Goal: Task Accomplishment & Management: Manage account settings

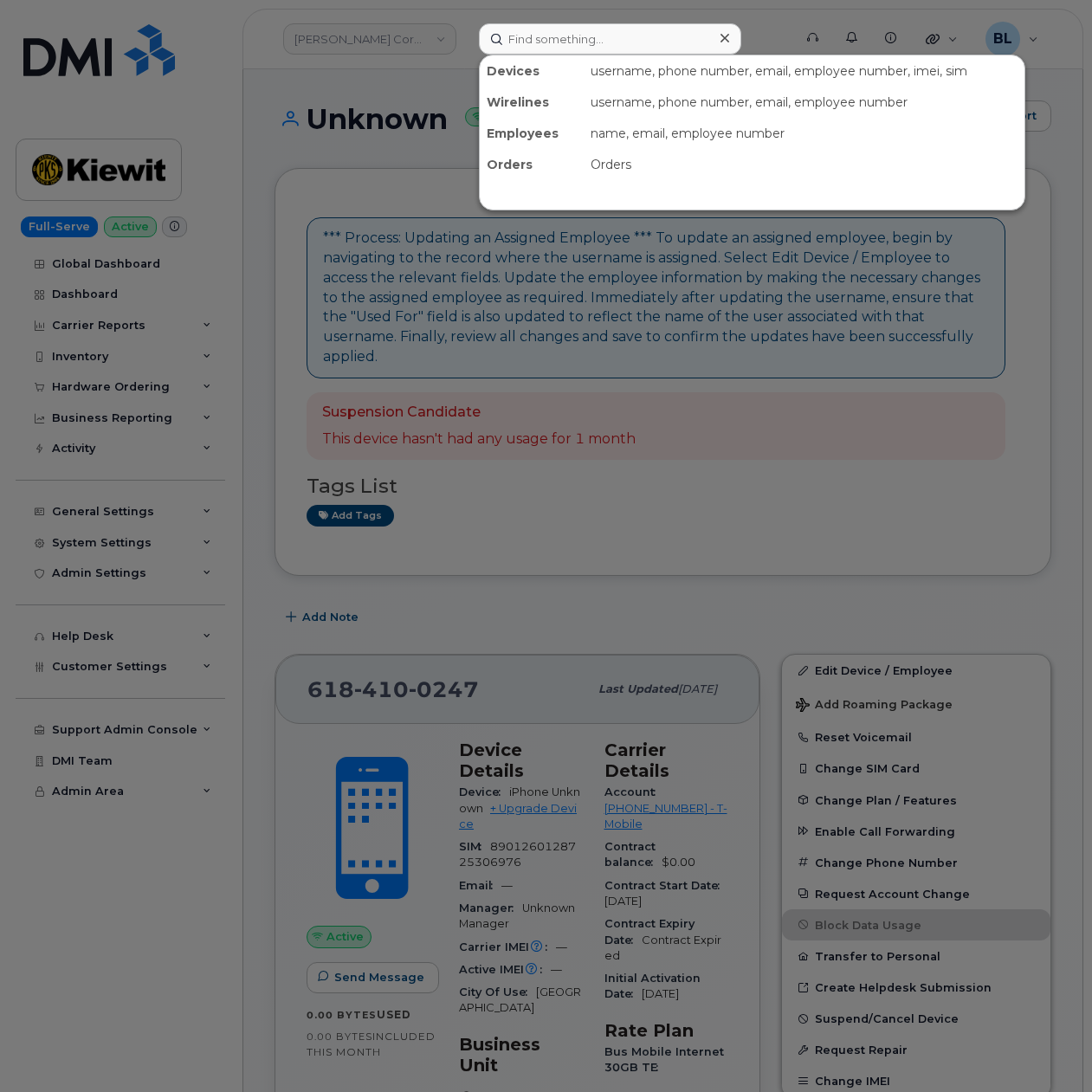
scroll to position [308, 0]
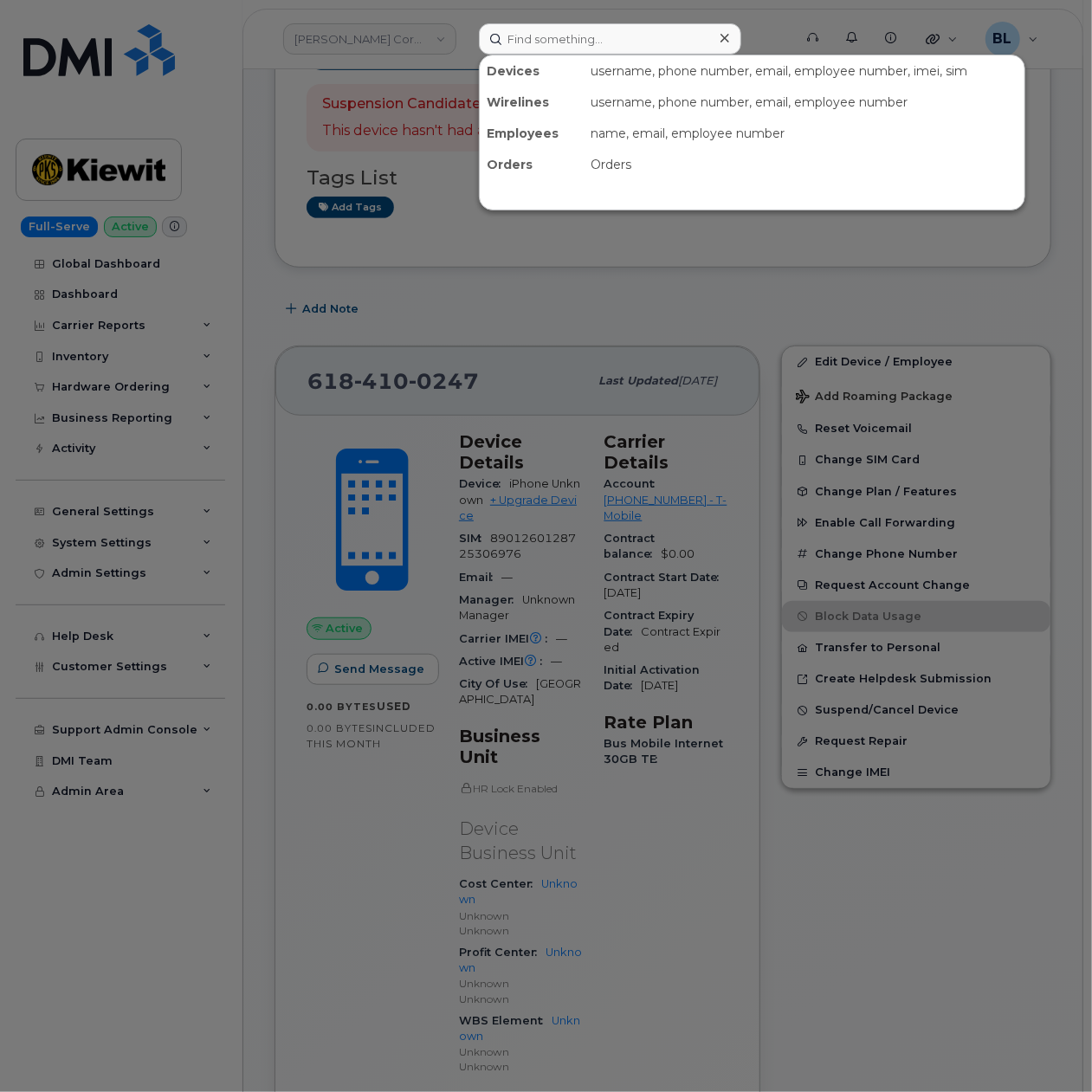
click at [829, 312] on div at bounding box center [546, 546] width 1092 height 1092
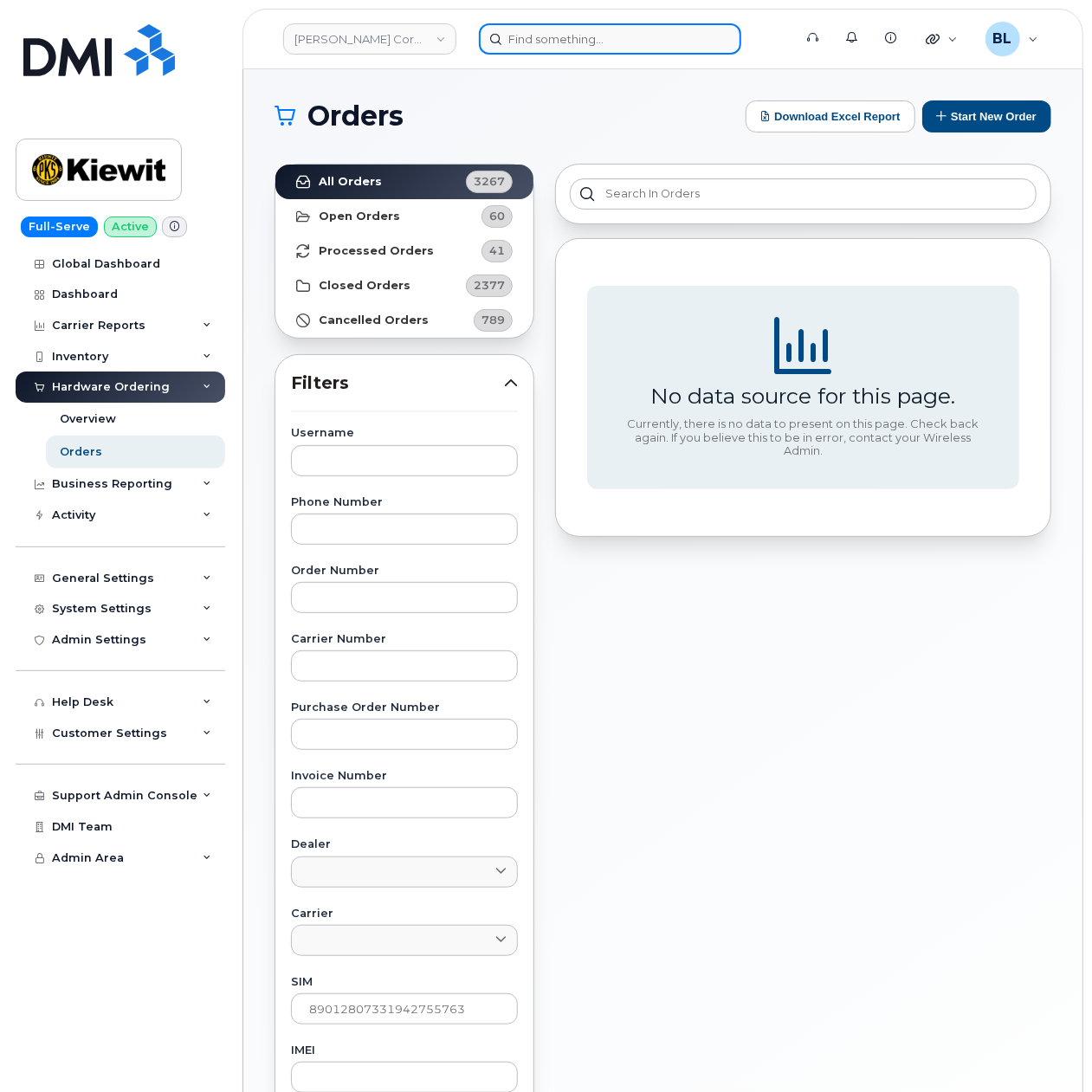
click at [559, 28] on input at bounding box center [610, 39] width 263 height 32
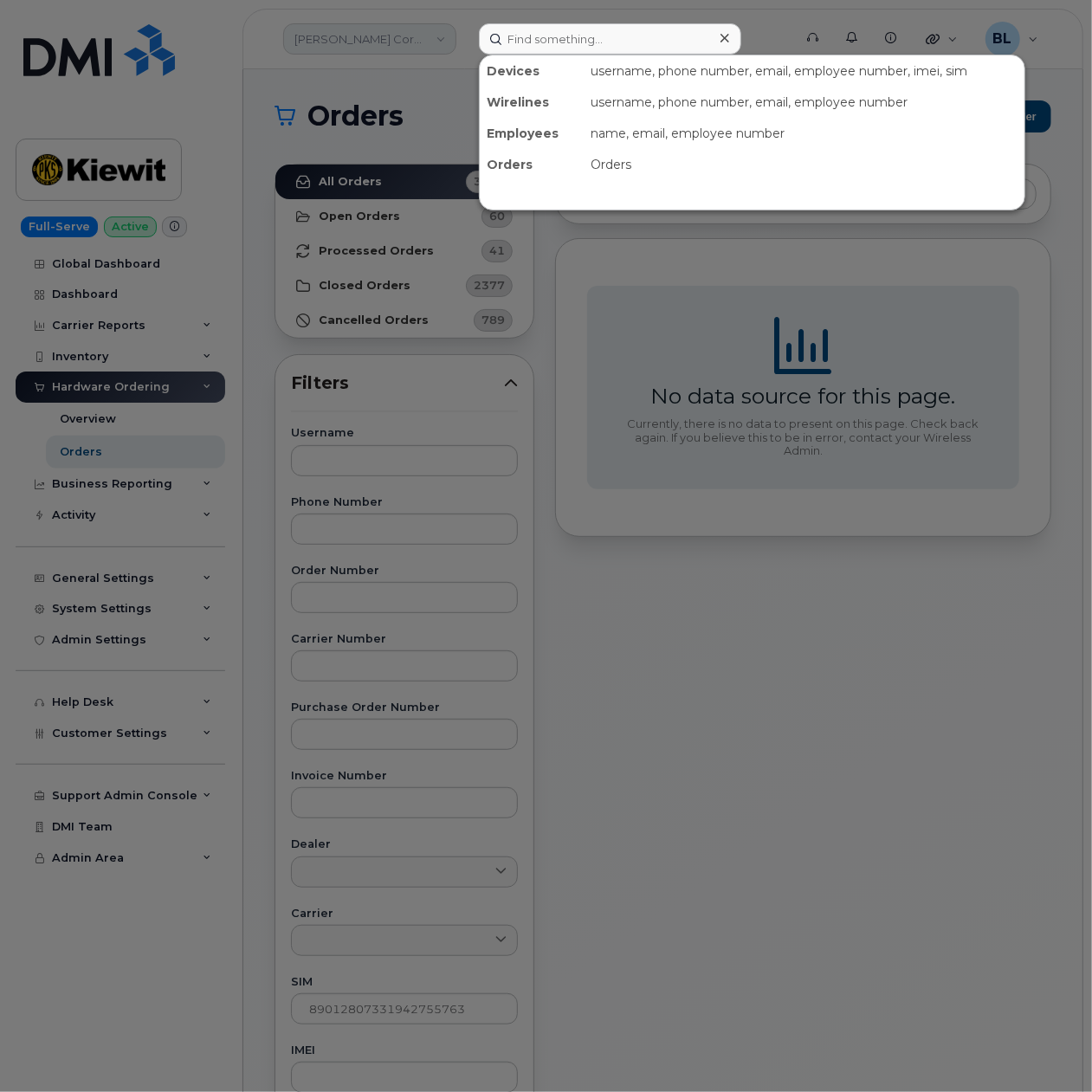
click at [434, 29] on div at bounding box center [546, 546] width 1092 height 1092
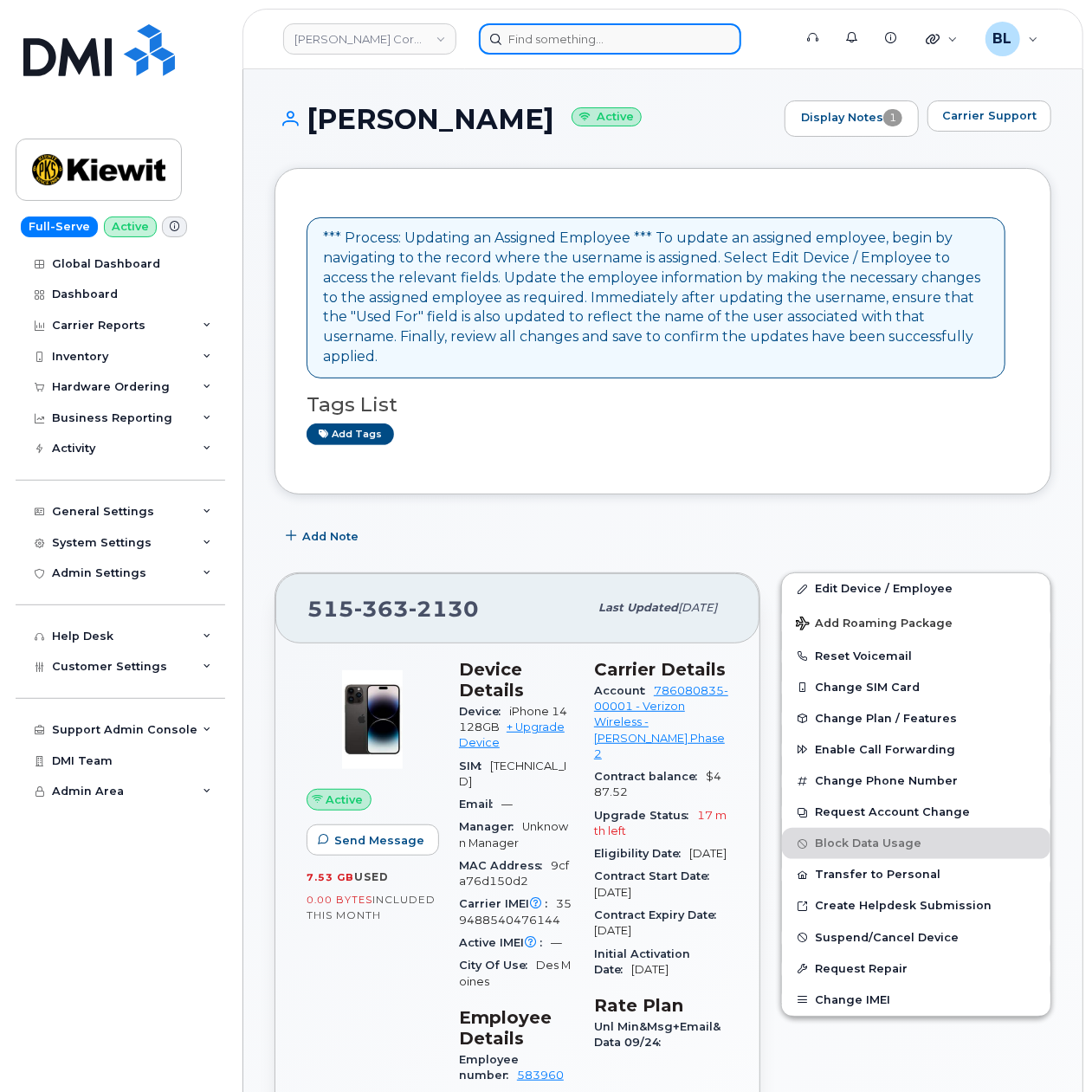
click at [555, 45] on input at bounding box center [610, 39] width 263 height 32
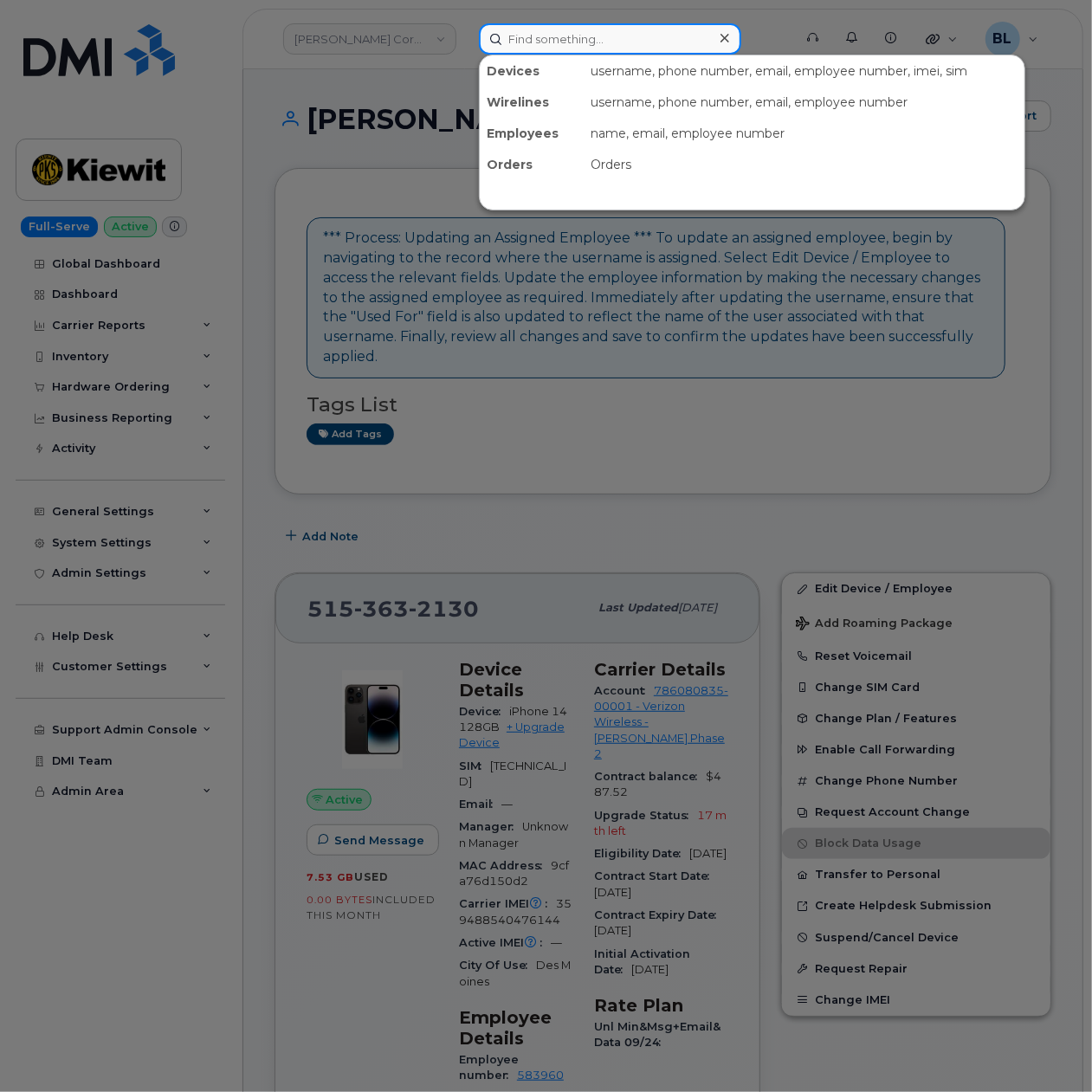
paste input "6475229741"
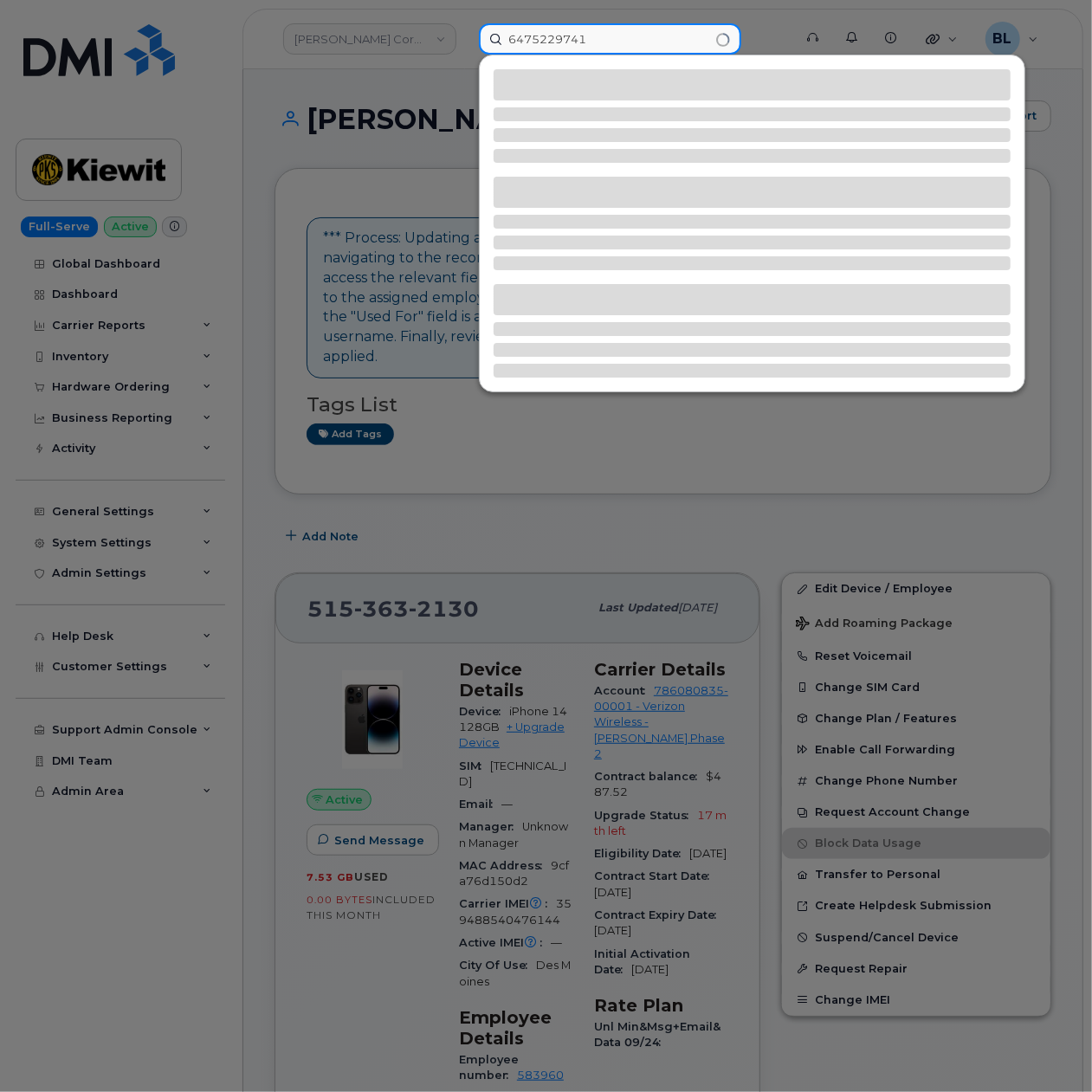
type input "6475229741"
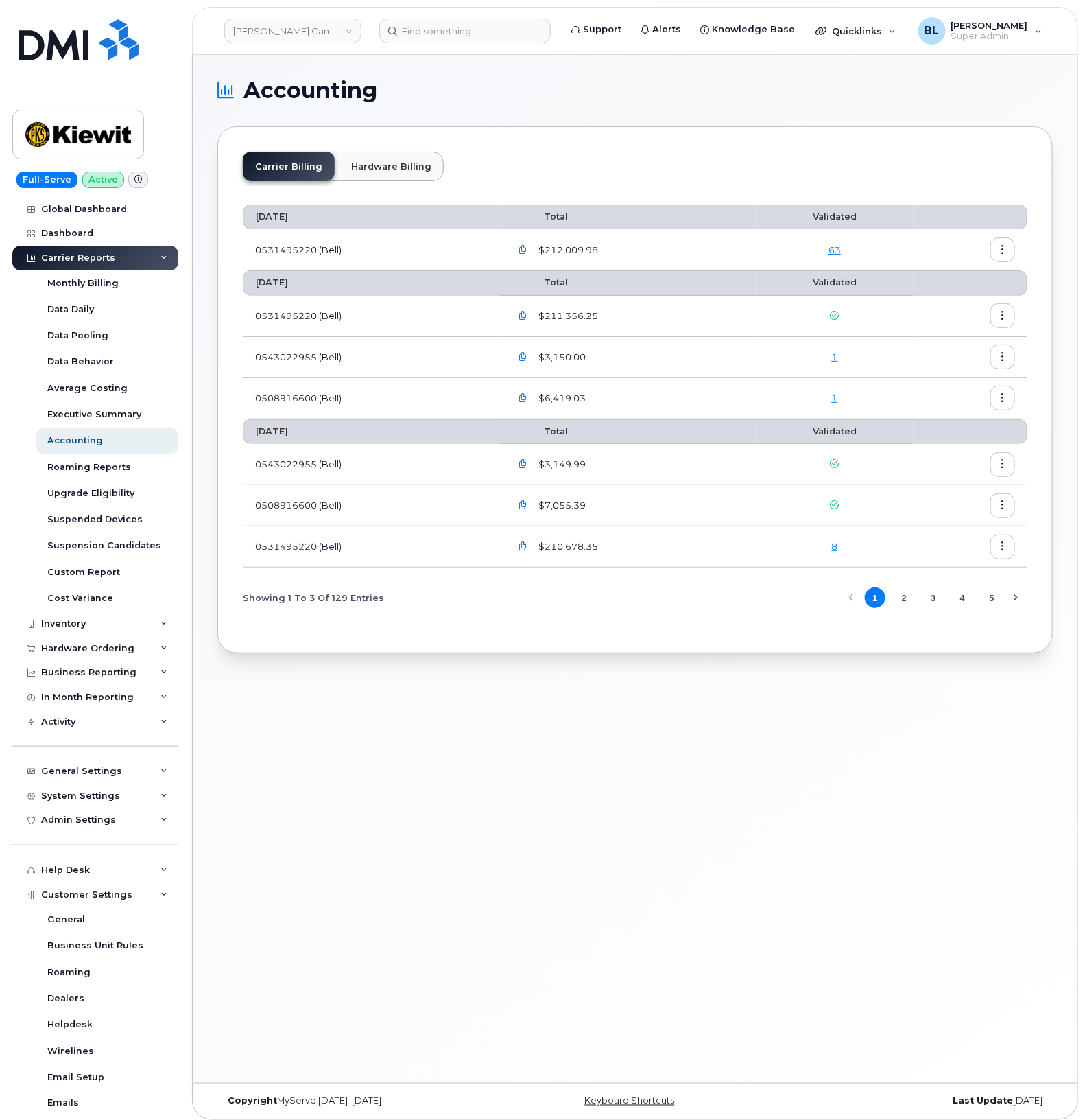
scroll to position [285, 0]
click at [851, 394] on div "1" at bounding box center [835, 398] width 133 height 13
click at [837, 399] on link "1" at bounding box center [835, 398] width 6 height 11
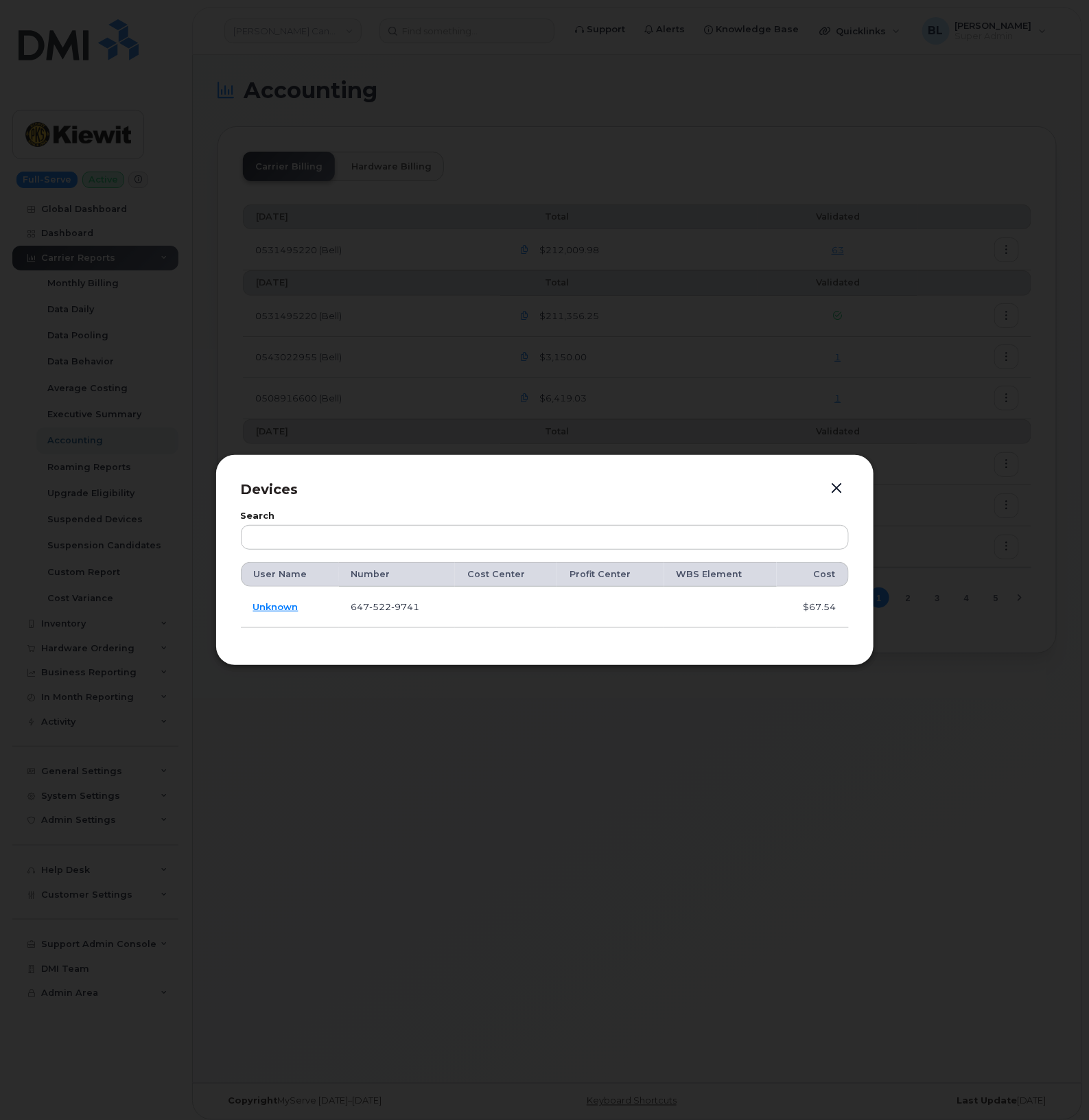
click at [381, 611] on span "522" at bounding box center [381, 606] width 22 height 11
click at [381, 611] on span "522" at bounding box center [381, 606] width 22 height 11
copy span "647 522 9741"
click at [740, 360] on div at bounding box center [544, 560] width 1089 height 1120
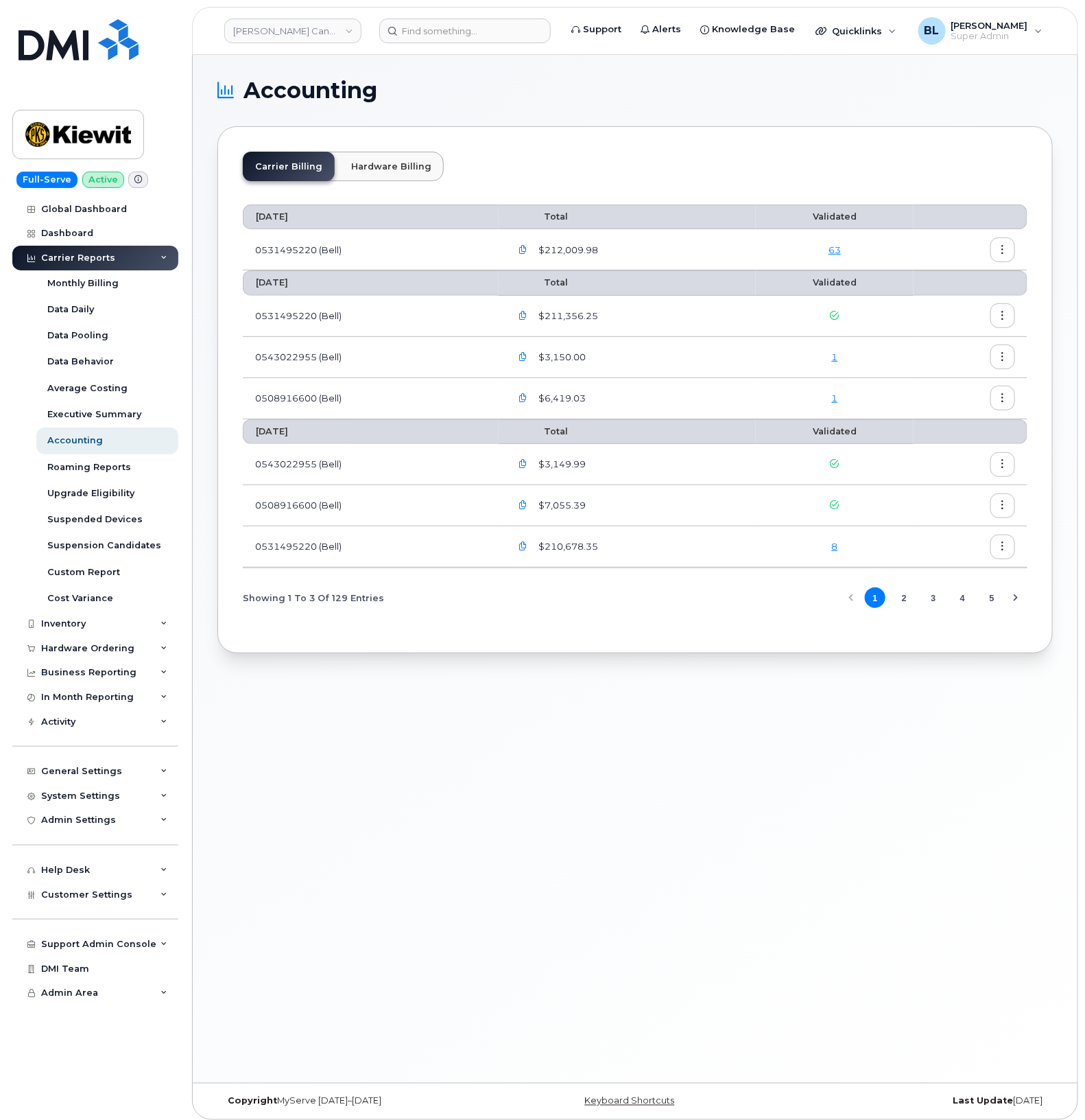
click at [834, 357] on link "1" at bounding box center [835, 357] width 6 height 11
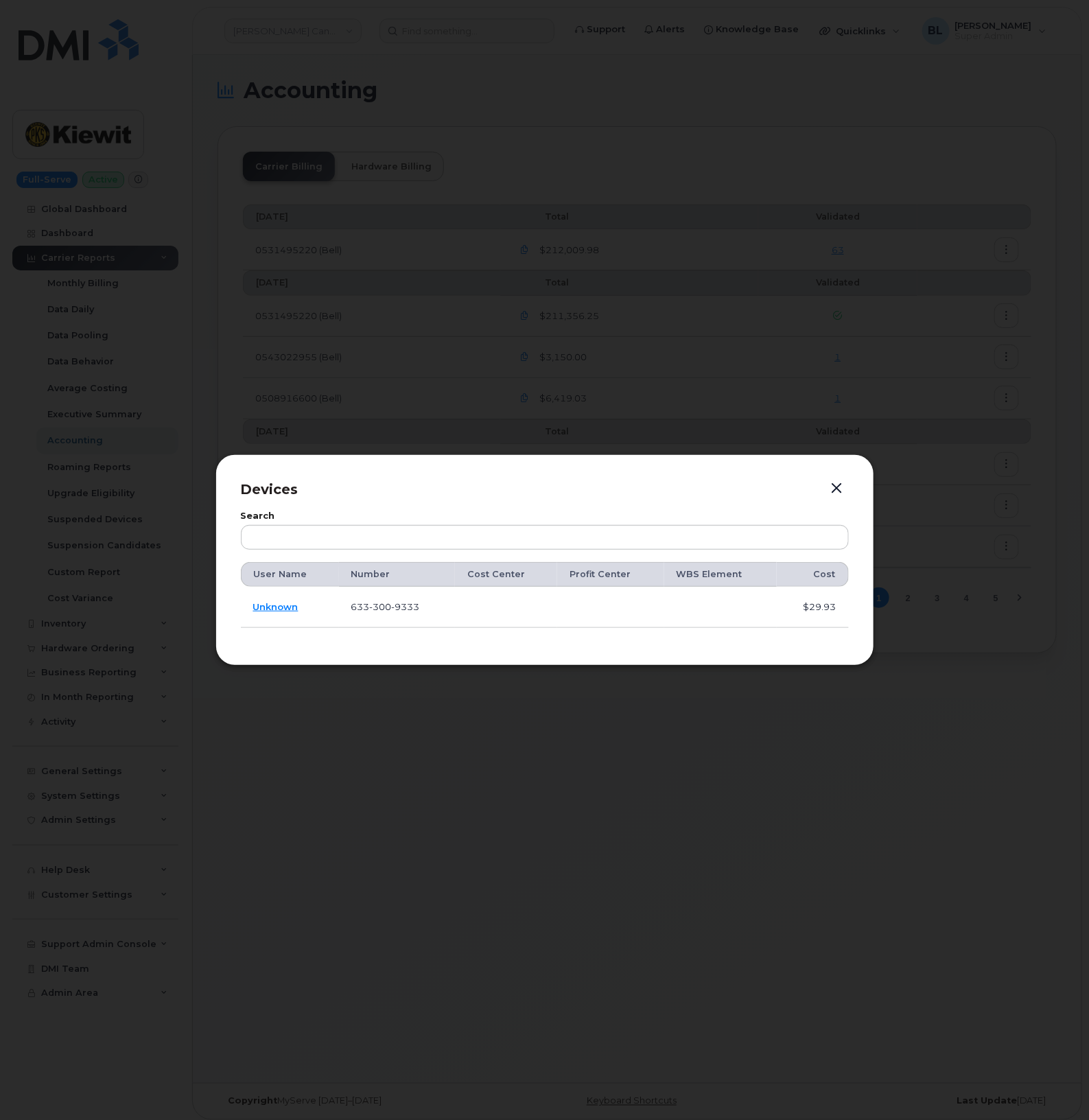
click at [379, 614] on td "[PHONE_NUMBER]" at bounding box center [396, 606] width 116 height 41
click at [380, 609] on span "300" at bounding box center [381, 606] width 22 height 11
click at [382, 605] on span "300" at bounding box center [381, 606] width 22 height 11
copy span "633 300 9333"
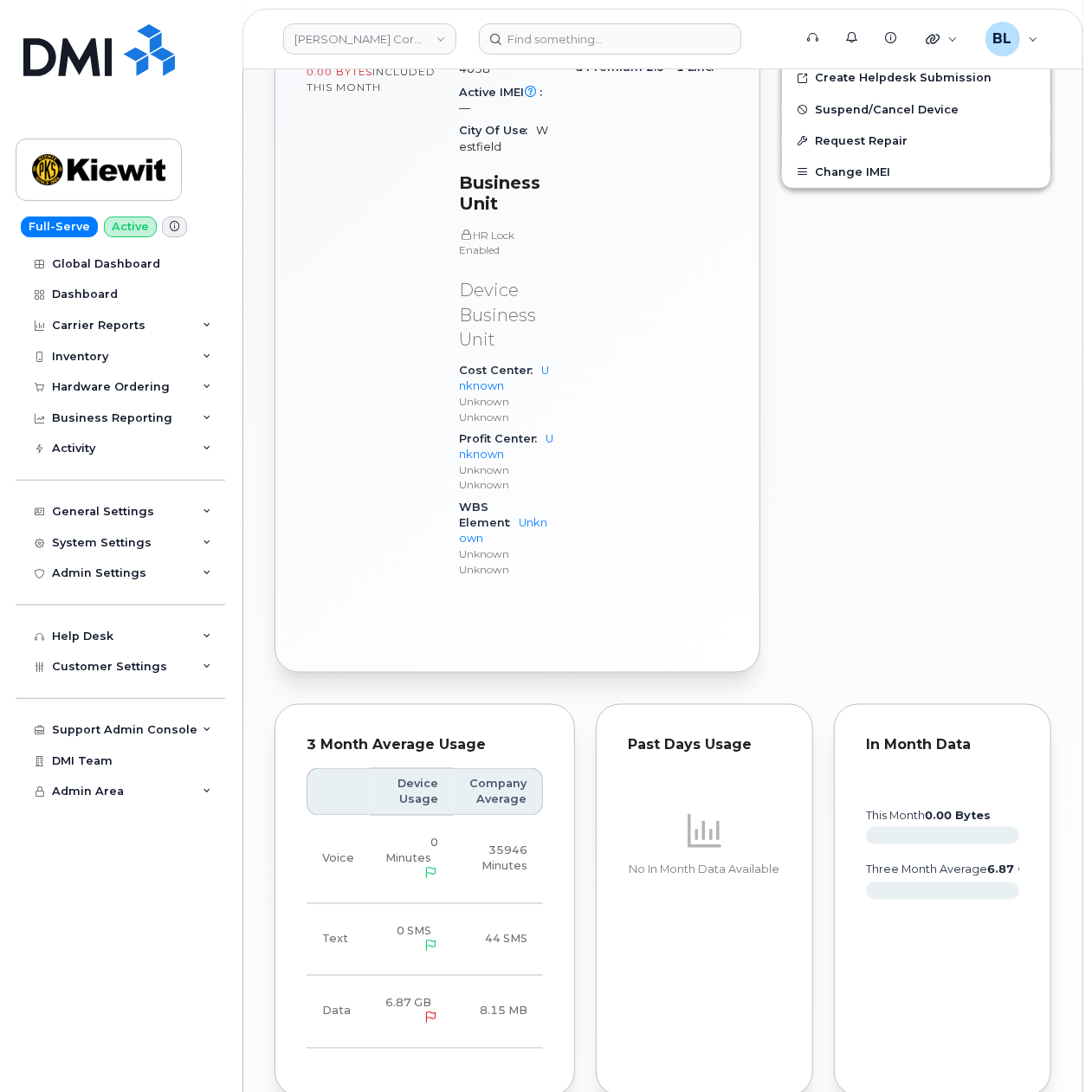
scroll to position [1442, 0]
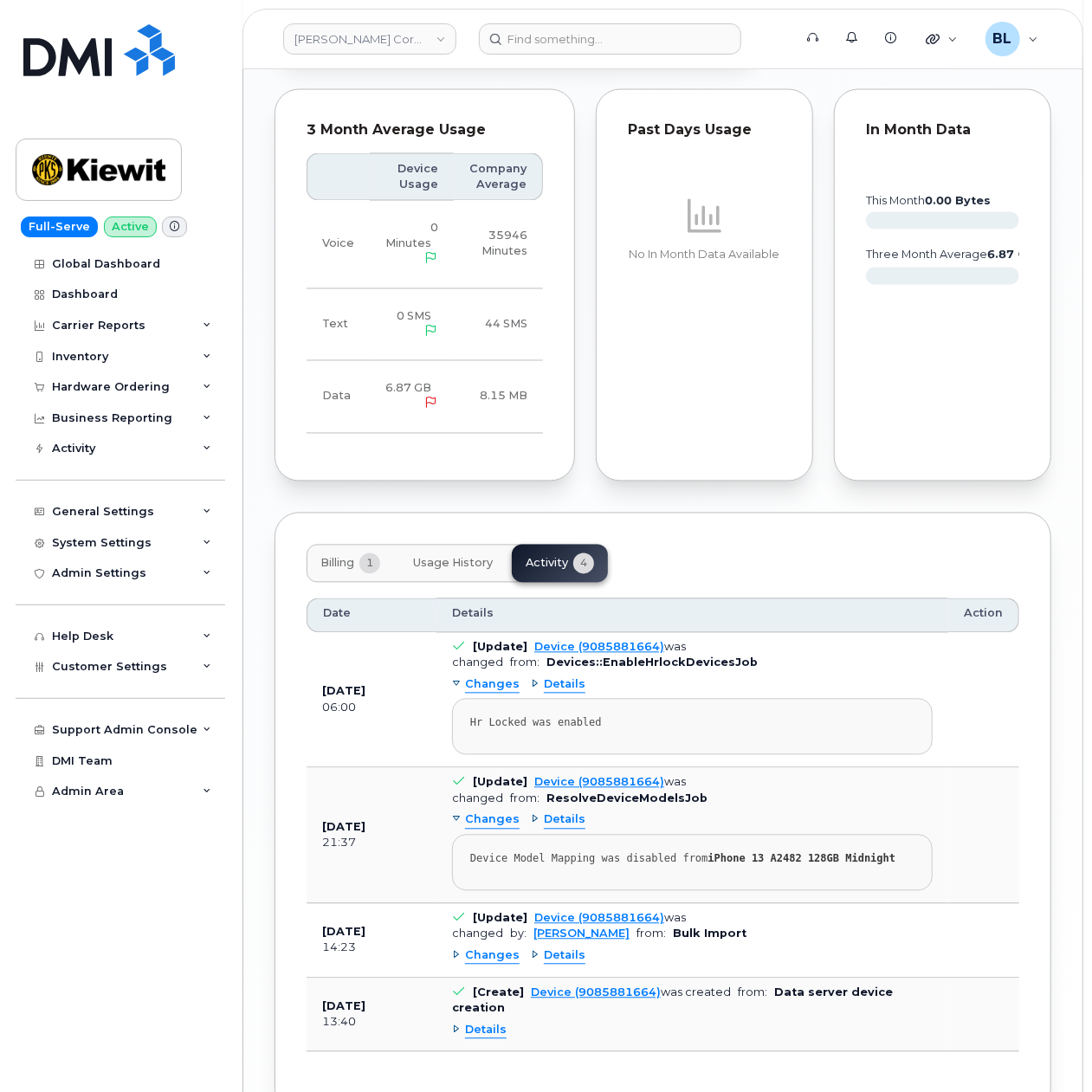
drag, startPoint x: 285, startPoint y: 487, endPoint x: 310, endPoint y: 479, distance: 26.2
click at [285, 512] on div "Billing 1 Usage History Activity 4 Date Details Action [DATE] 06:00 [Update] De…" at bounding box center [662, 813] width 777 height 602
click at [342, 557] on span "Billing" at bounding box center [337, 564] width 34 height 14
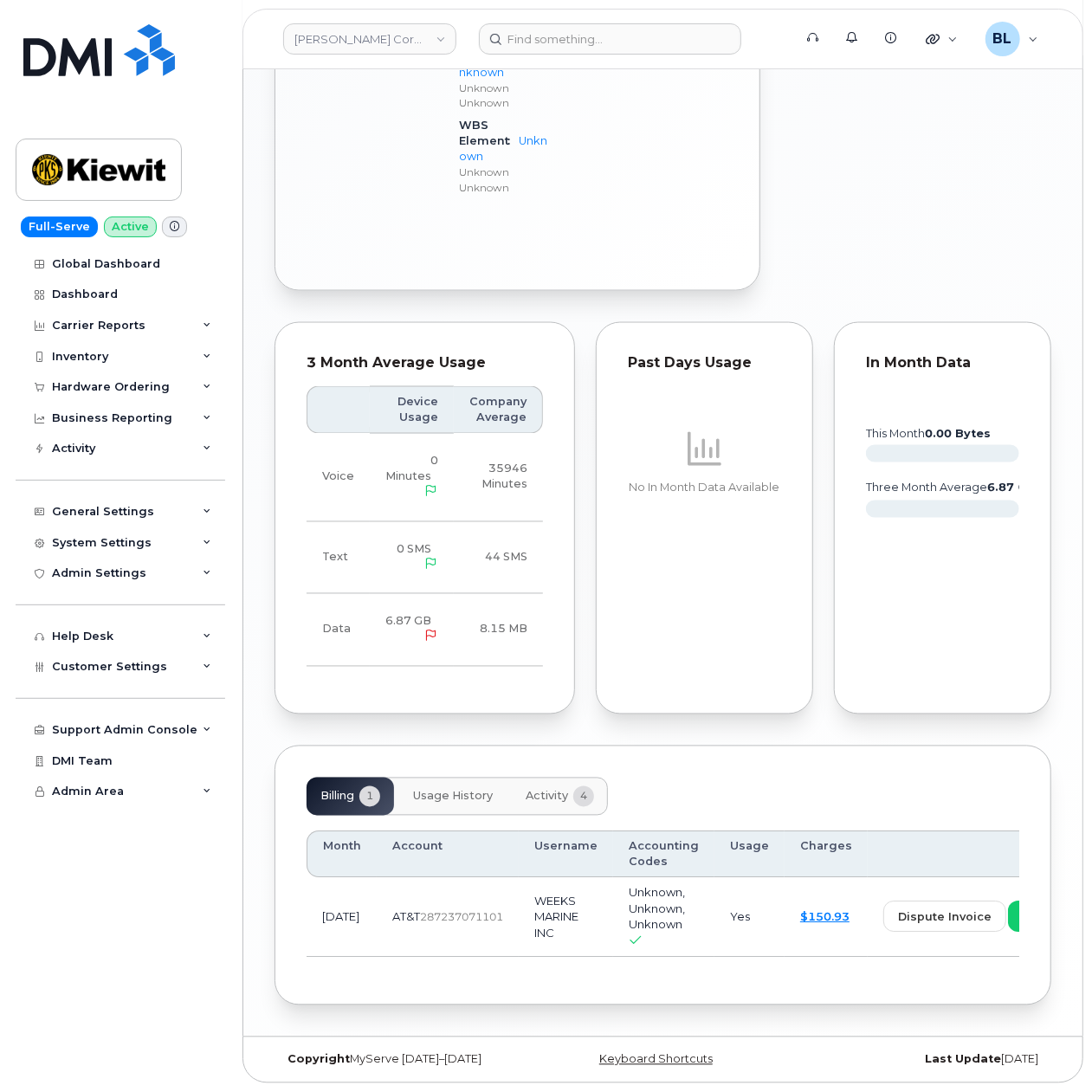
scroll to position [1134, 0]
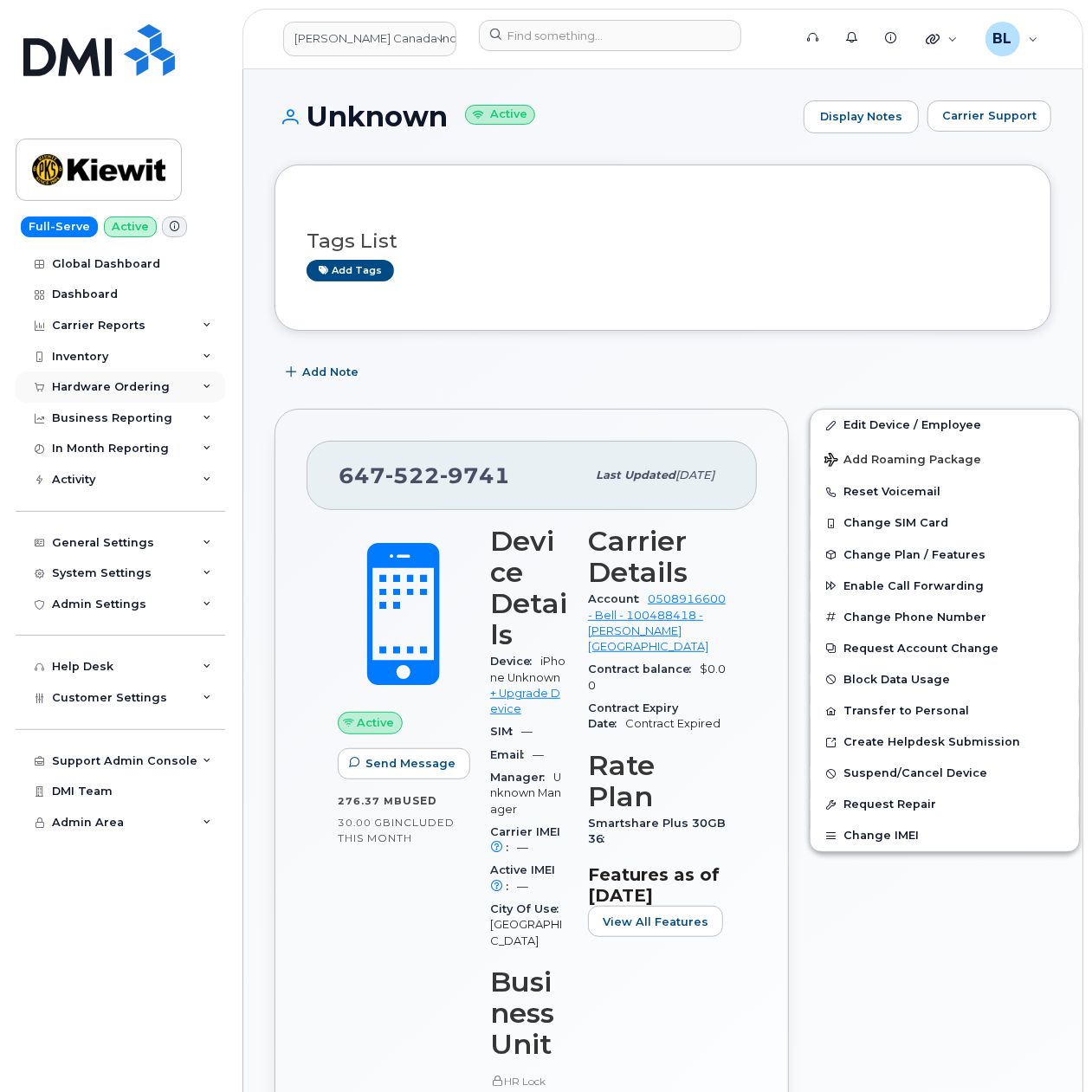
click at [126, 390] on div "Hardware Ordering" at bounding box center [110, 387] width 117 height 14
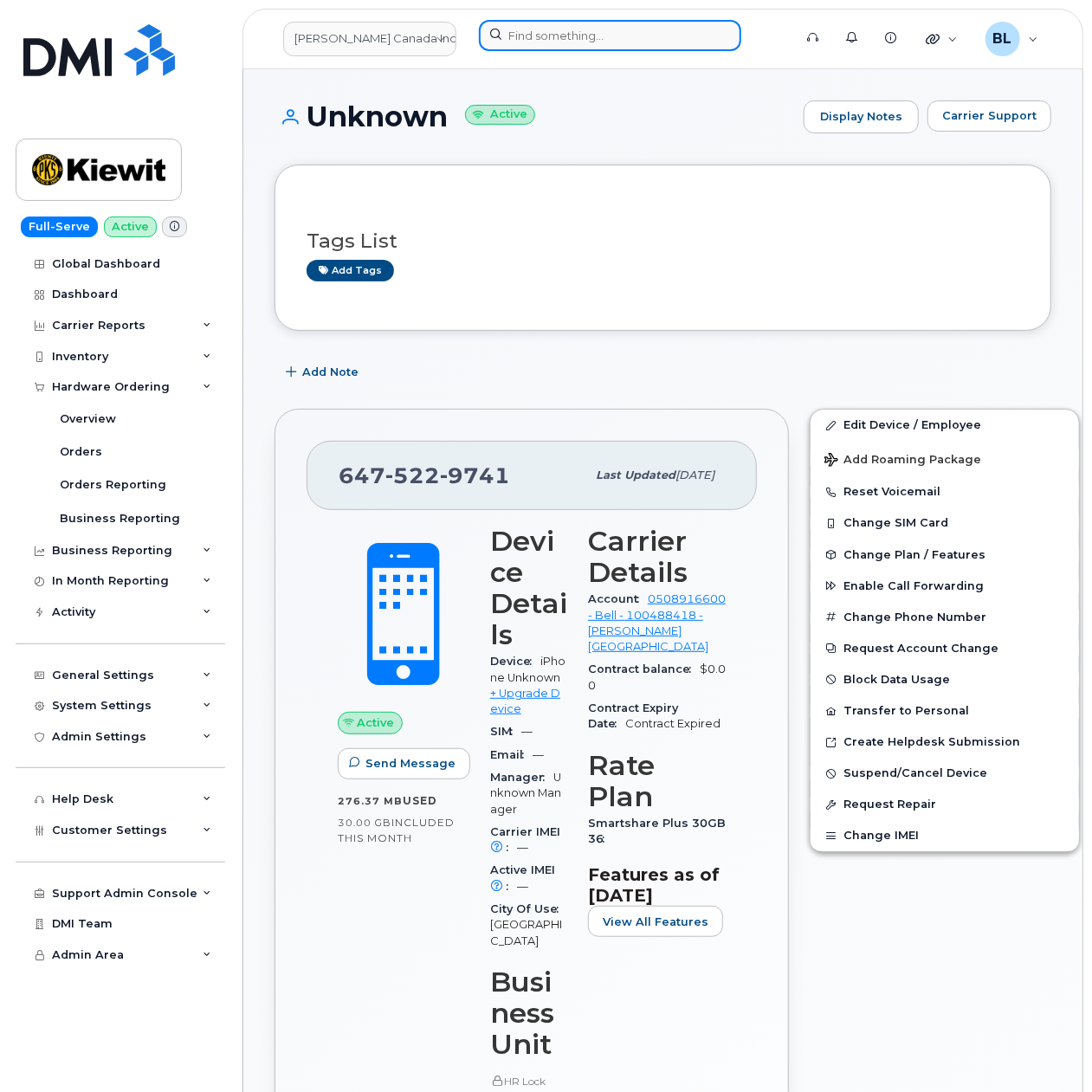
drag, startPoint x: 708, startPoint y: 42, endPoint x: 659, endPoint y: 37, distance: 49.3
click at [708, 42] on input at bounding box center [610, 36] width 263 height 32
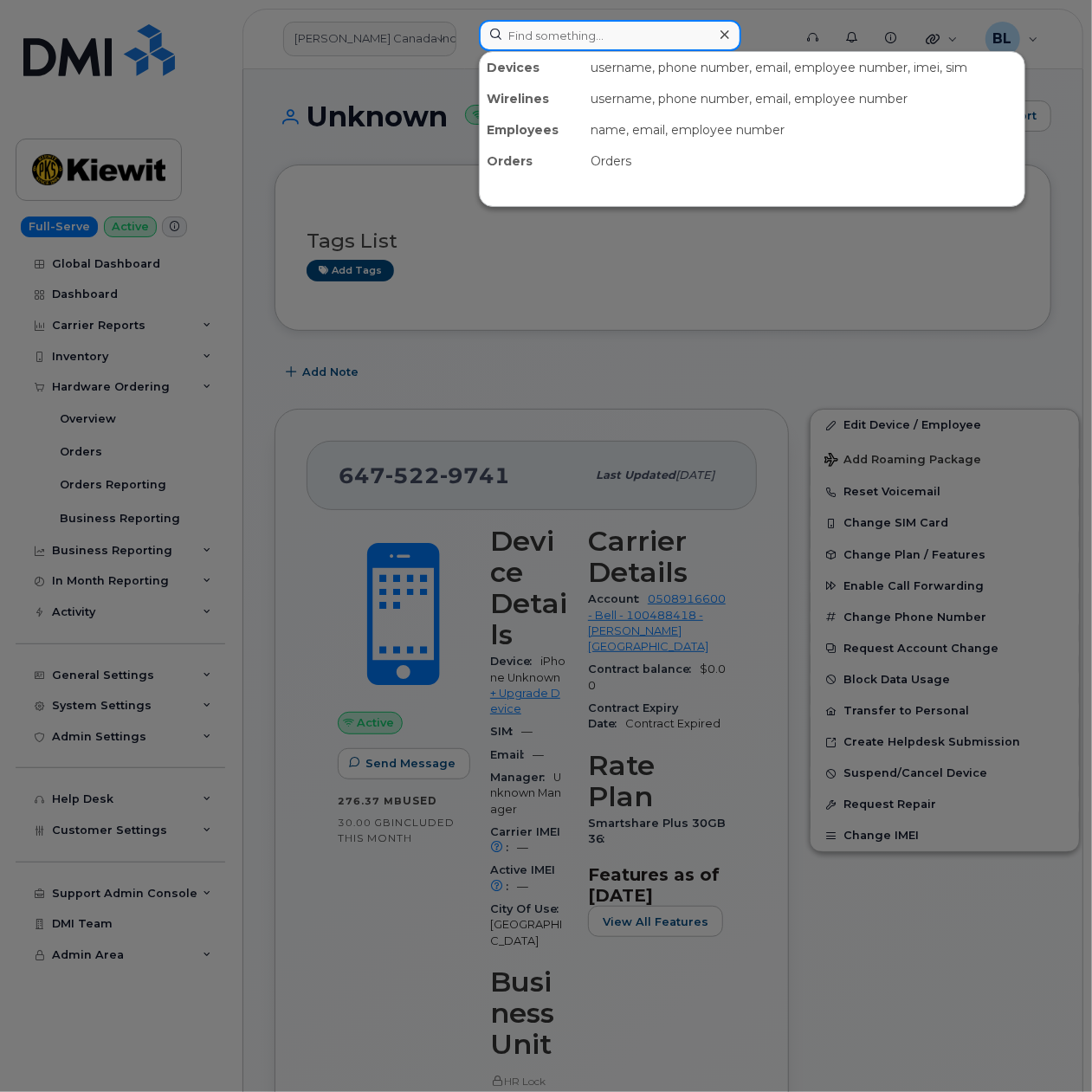
click at [658, 37] on input at bounding box center [610, 36] width 263 height 32
paste input "6333009333"
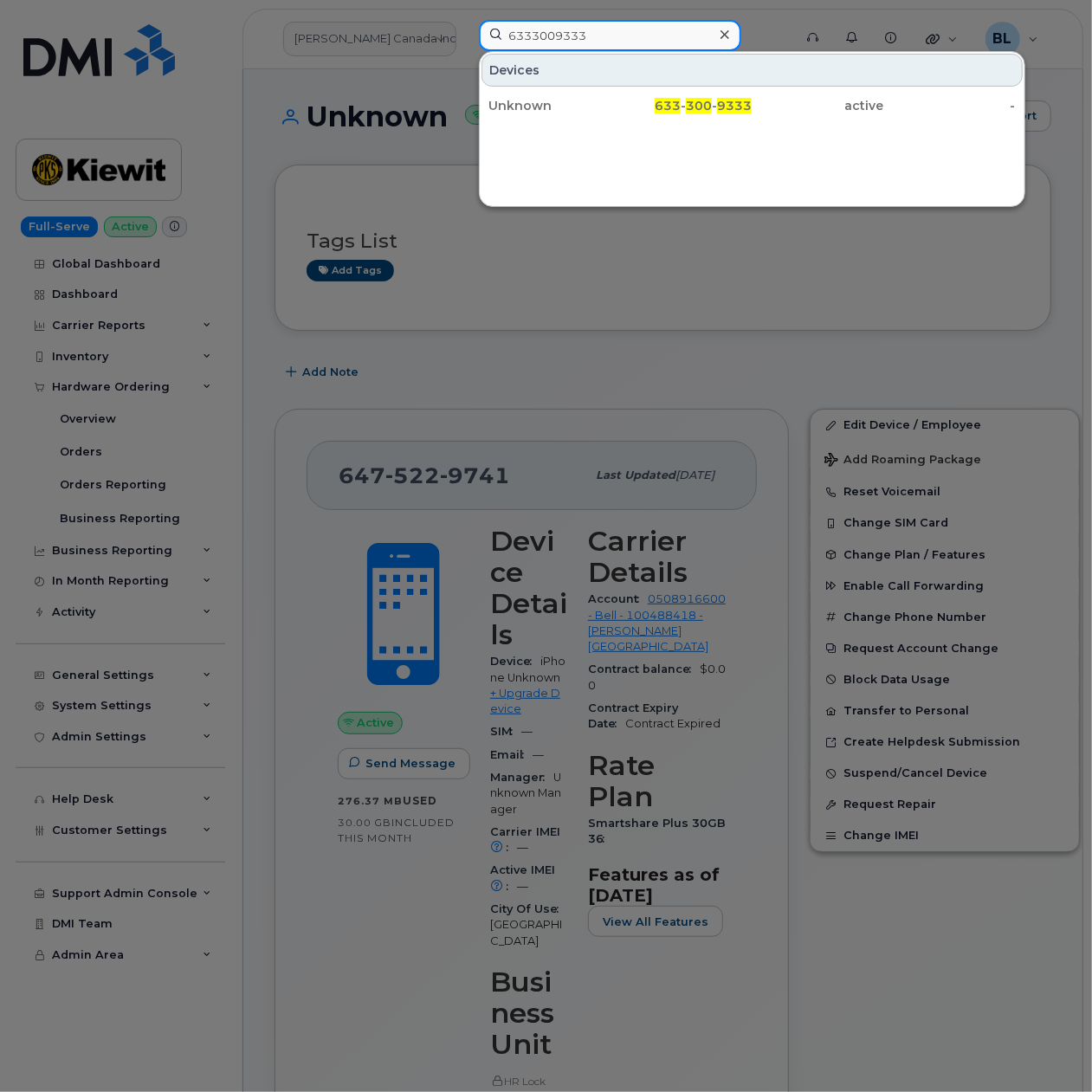
type input "6333009333"
click at [792, 334] on div at bounding box center [546, 546] width 1092 height 1092
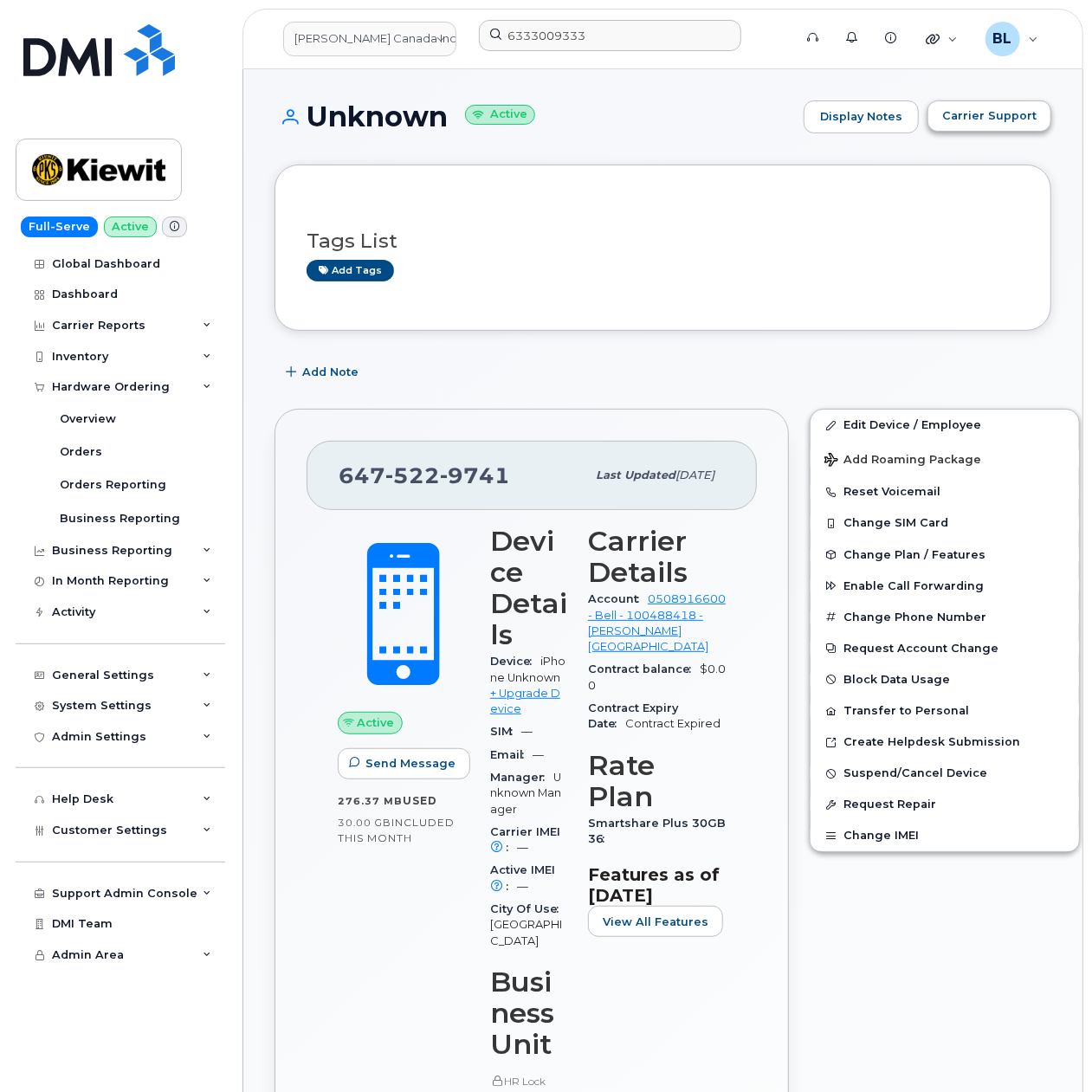
drag, startPoint x: 982, startPoint y: 81, endPoint x: 984, endPoint y: 116, distance: 35.1
click at [984, 116] on span "Carrier Support" at bounding box center [990, 116] width 95 height 17
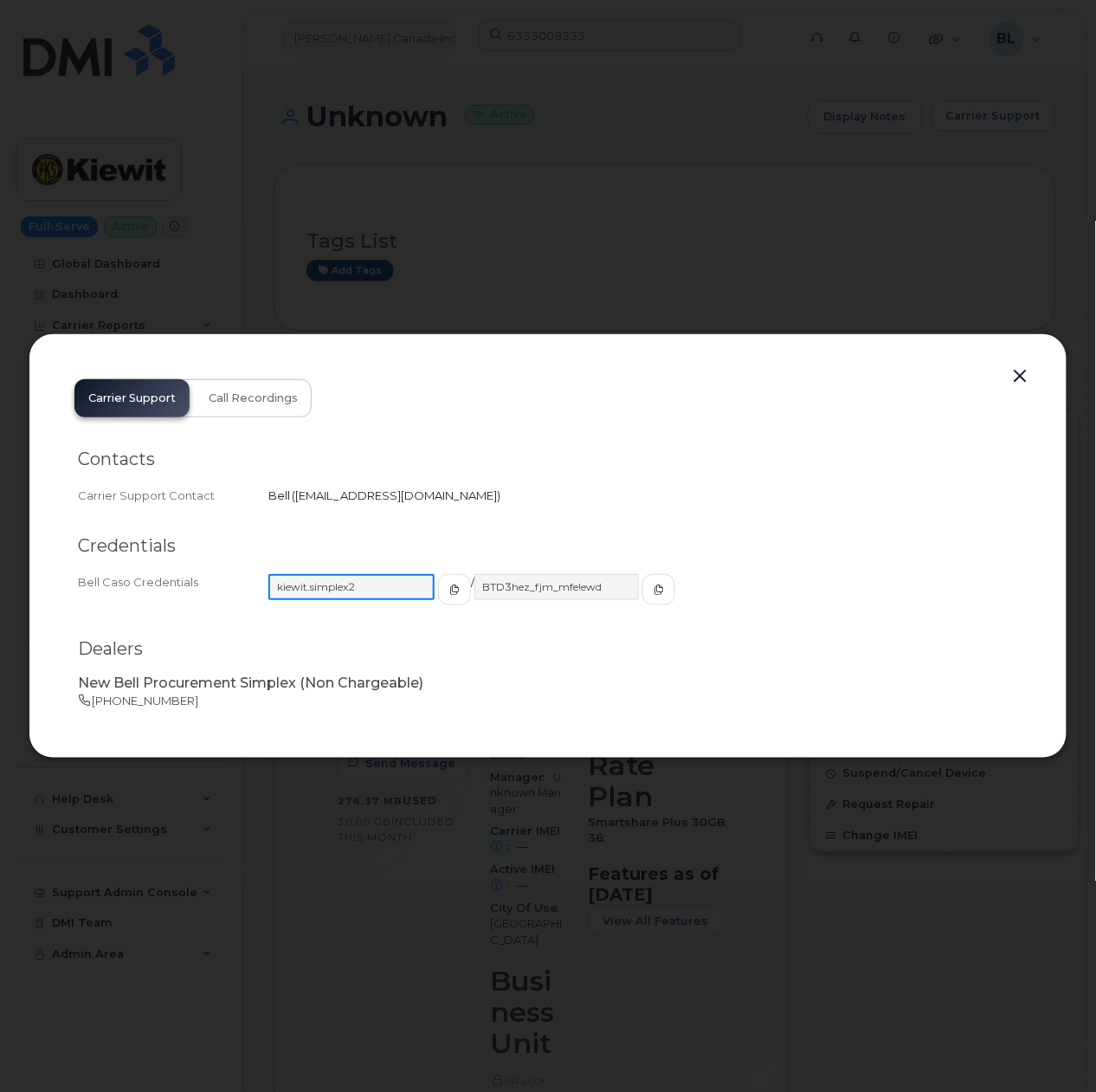
drag, startPoint x: 383, startPoint y: 578, endPoint x: 271, endPoint y: 582, distance: 112.1
click at [271, 582] on input "kiewit.simplex2" at bounding box center [351, 587] width 166 height 26
click at [1023, 378] on button "button" at bounding box center [1021, 377] width 26 height 25
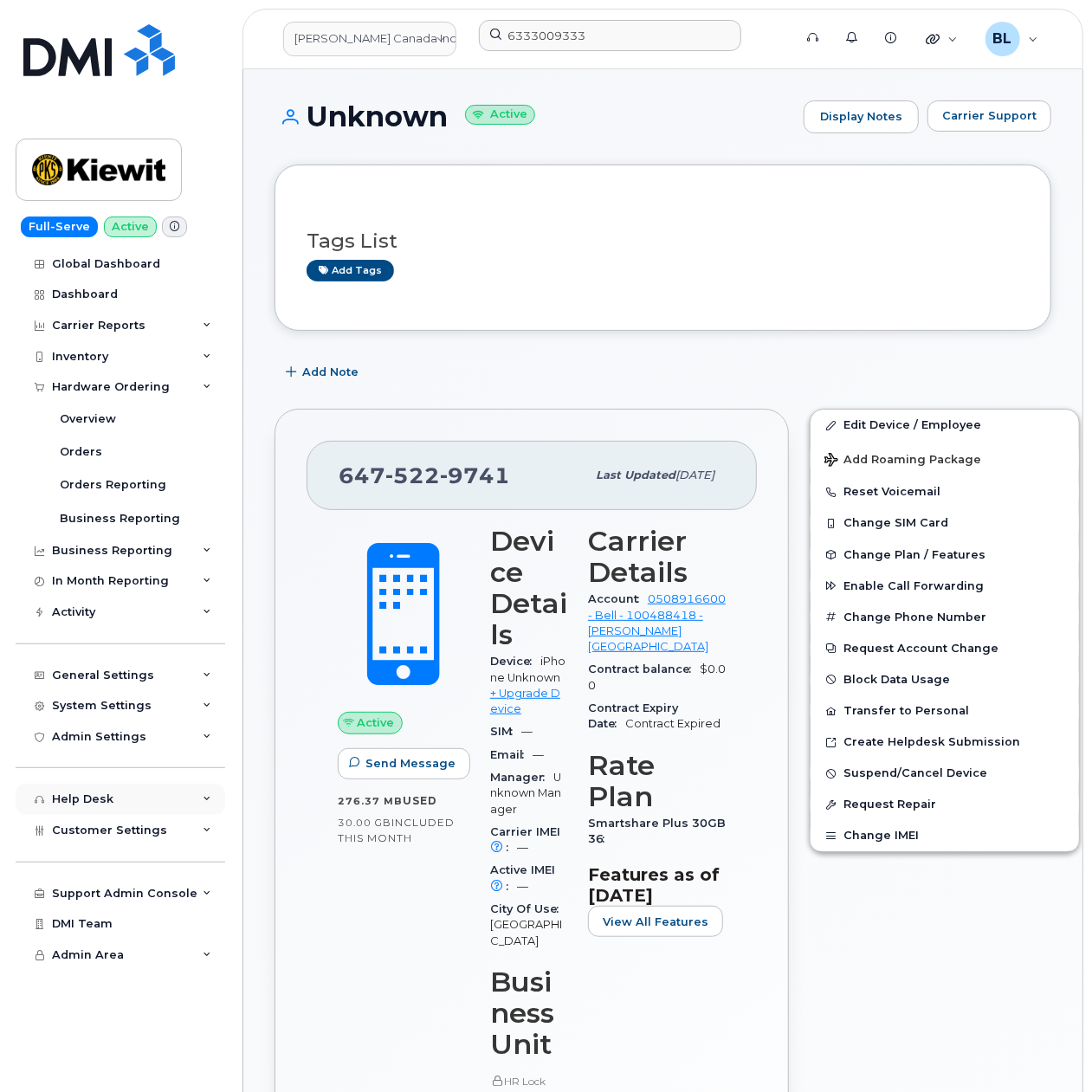
drag, startPoint x: 132, startPoint y: 831, endPoint x: 142, endPoint y: 807, distance: 26.0
click at [135, 831] on span "Customer Settings" at bounding box center [109, 829] width 115 height 13
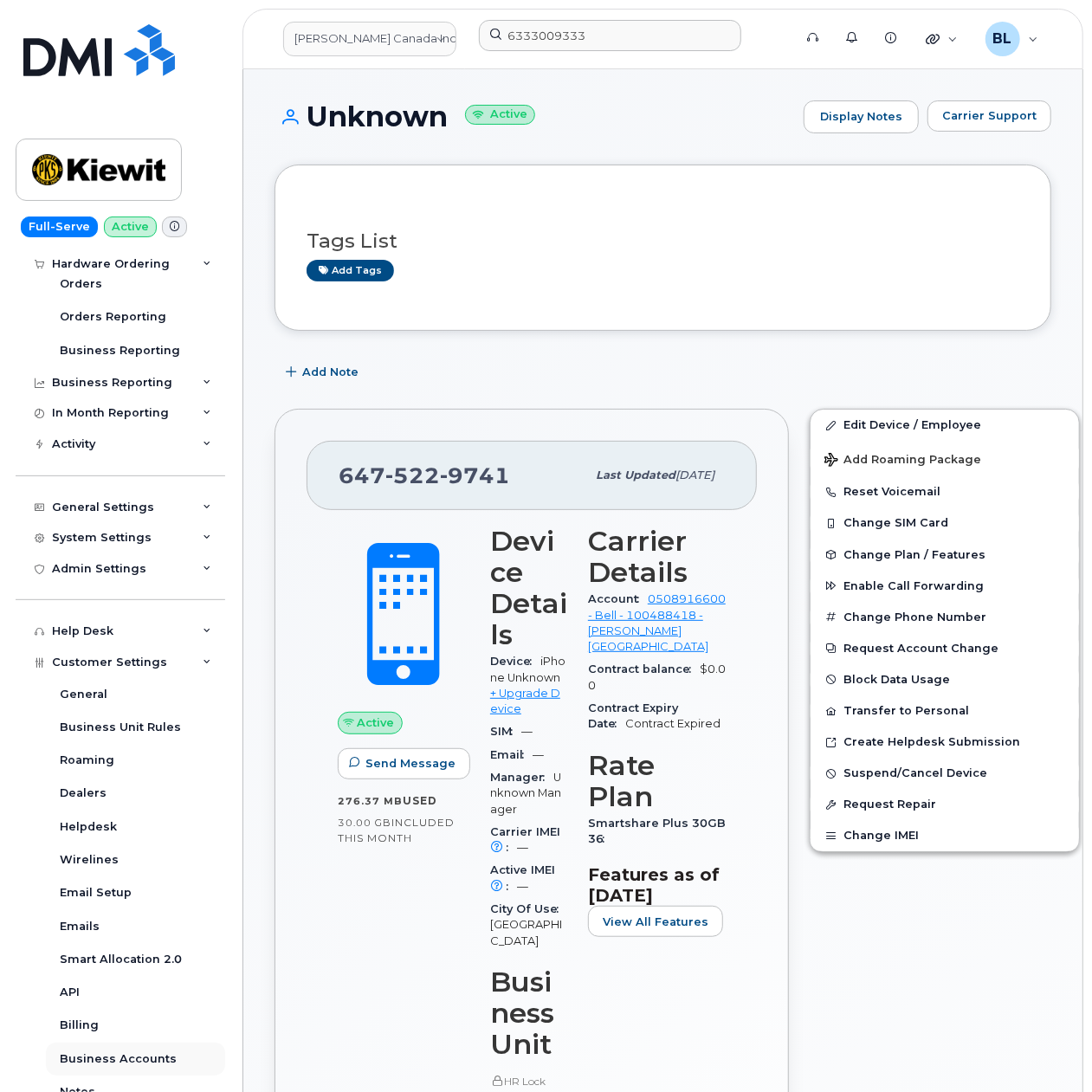
scroll to position [374, 0]
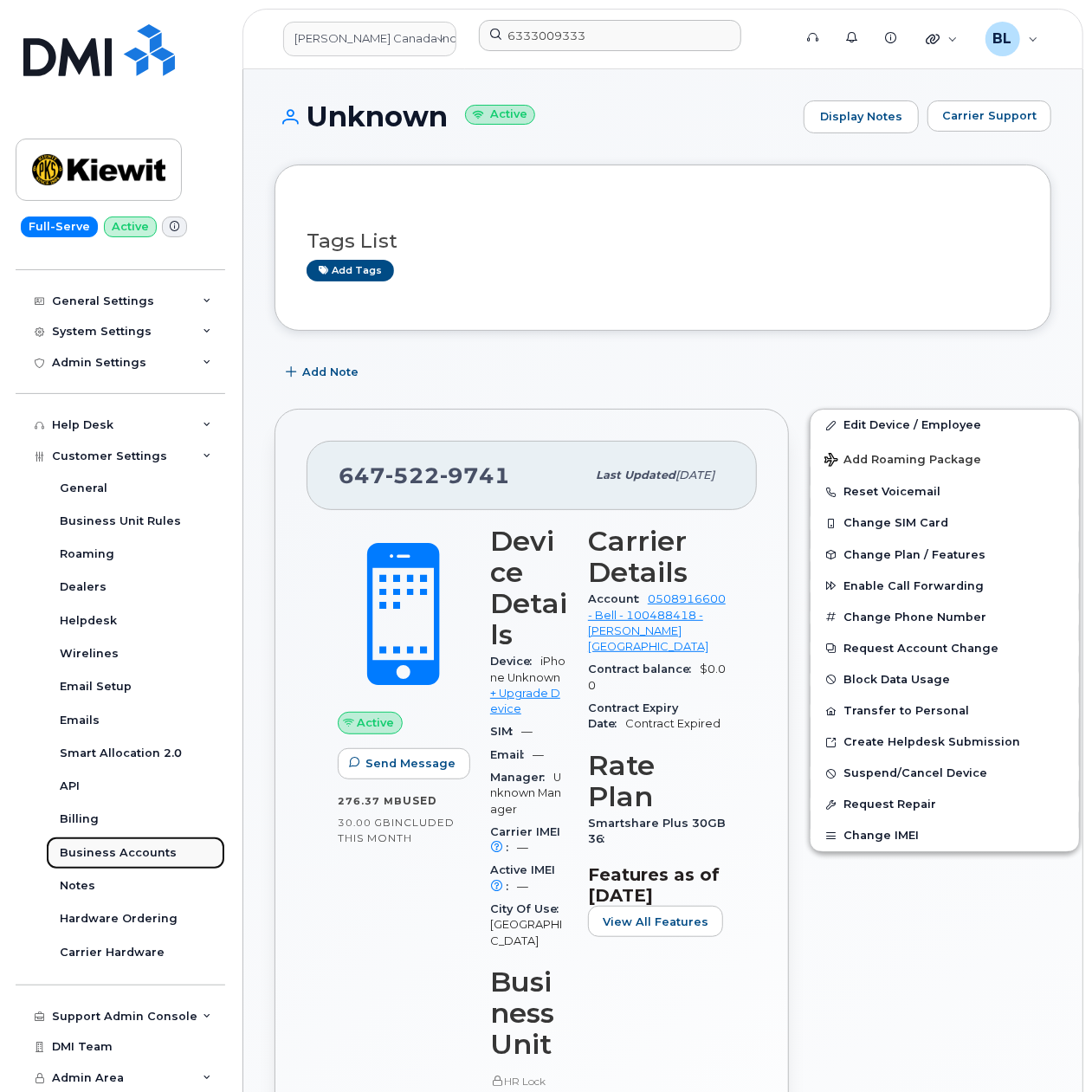
drag, startPoint x: 170, startPoint y: 845, endPoint x: 396, endPoint y: 505, distance: 408.3
click at [419, 483] on span "522" at bounding box center [412, 476] width 54 height 26
copy span "647 522 9741"
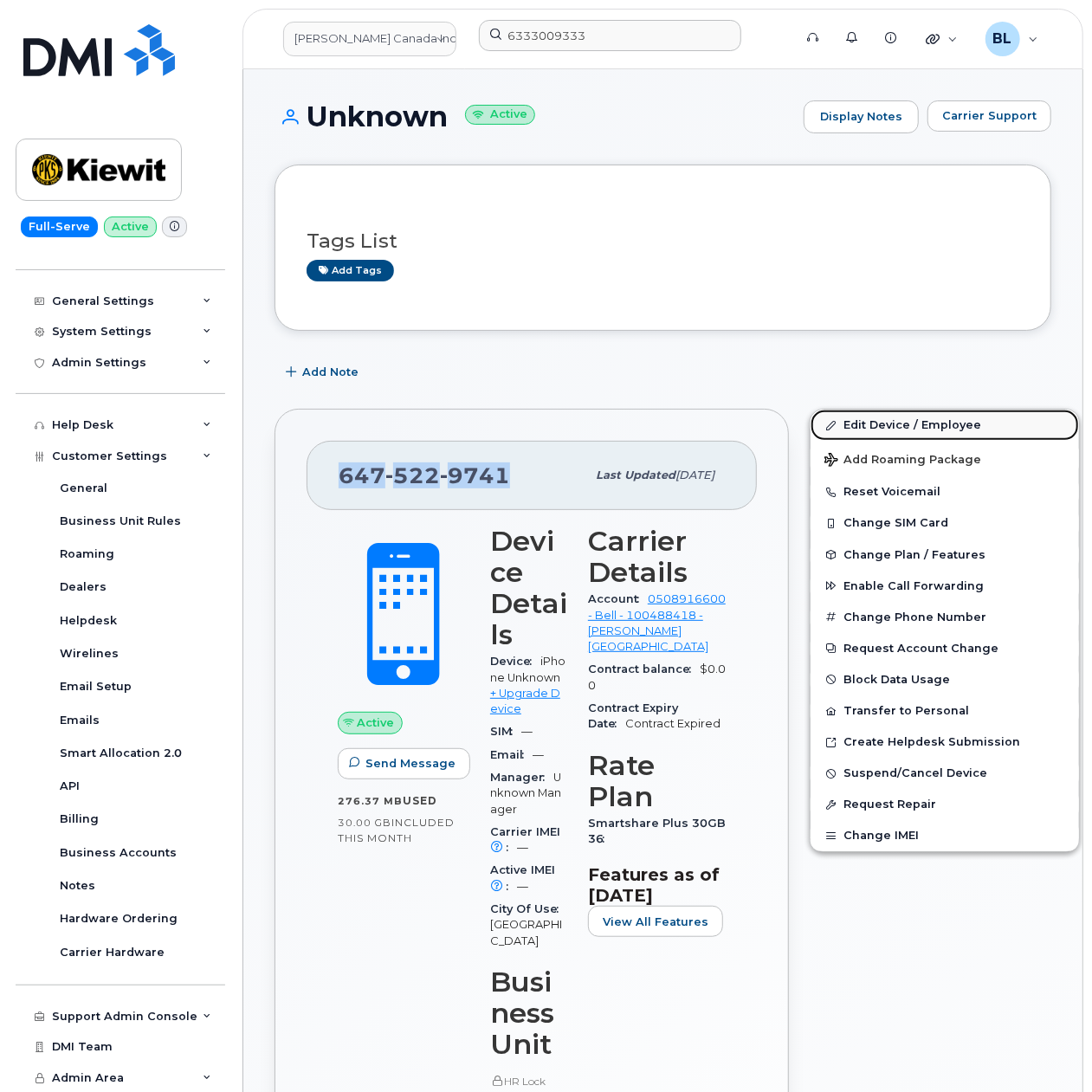
click at [963, 419] on link "Edit Device / Employee" at bounding box center [944, 426] width 268 height 32
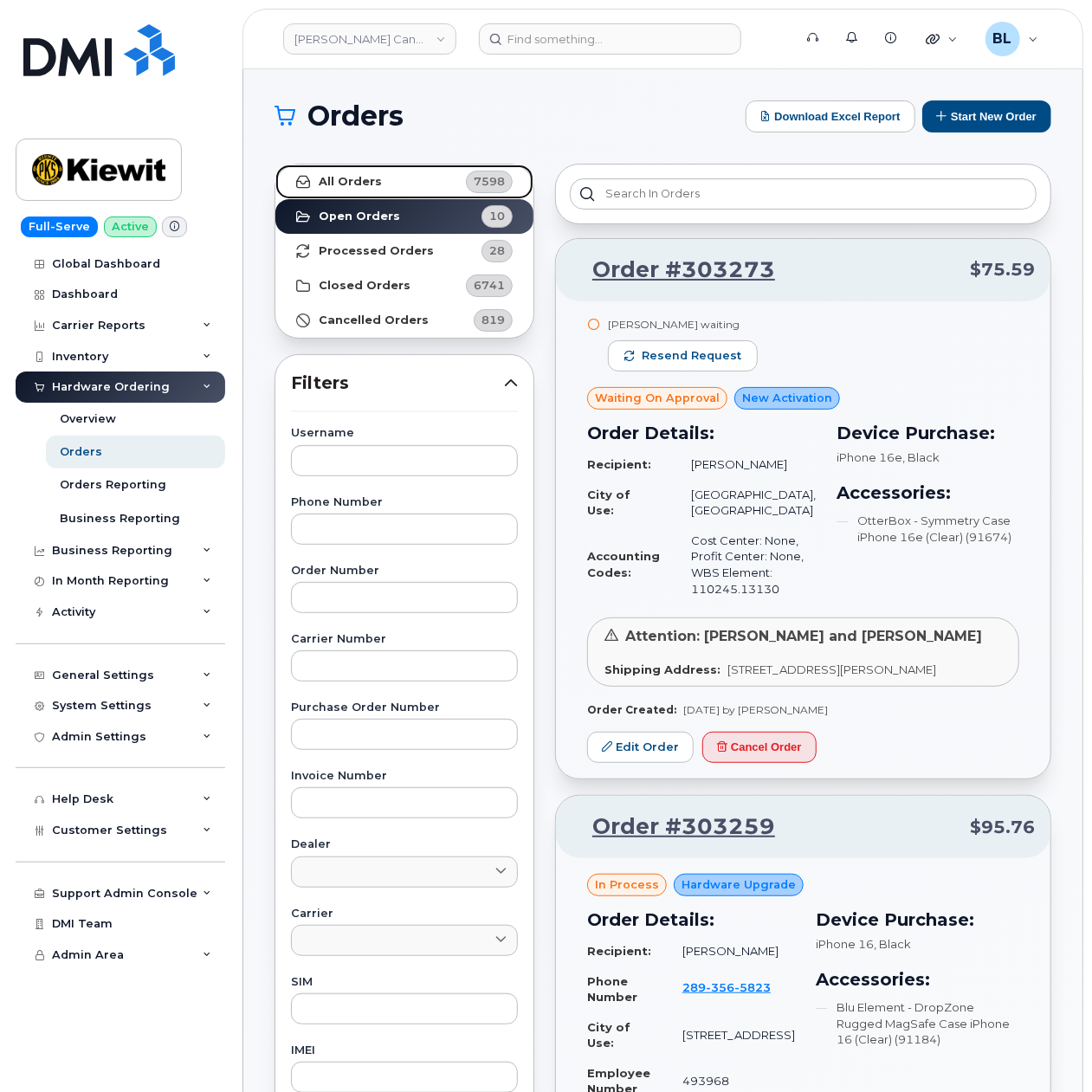
click at [418, 174] on link "All Orders 7598" at bounding box center [404, 182] width 258 height 35
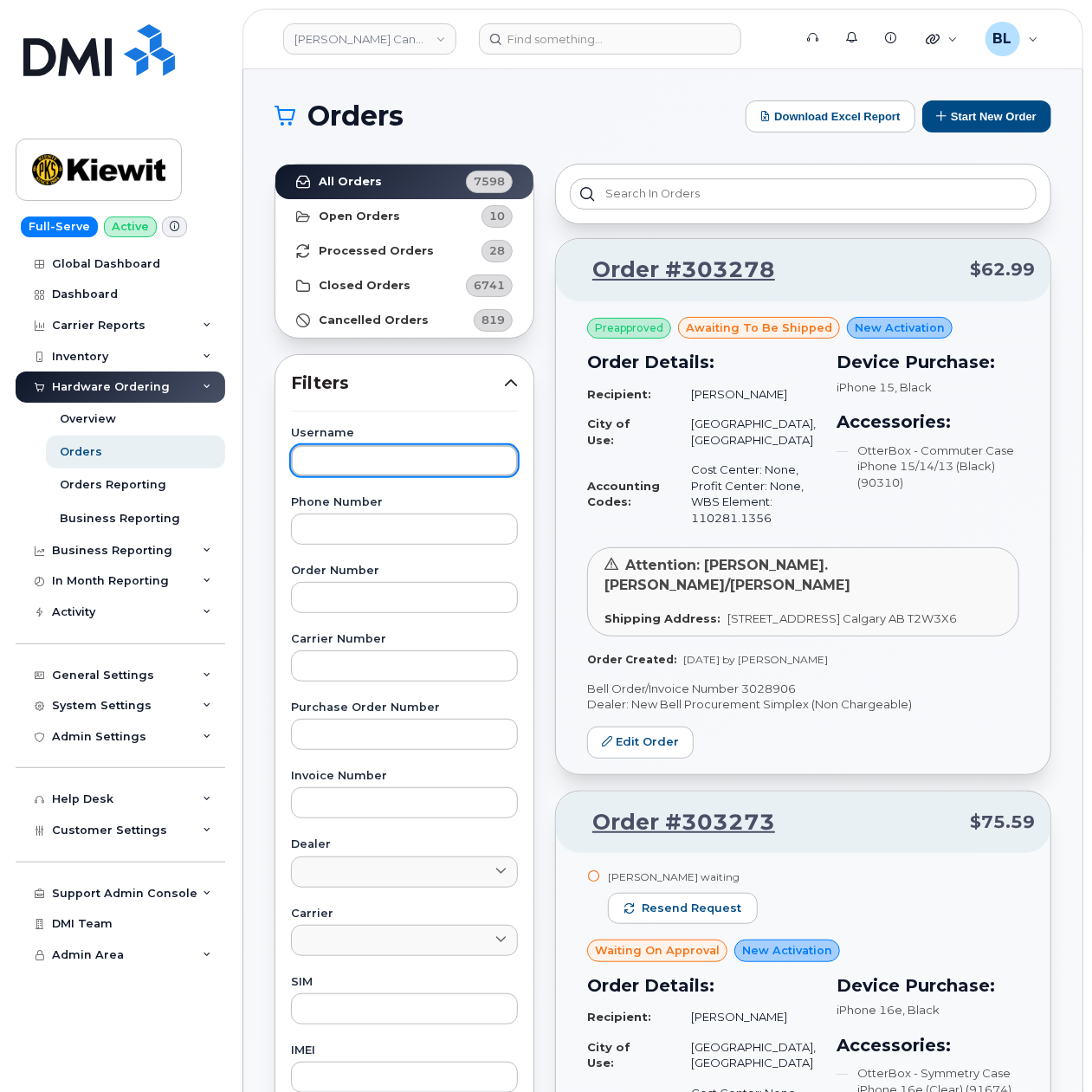
click at [391, 457] on input "text" at bounding box center [404, 461] width 227 height 32
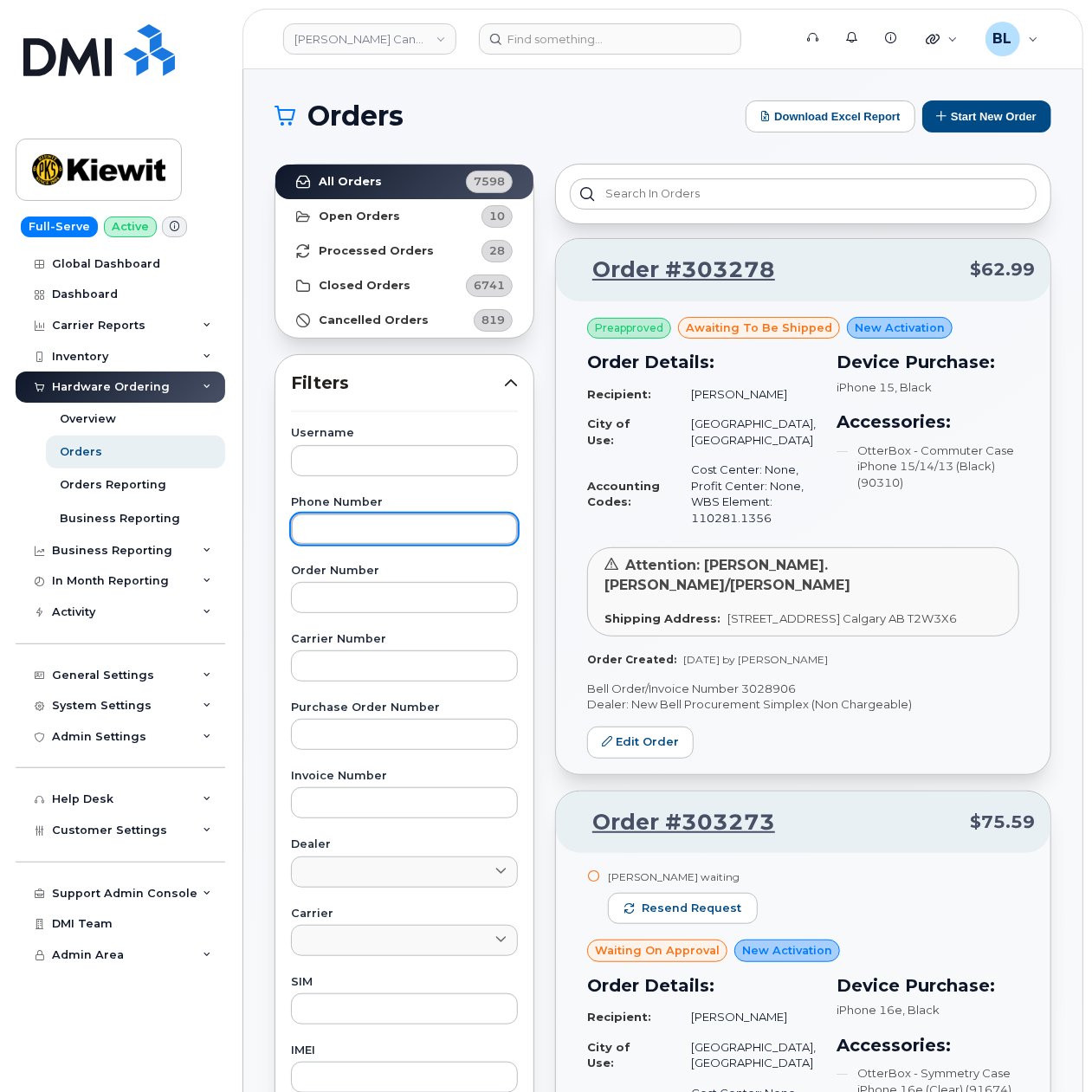
click at [443, 524] on input "text" at bounding box center [404, 529] width 227 height 32
paste input "6333009333"
type input "6333009333"
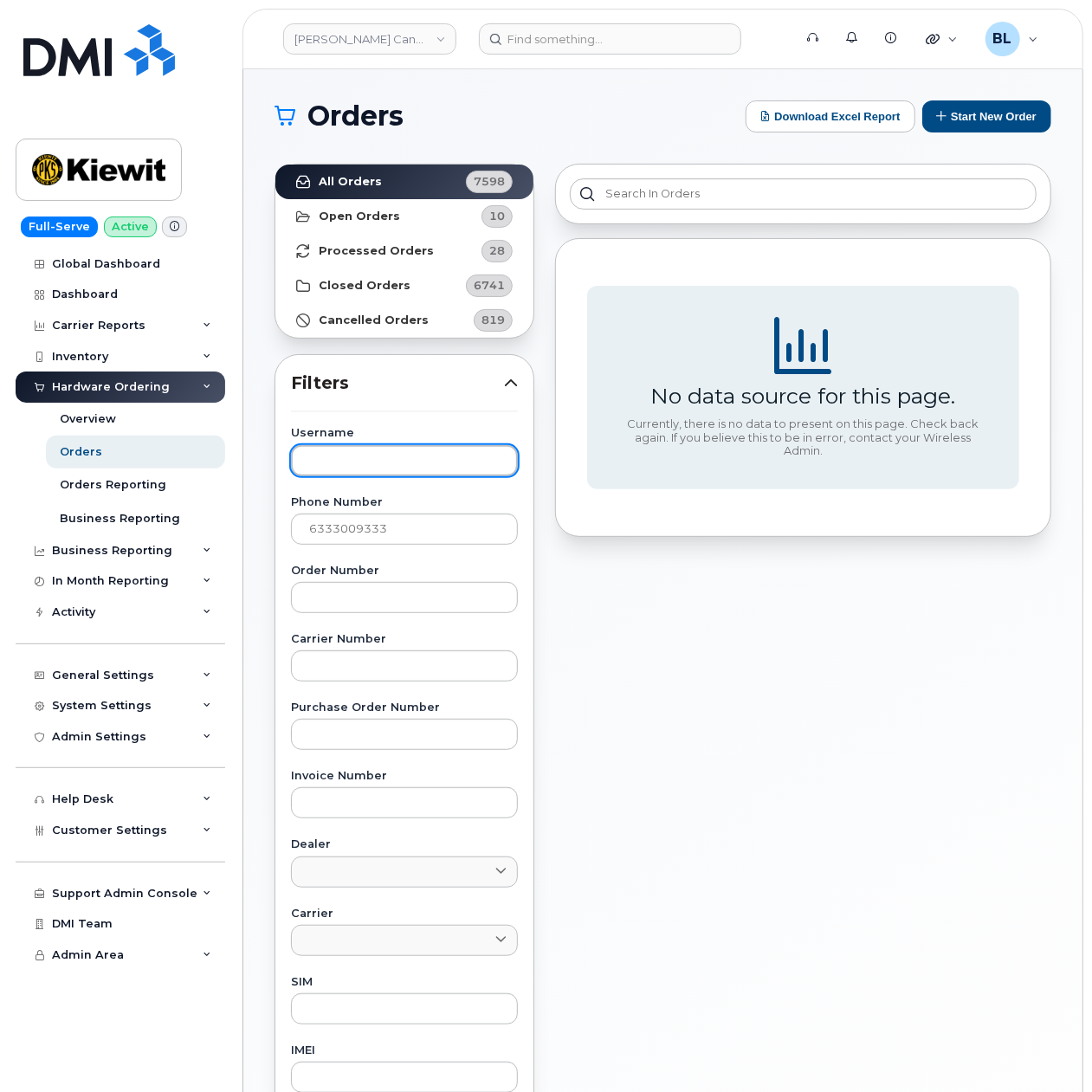
click at [434, 451] on input "text" at bounding box center [404, 461] width 227 height 32
paste input "Mary Iakossavas"
type input "Mary Iakossavas"
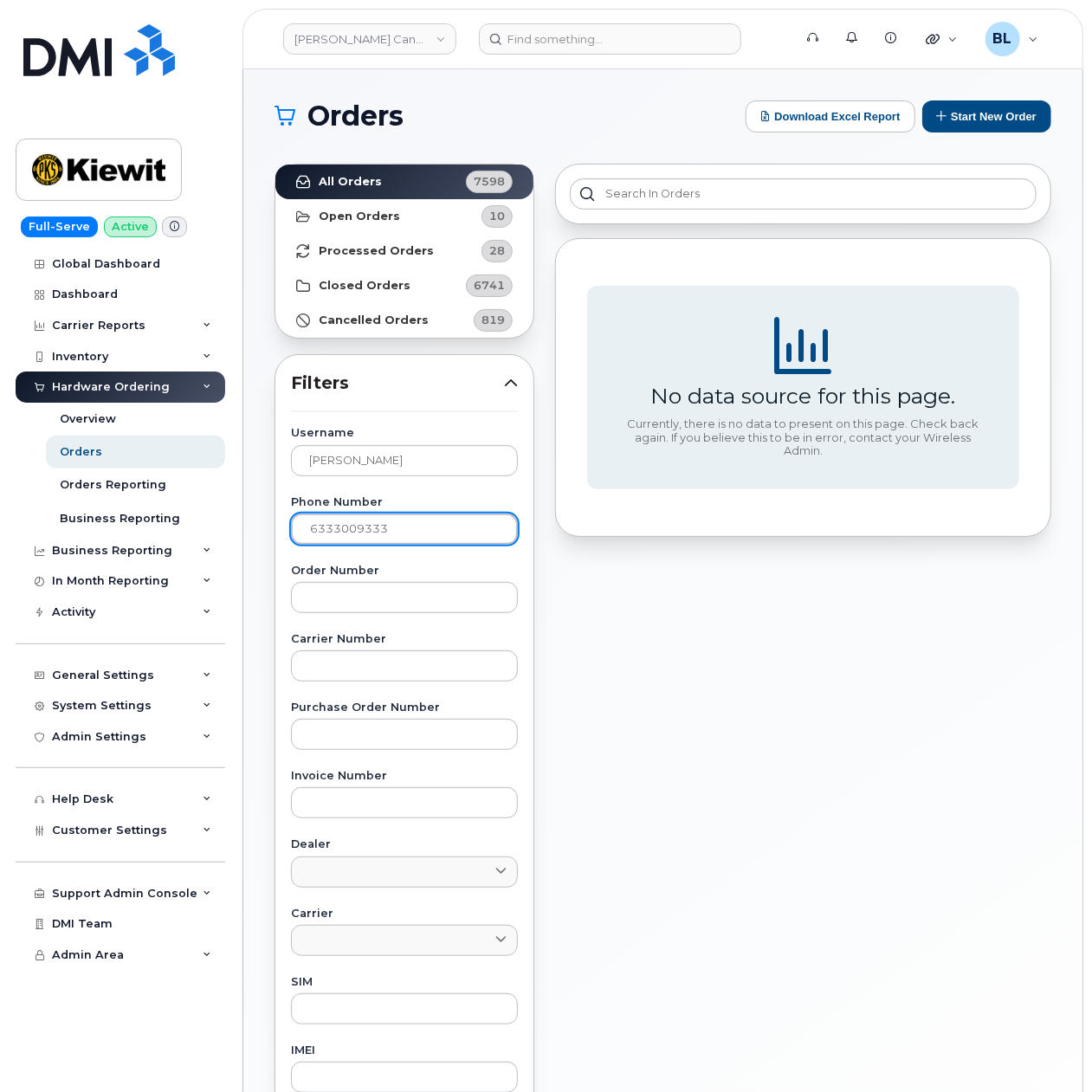
drag, startPoint x: 39, startPoint y: 511, endPoint x: -243, endPoint y: 485, distance: 283.2
click at [0, 485] on html "Kiewit Canada Inc Support Alerts Knowledge Base Quicklinks Suspend / Cancel Dev…" at bounding box center [546, 722] width 1092 height 1446
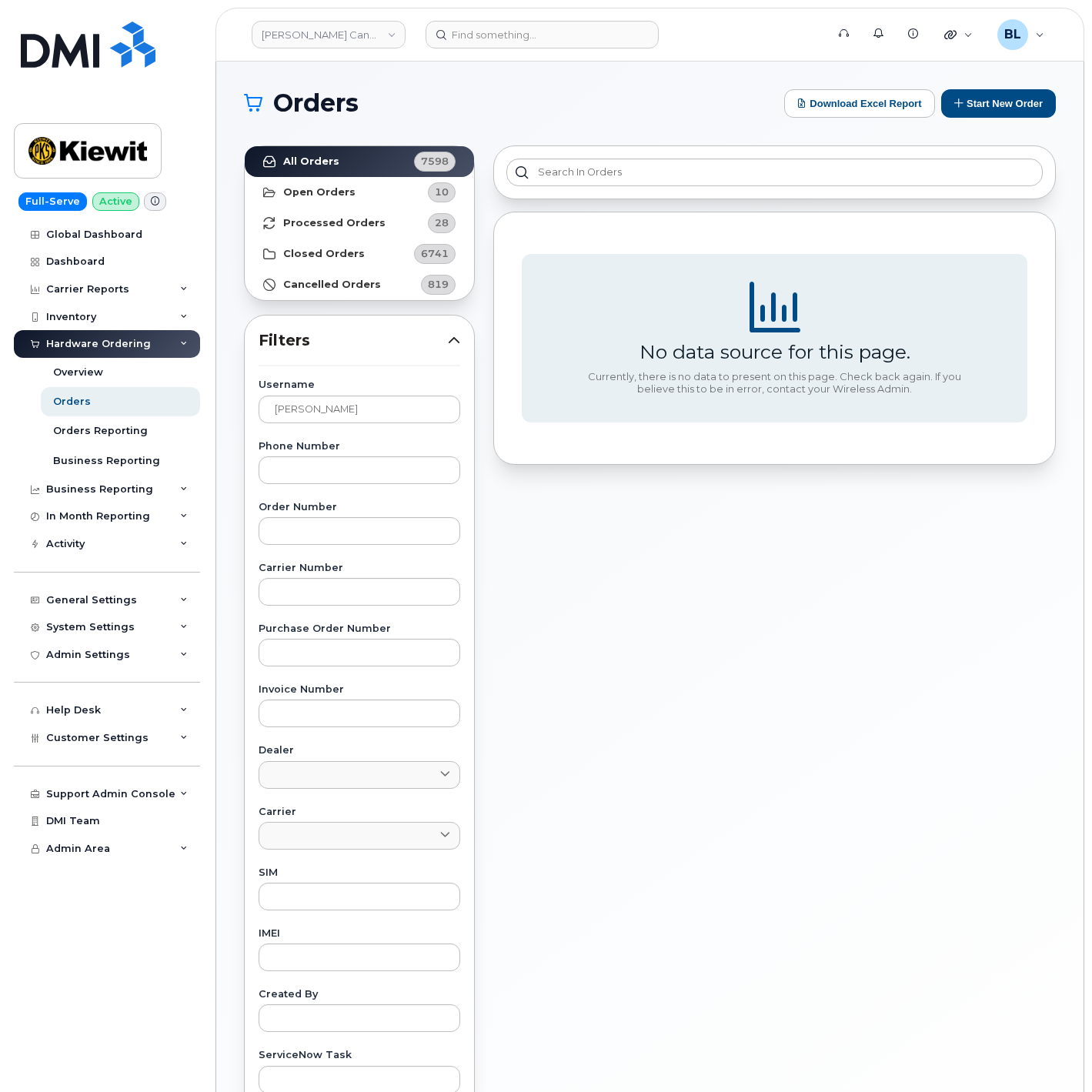
drag, startPoint x: 862, startPoint y: 584, endPoint x: 1095, endPoint y: 591, distance: 233.1
click at [862, 584] on div "No data source for this page. Currently, there is no data to present on this pa…" at bounding box center [774, 676] width 581 height 1081
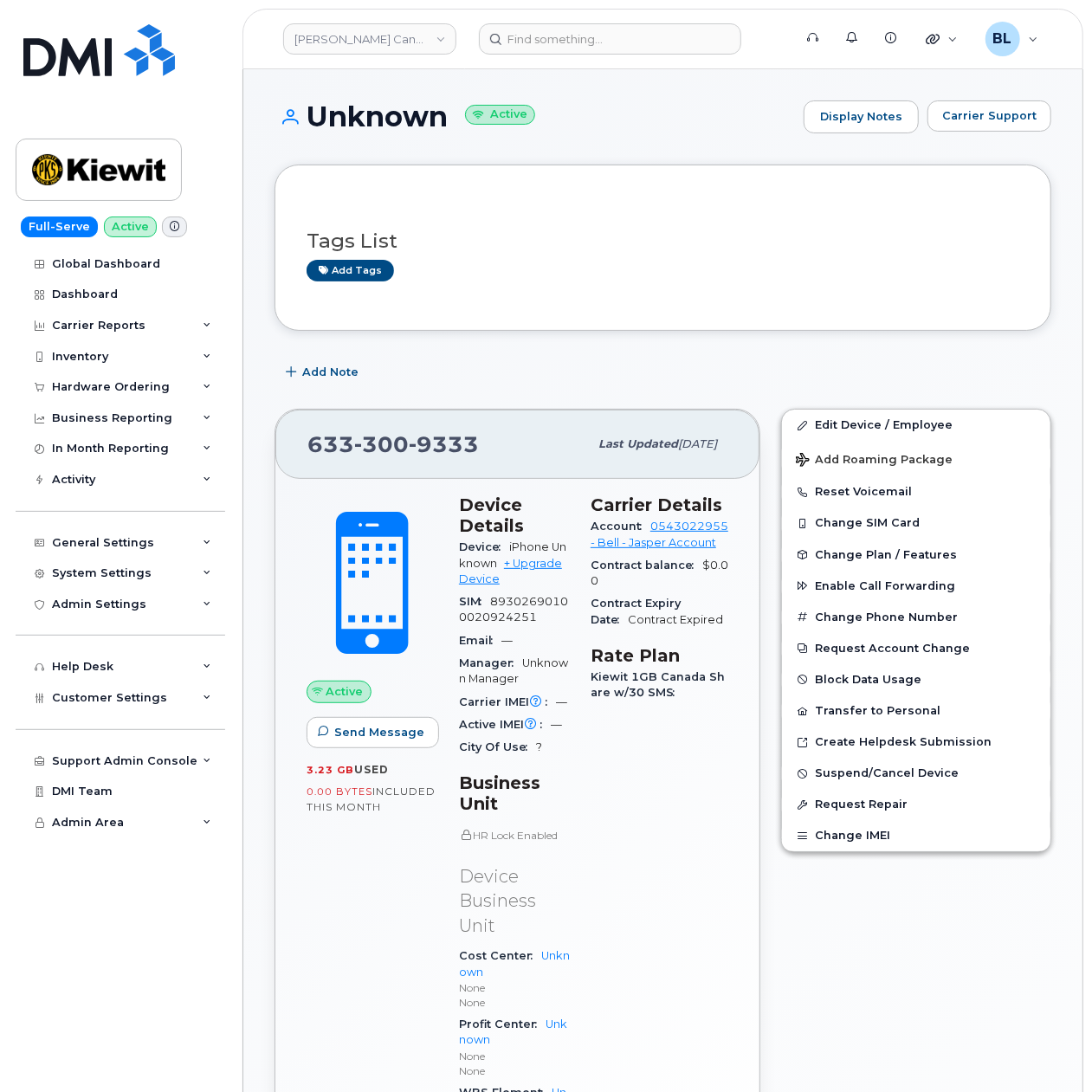
click at [418, 443] on span "9333" at bounding box center [444, 444] width 70 height 26
copy span "[PHONE_NUMBER]"
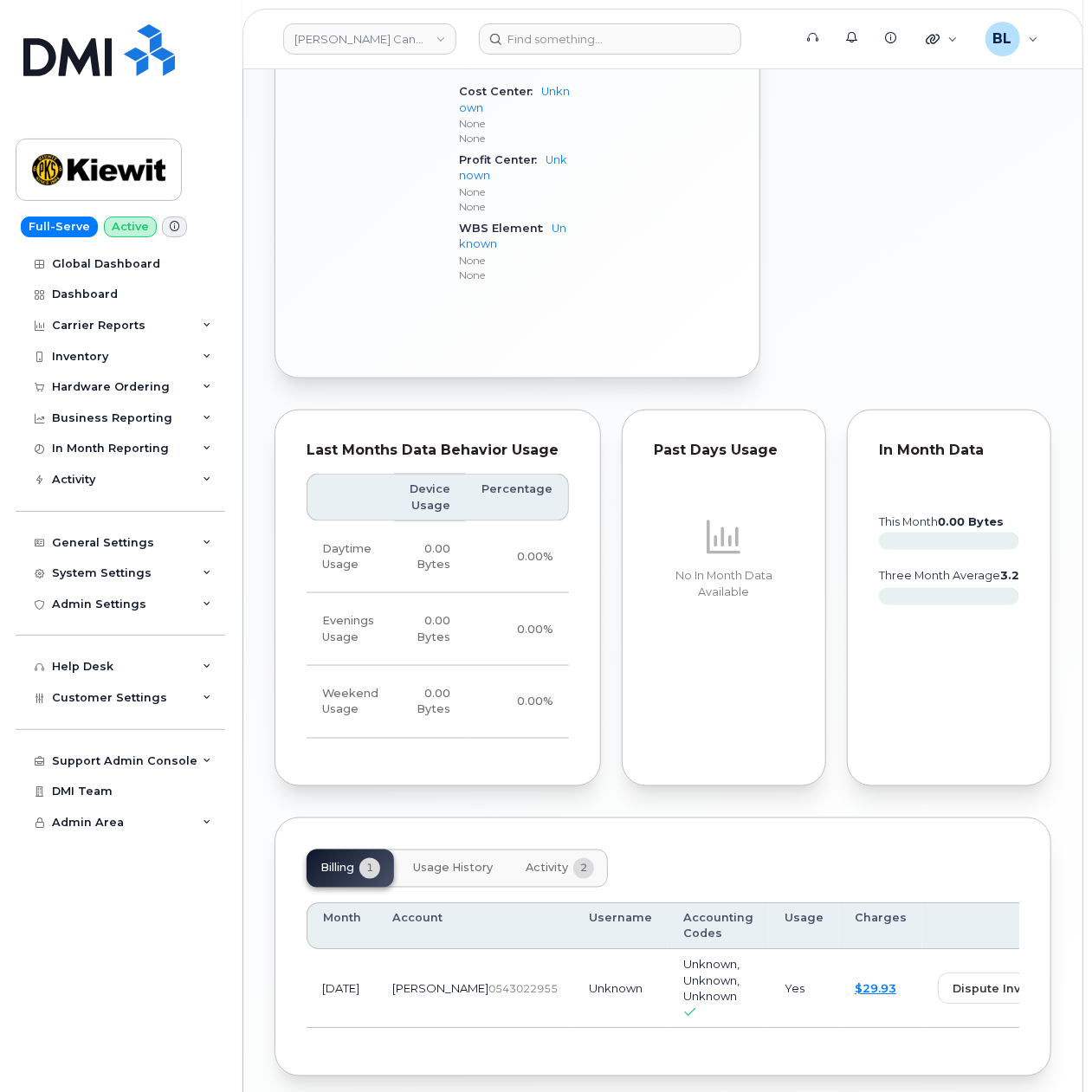
scroll to position [922, 0]
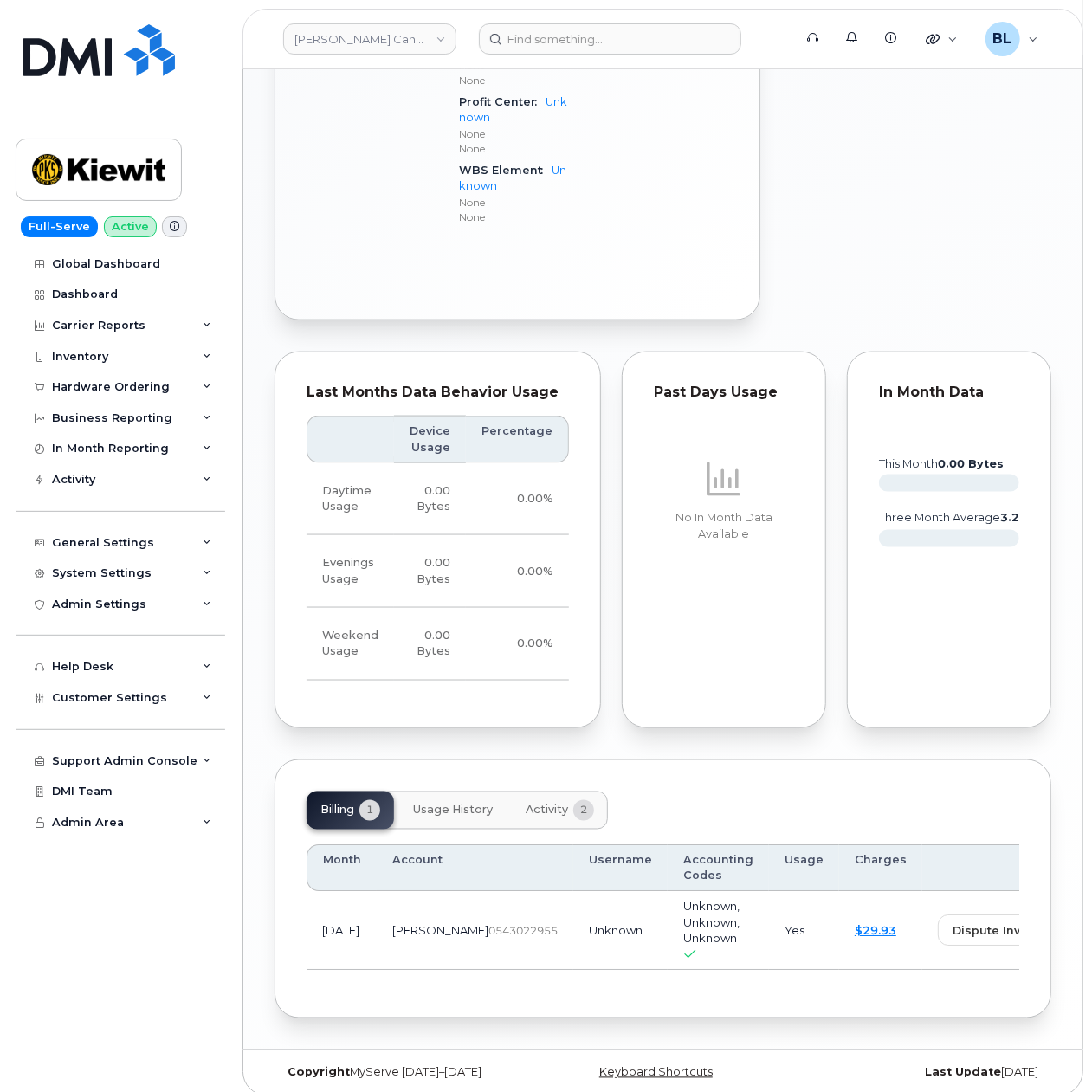
click at [894, 572] on div "In Month Data this month 0.00 Bytes three month average 3.23 GB" at bounding box center [948, 539] width 204 height 377
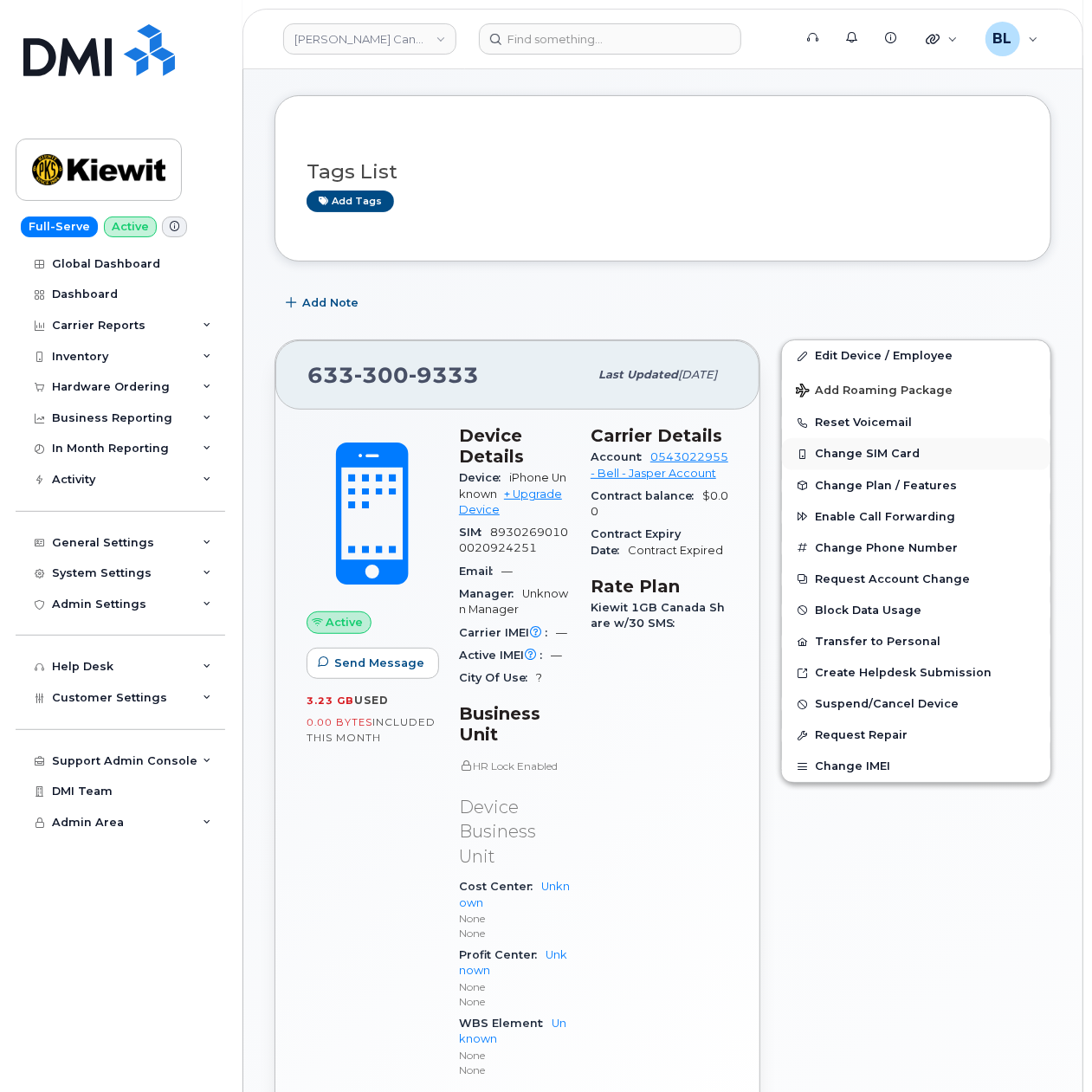
scroll to position [0, 0]
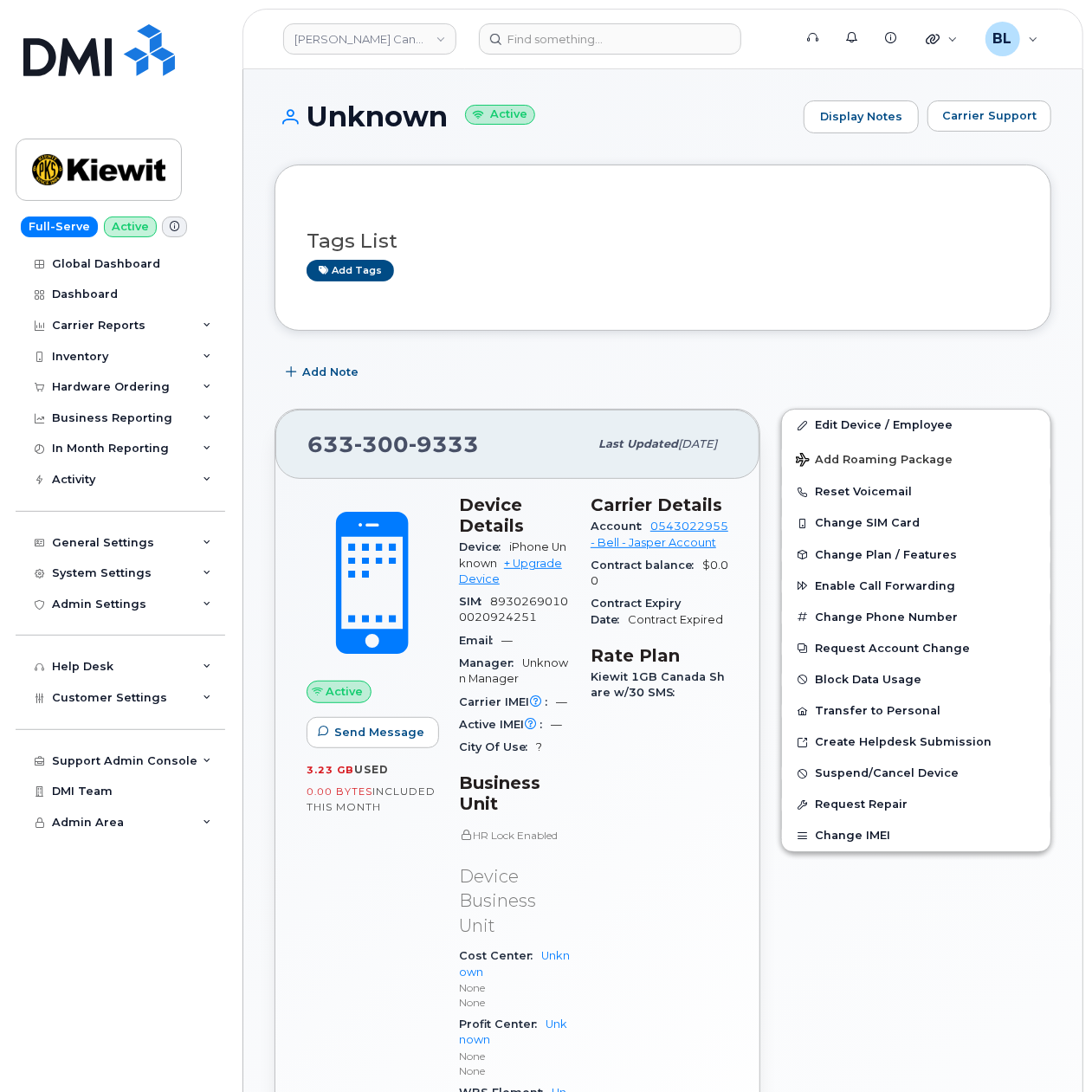
click at [381, 466] on div "[PHONE_NUMBER] Last updated [DATE]" at bounding box center [517, 444] width 484 height 69
click at [393, 447] on span "300" at bounding box center [381, 444] width 54 height 26
copy span "[PHONE_NUMBER]"
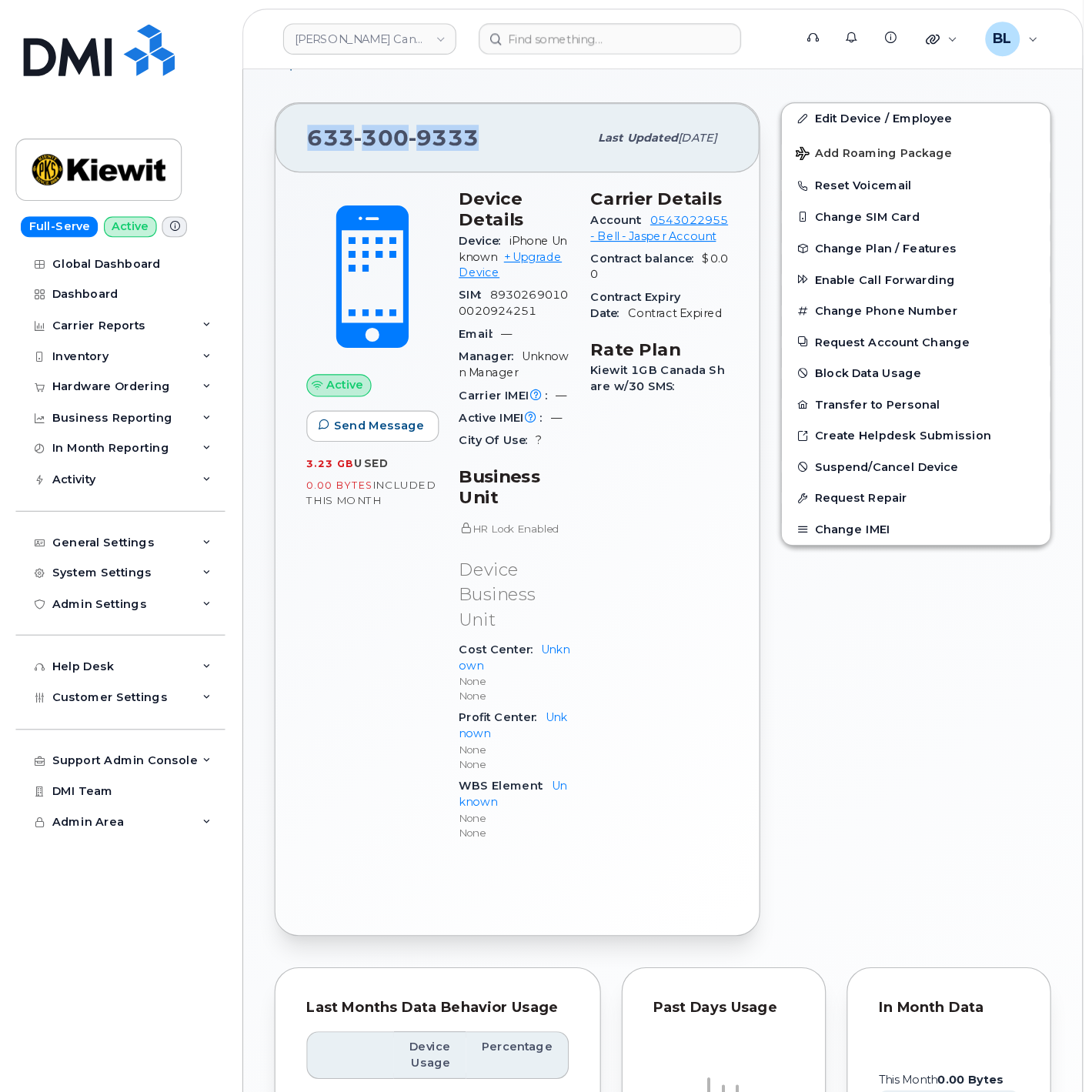
scroll to position [272, 0]
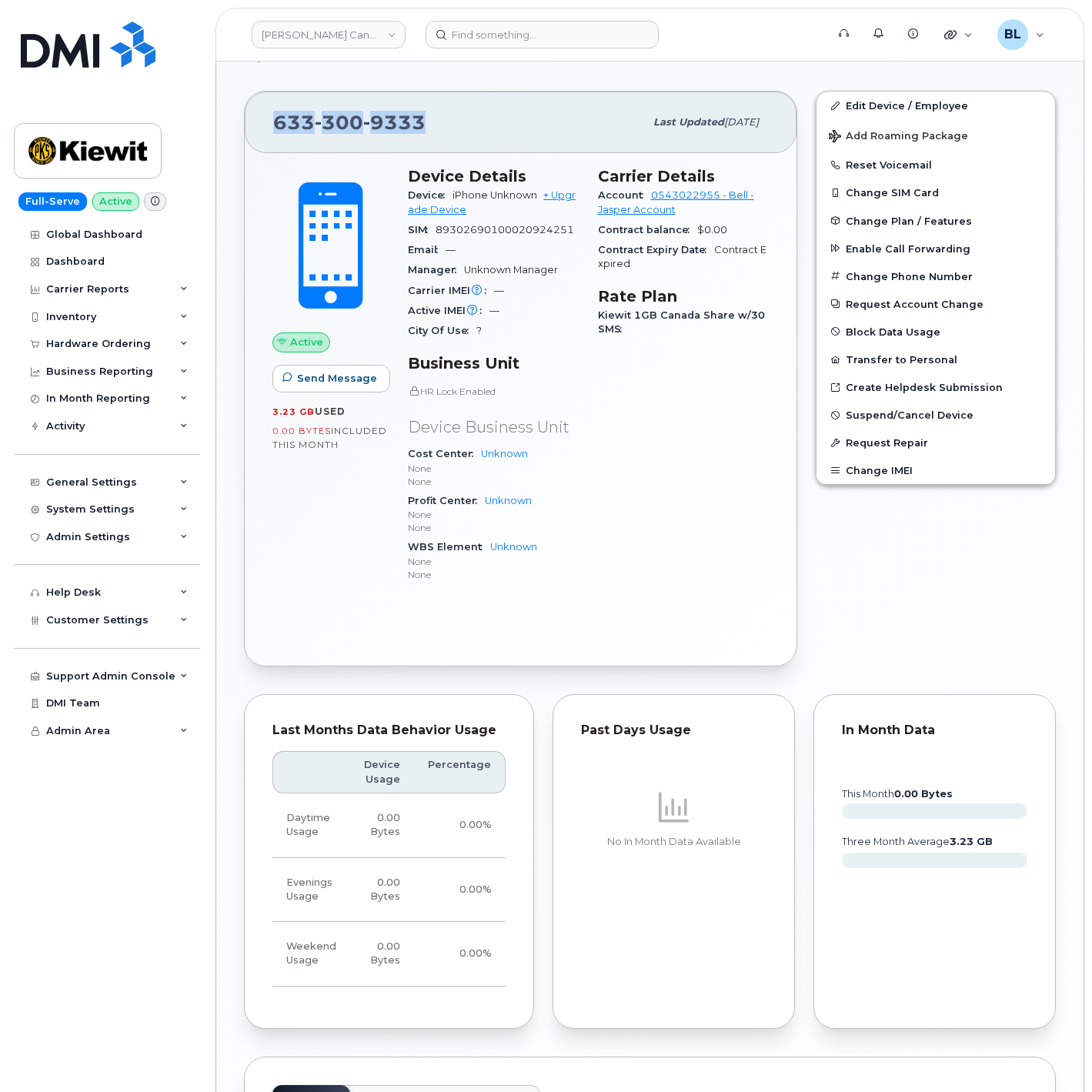
click at [487, 137] on div "[PHONE_NUMBER]" at bounding box center [458, 122] width 371 height 33
click at [333, 118] on span "300" at bounding box center [339, 122] width 48 height 23
click at [358, 111] on div "633 300 9333" at bounding box center [458, 122] width 371 height 33
copy span "633 300 9333"
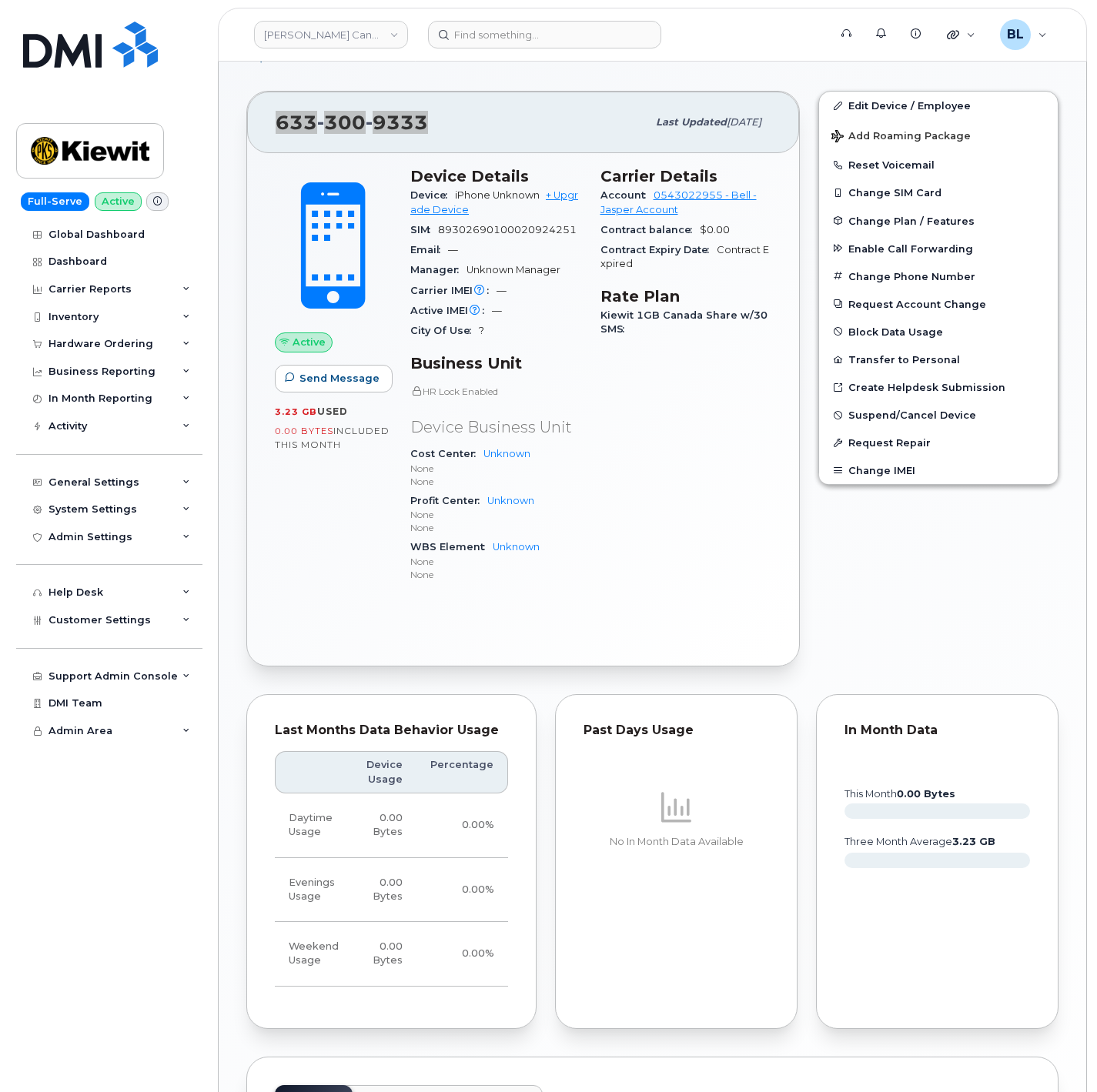
scroll to position [0, 0]
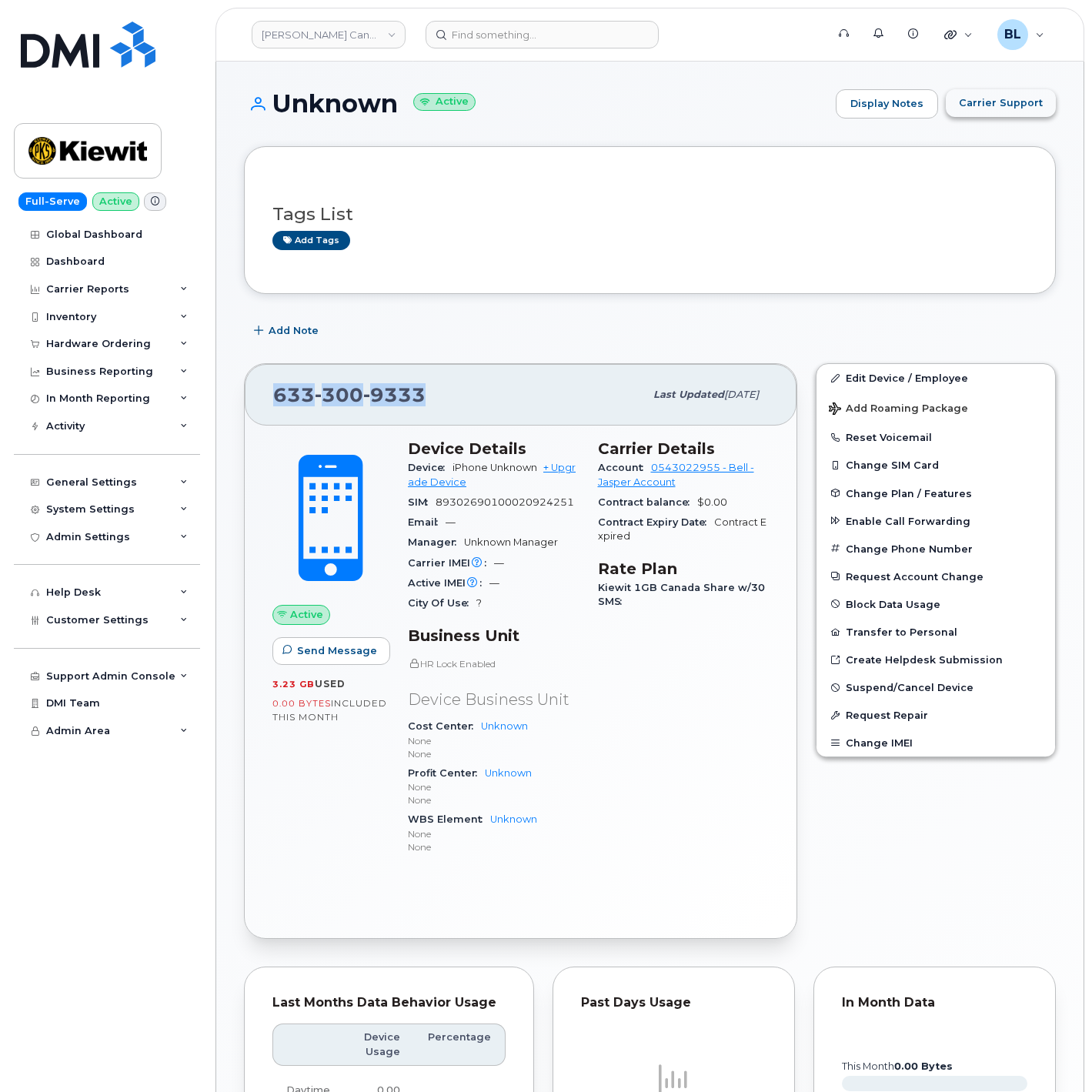
click at [970, 96] on span "Carrier Support" at bounding box center [1001, 103] width 84 height 15
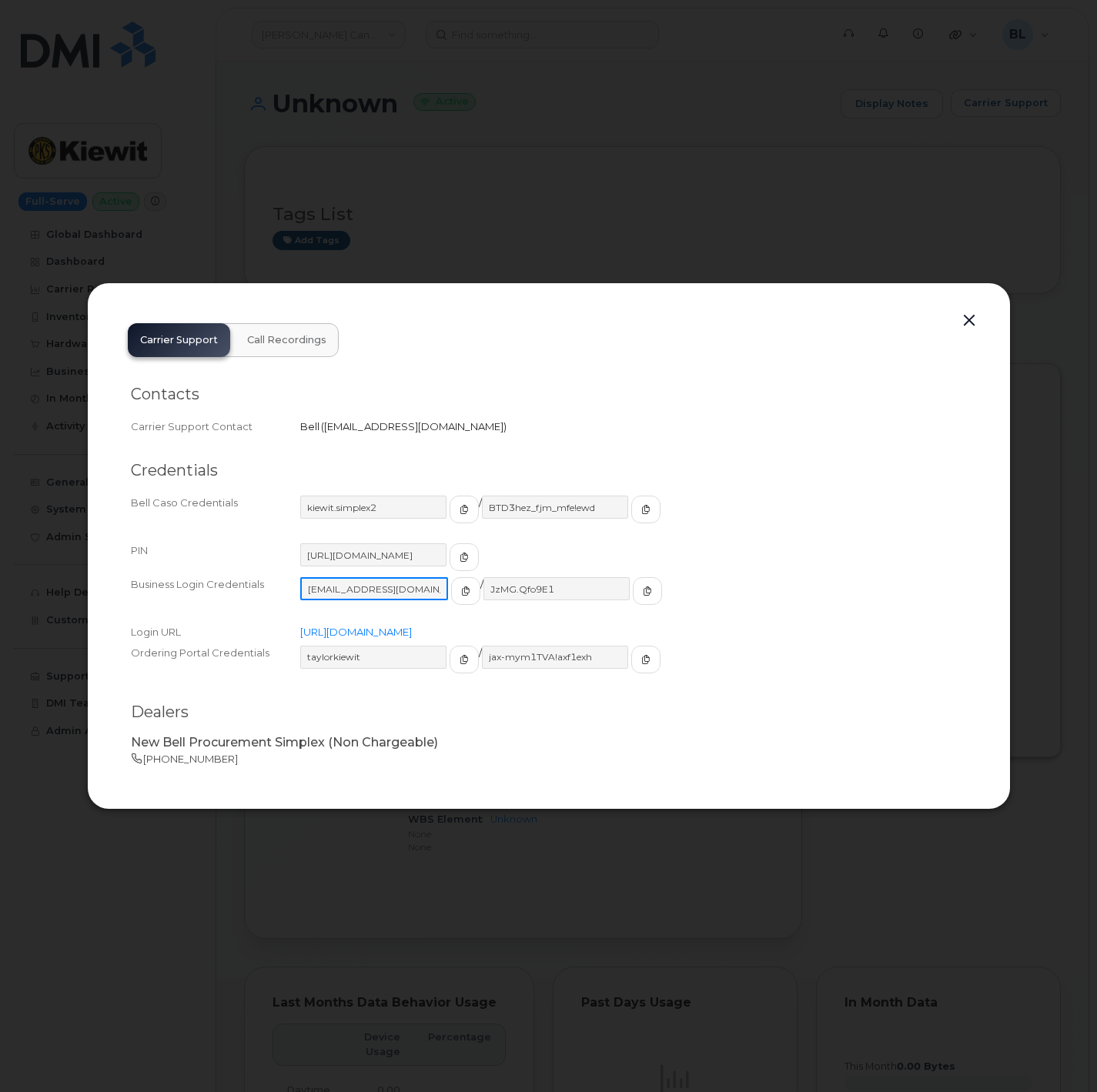
scroll to position [0, 5]
drag, startPoint x: 301, startPoint y: 586, endPoint x: 418, endPoint y: 587, distance: 117.0
click at [418, 587] on input "kiewitjasper@myserve.ca" at bounding box center [374, 589] width 148 height 23
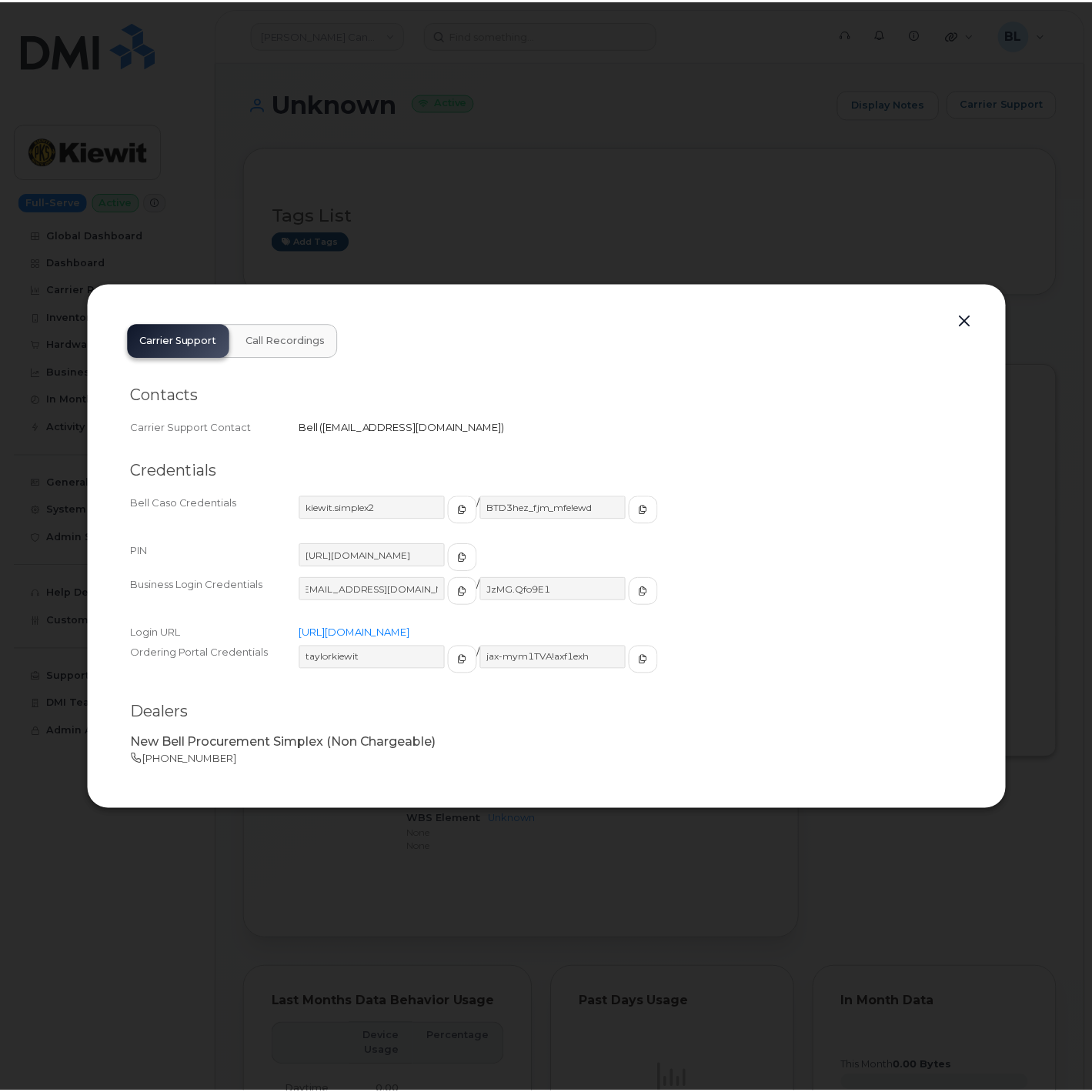
scroll to position [0, 0]
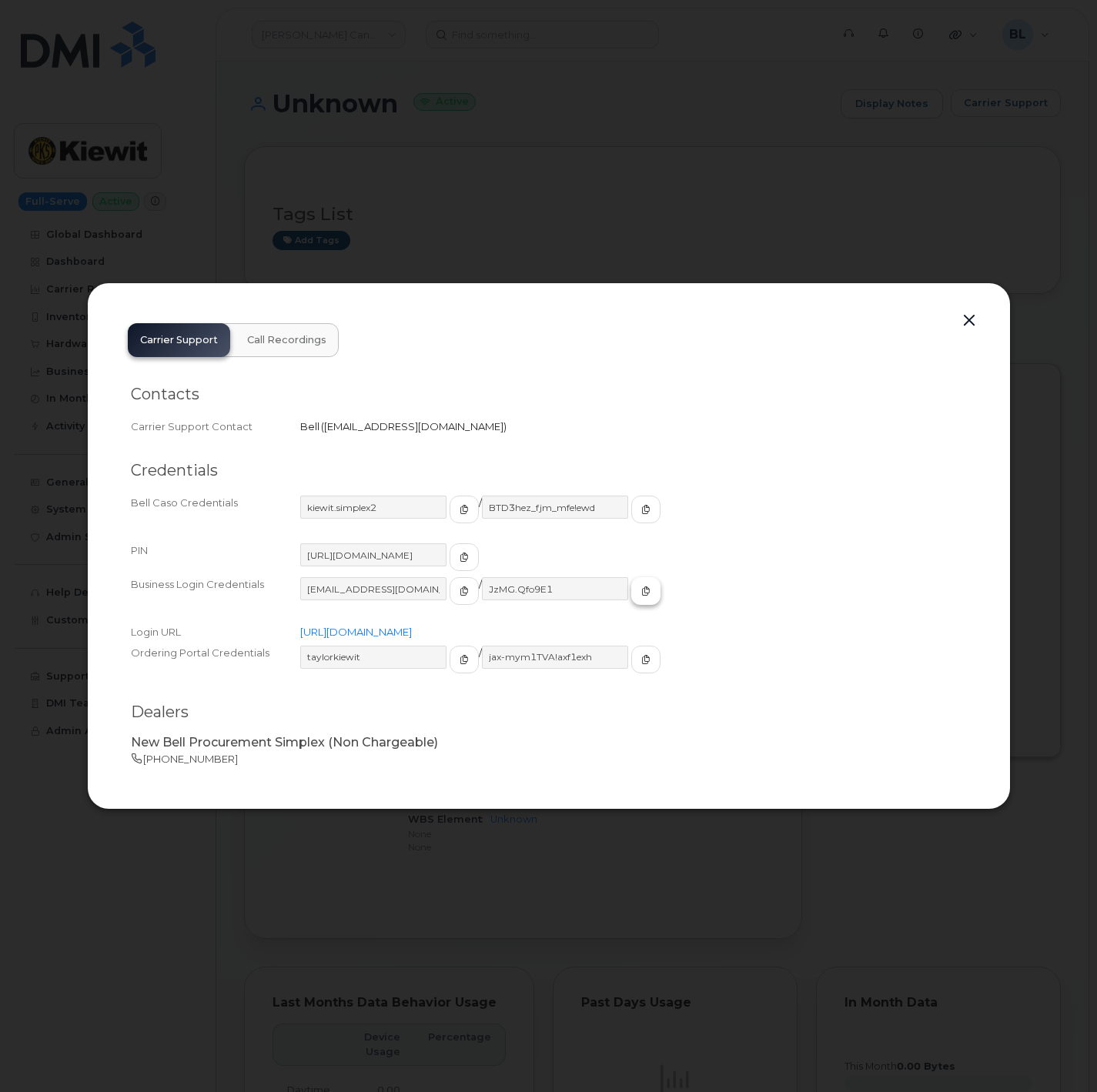
click at [639, 592] on span "button" at bounding box center [646, 591] width 14 height 14
click at [930, 194] on div at bounding box center [548, 546] width 1097 height 1092
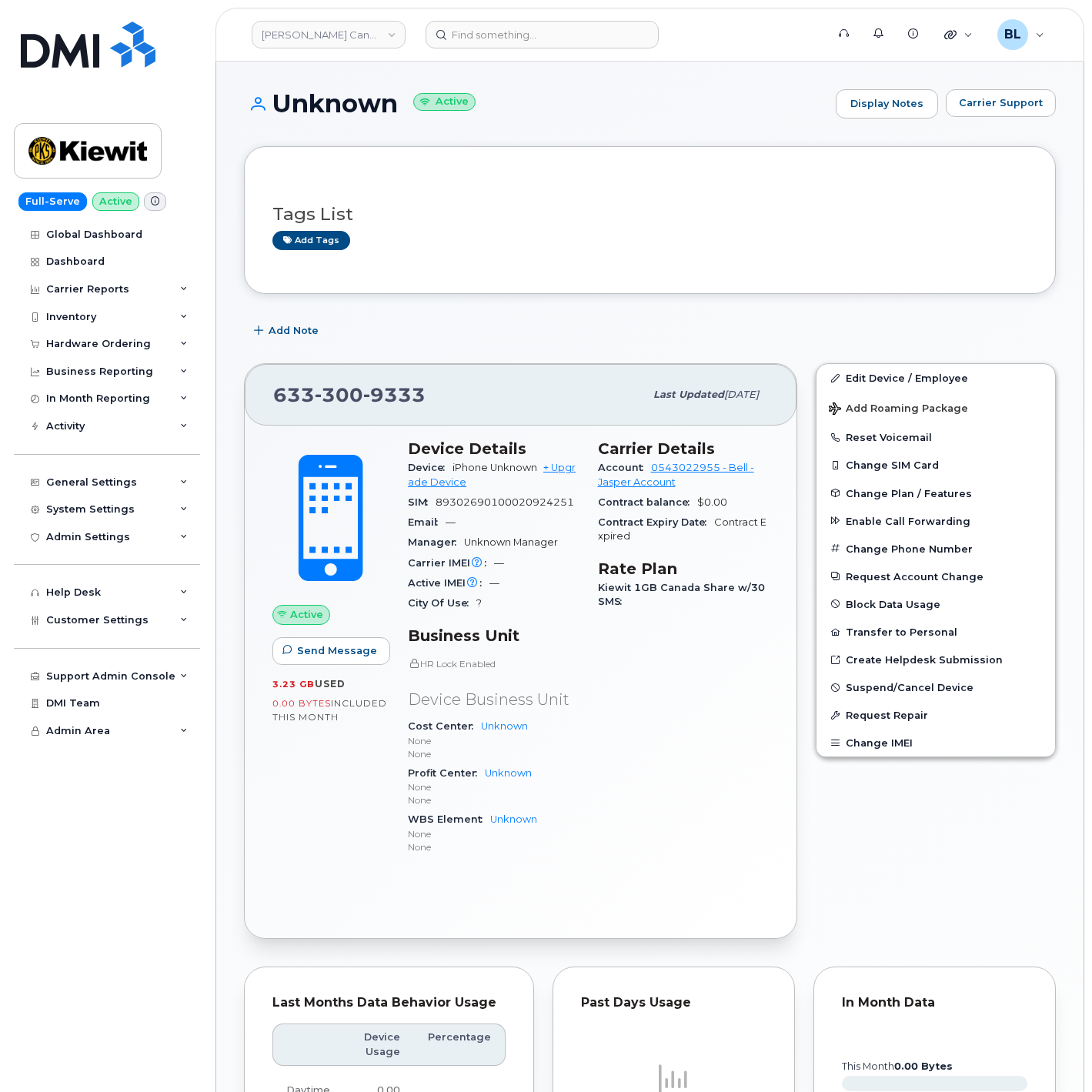
click at [344, 388] on span "300" at bounding box center [339, 395] width 48 height 23
copy span "633 300 9333"
click at [118, 323] on div "Inventory" at bounding box center [107, 318] width 186 height 28
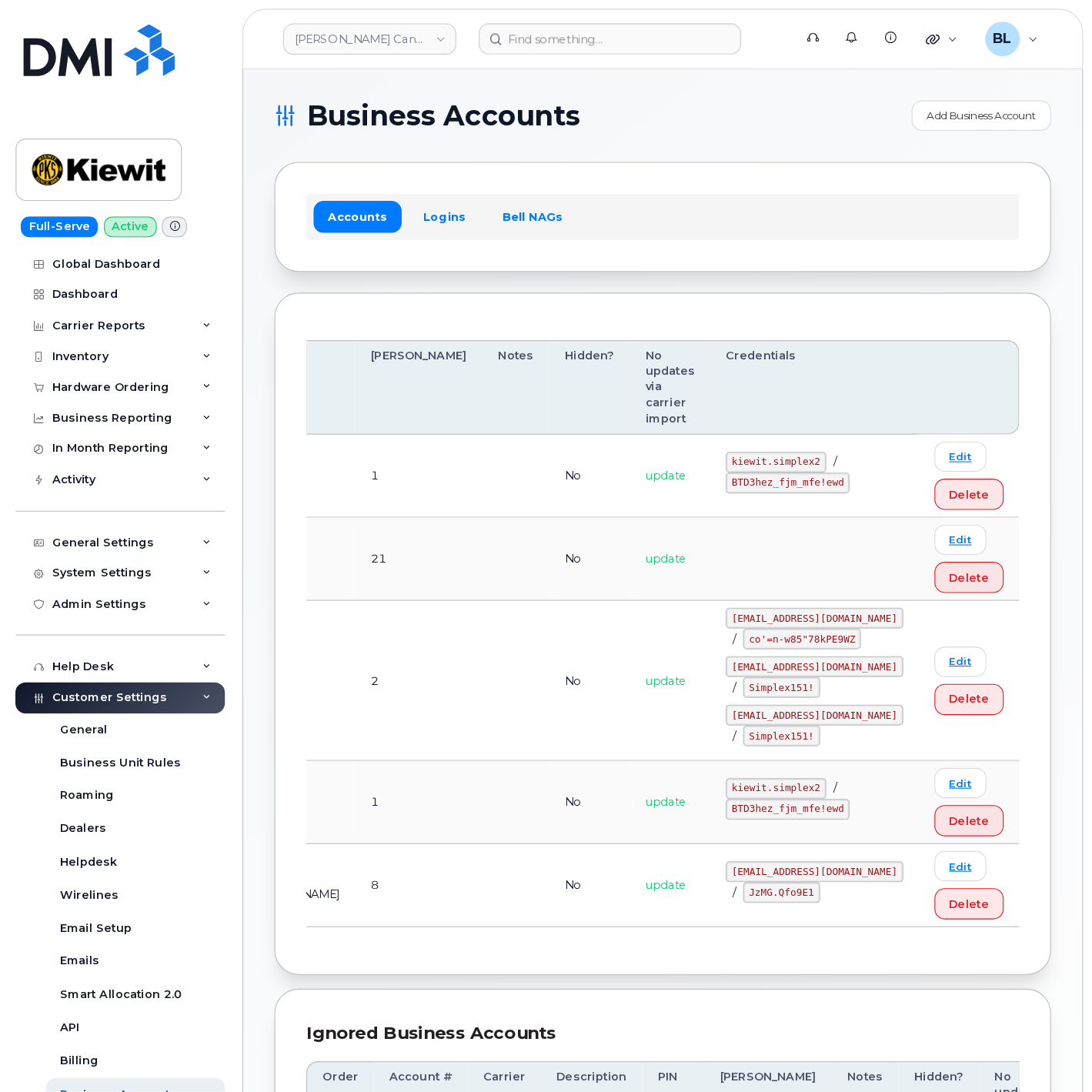
scroll to position [0, 444]
drag, startPoint x: 494, startPoint y: 595, endPoint x: 627, endPoint y: 564, distance: 136.6
drag, startPoint x: 684, startPoint y: 639, endPoint x: 786, endPoint y: 650, distance: 102.6
click at [786, 645] on code "[EMAIL_ADDRESS][DOMAIN_NAME]" at bounding box center [724, 636] width 158 height 19
copy code "[EMAIL_ADDRESS][DOMAIN_NAME]"
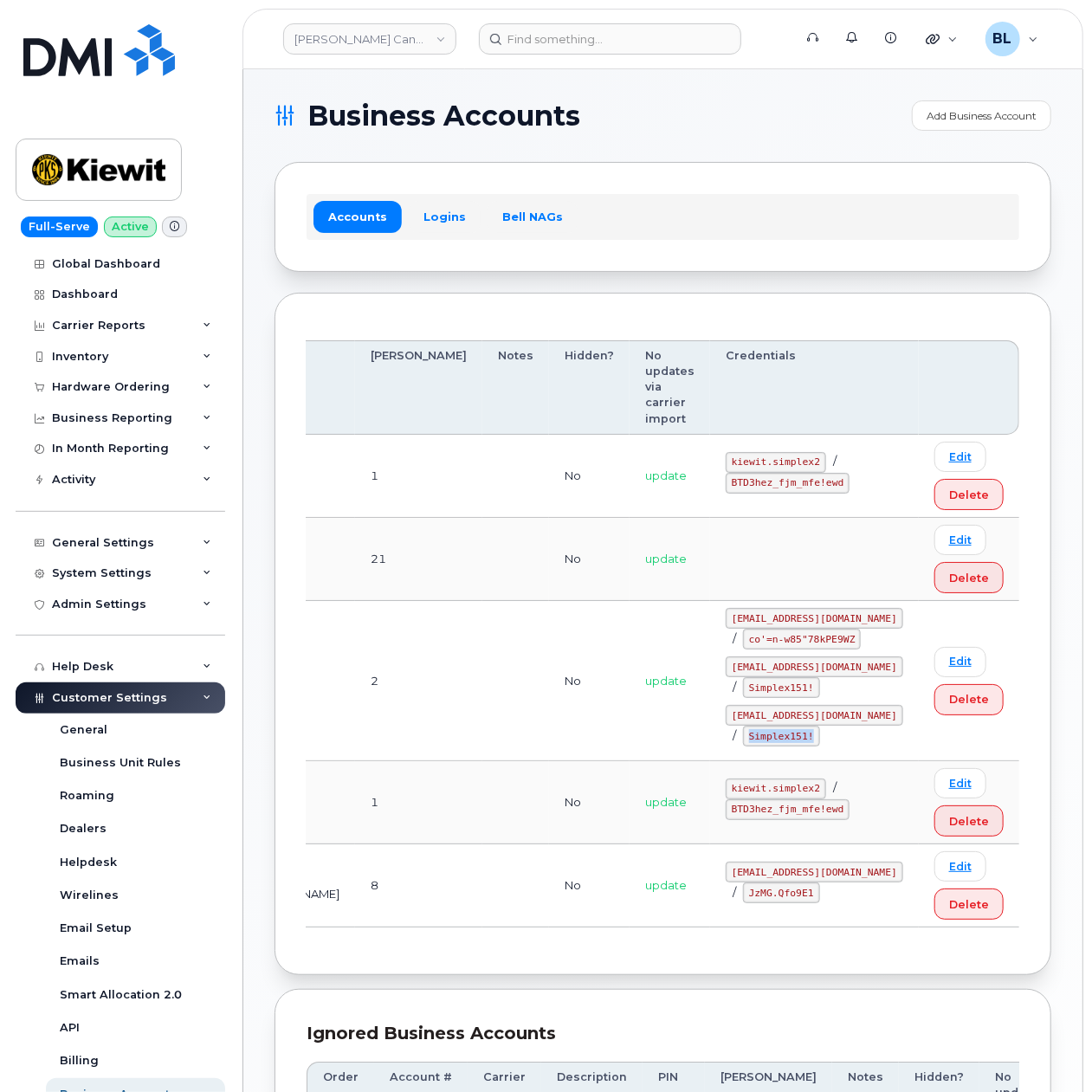
drag, startPoint x: 788, startPoint y: 737, endPoint x: 856, endPoint y: 752, distance: 69.6
click at [820, 746] on code "Simplex151!" at bounding box center [781, 736] width 77 height 21
copy code "Simplex151!"
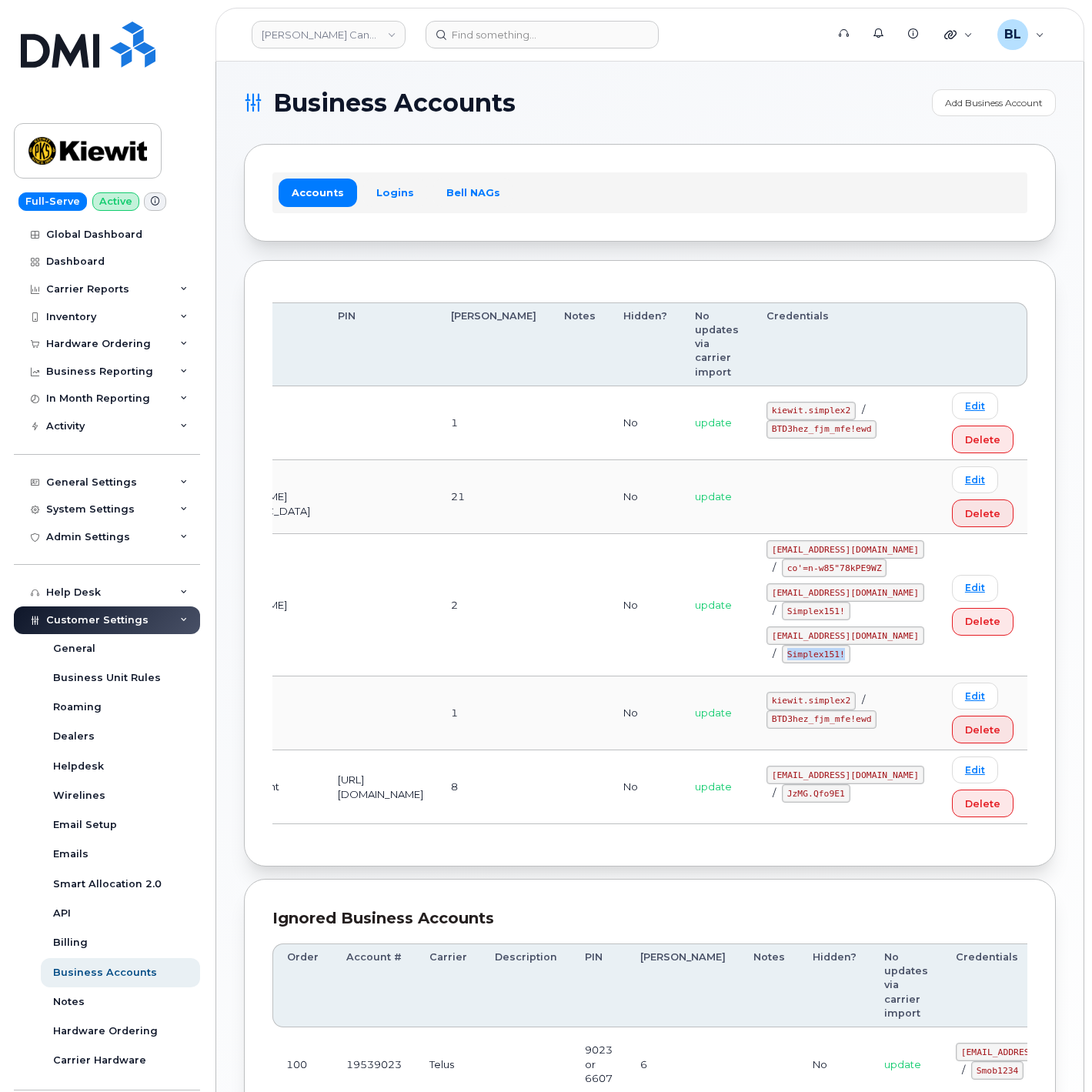
scroll to position [0, 325]
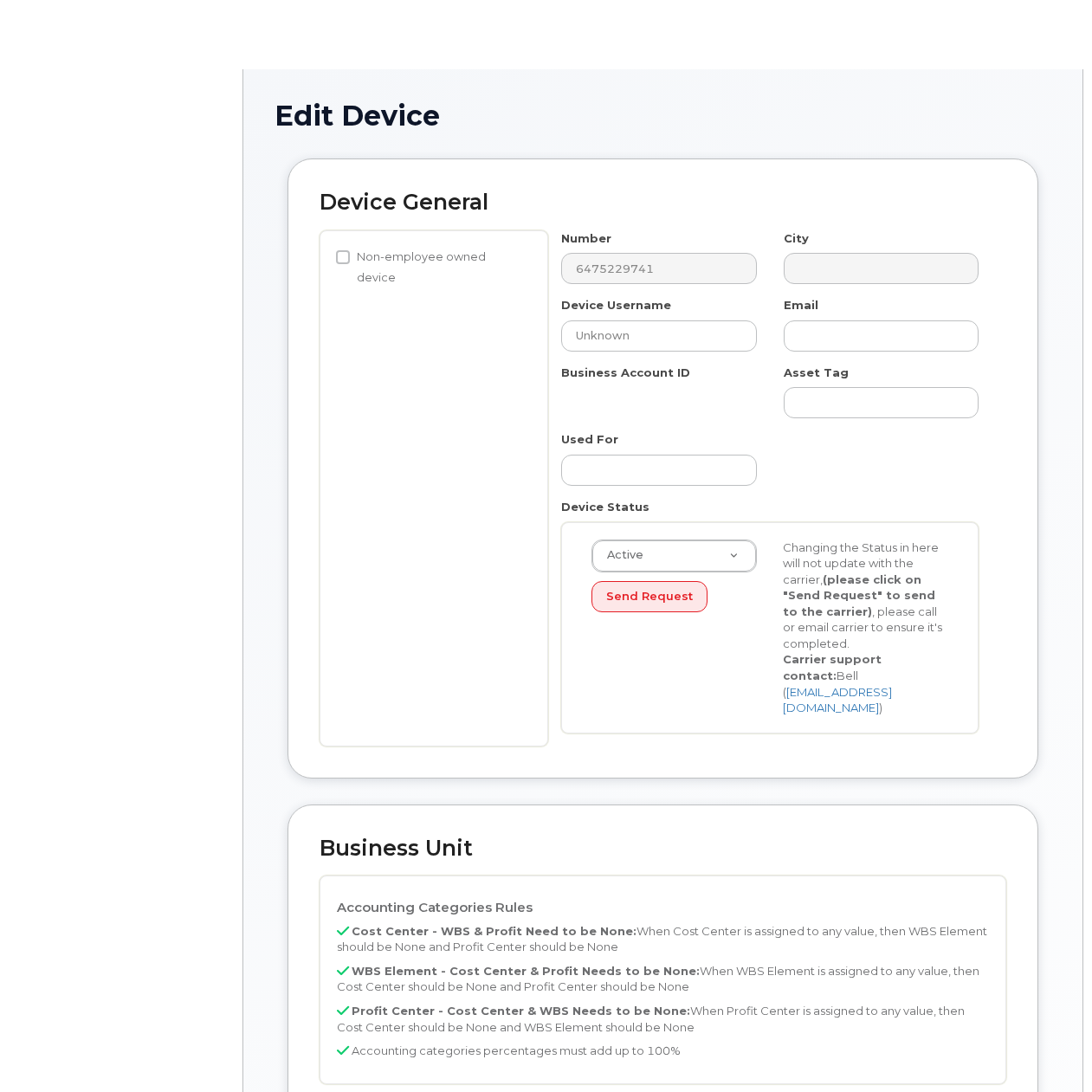
select select "14058"
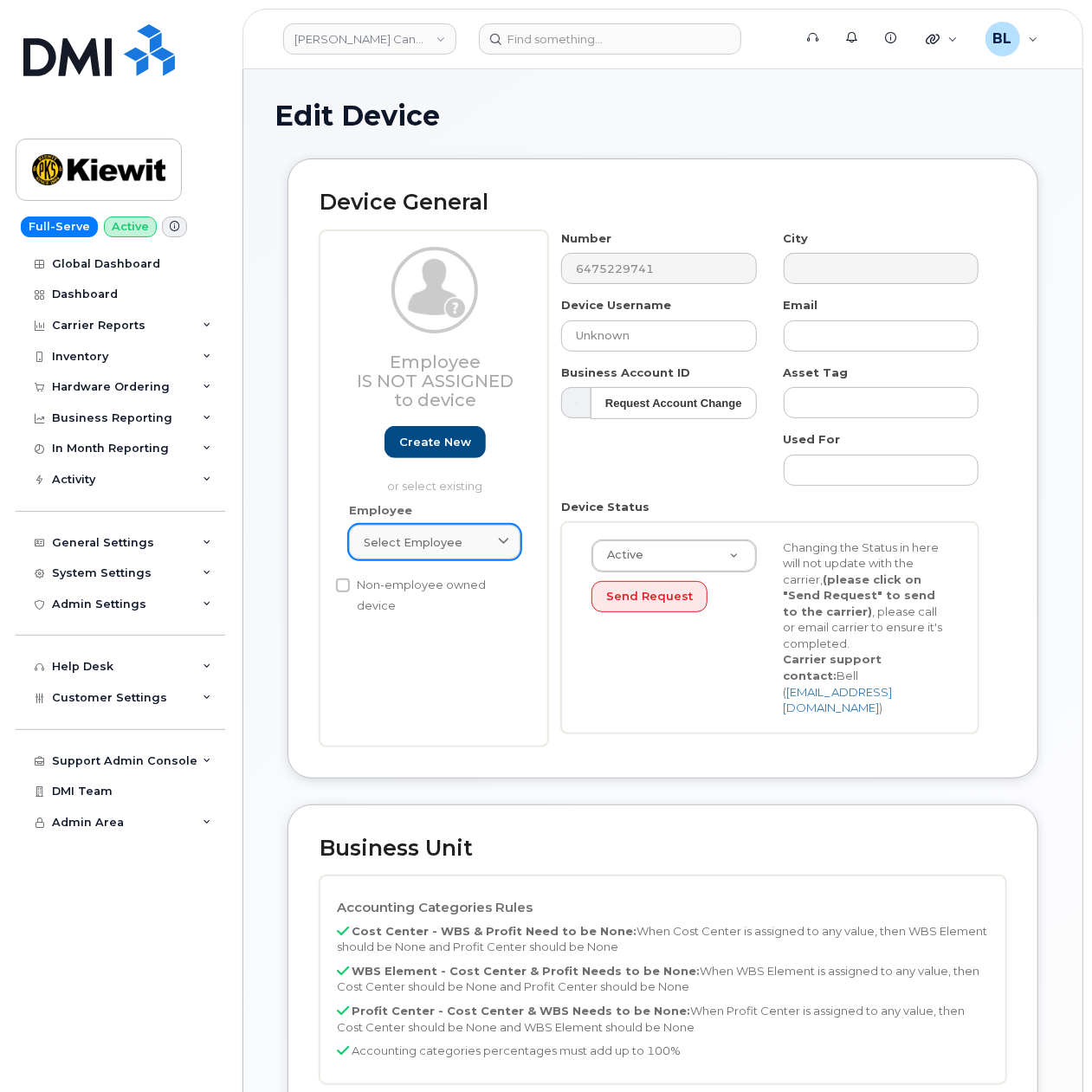
click at [420, 530] on link "Select employee" at bounding box center [434, 542] width 172 height 35
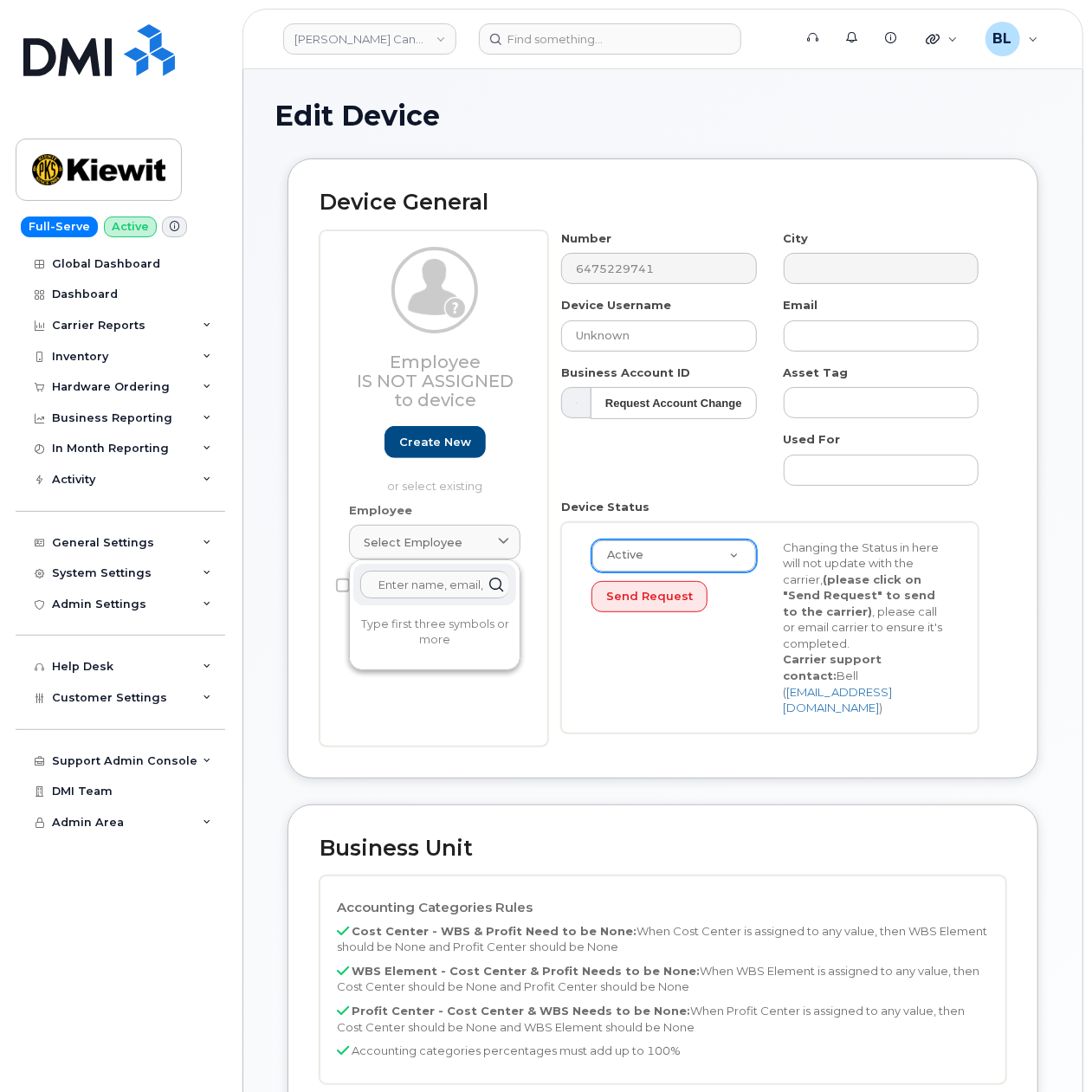
paste input "MARY IAKOSSAVAS"
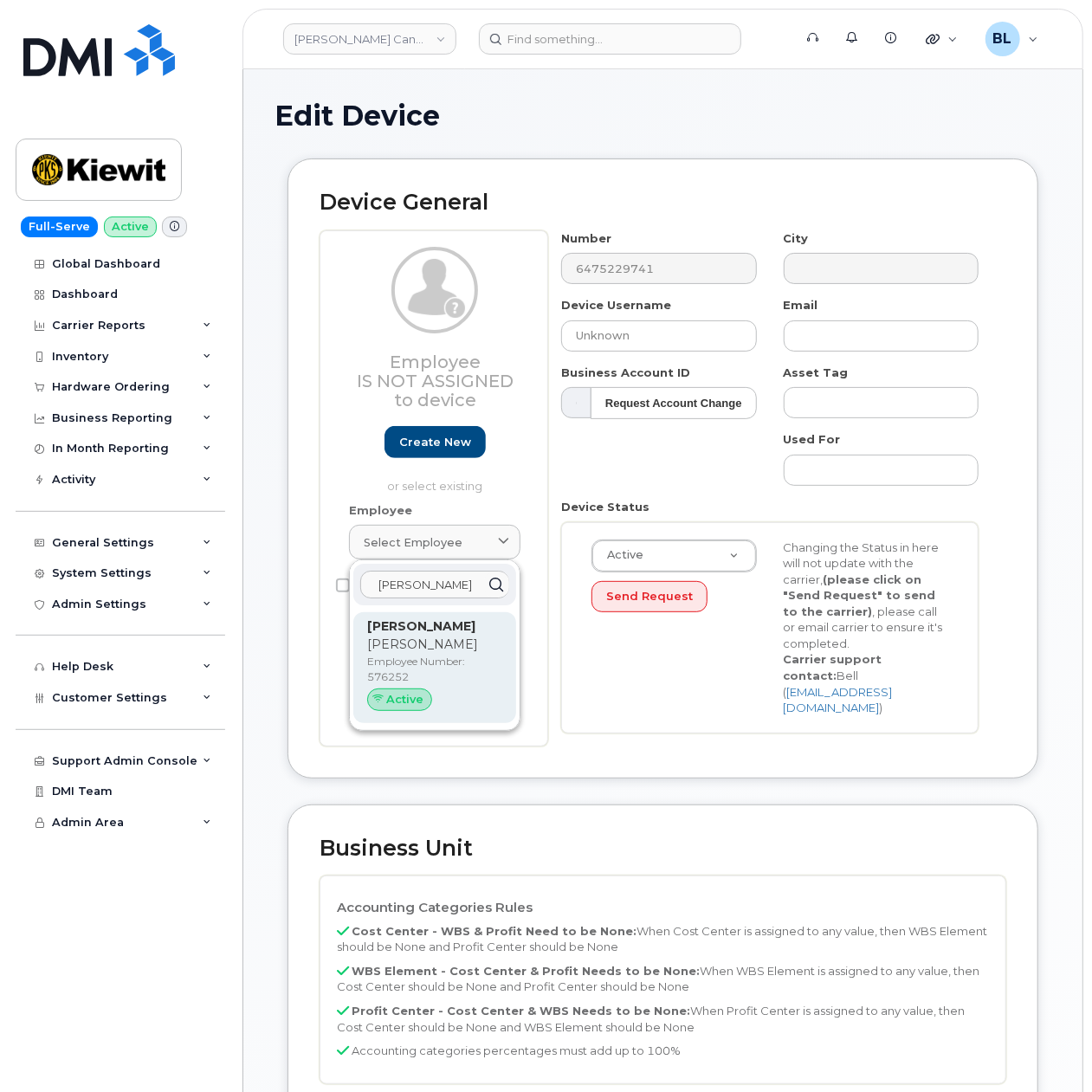
type input "MARY IAKOSSAVAS"
click at [433, 649] on p "Mary" at bounding box center [434, 645] width 135 height 18
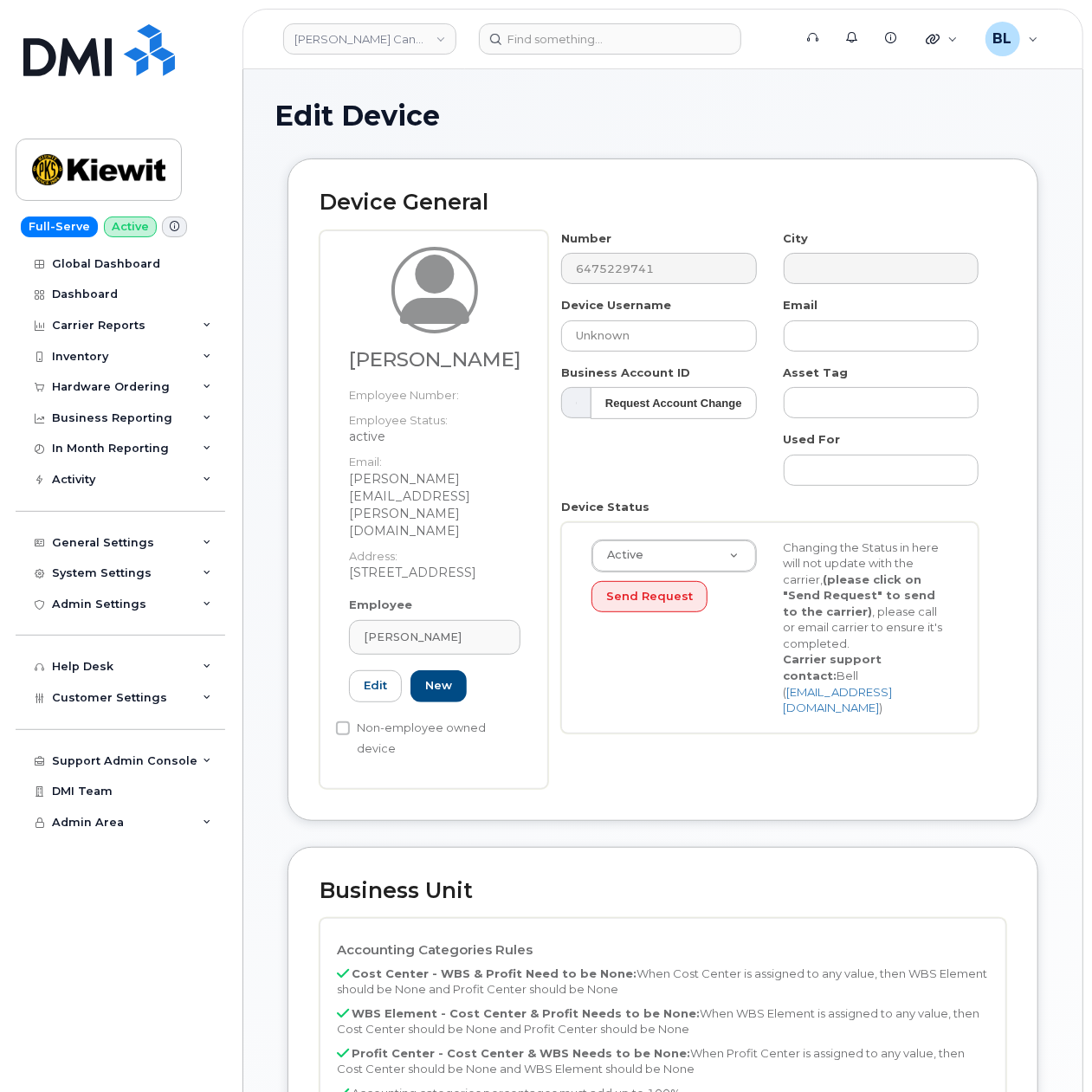
type input "[PERSON_NAME]"
type input "[PERSON_NAME][EMAIL_ADDRESS][PERSON_NAME][DOMAIN_NAME]"
type input "576252"
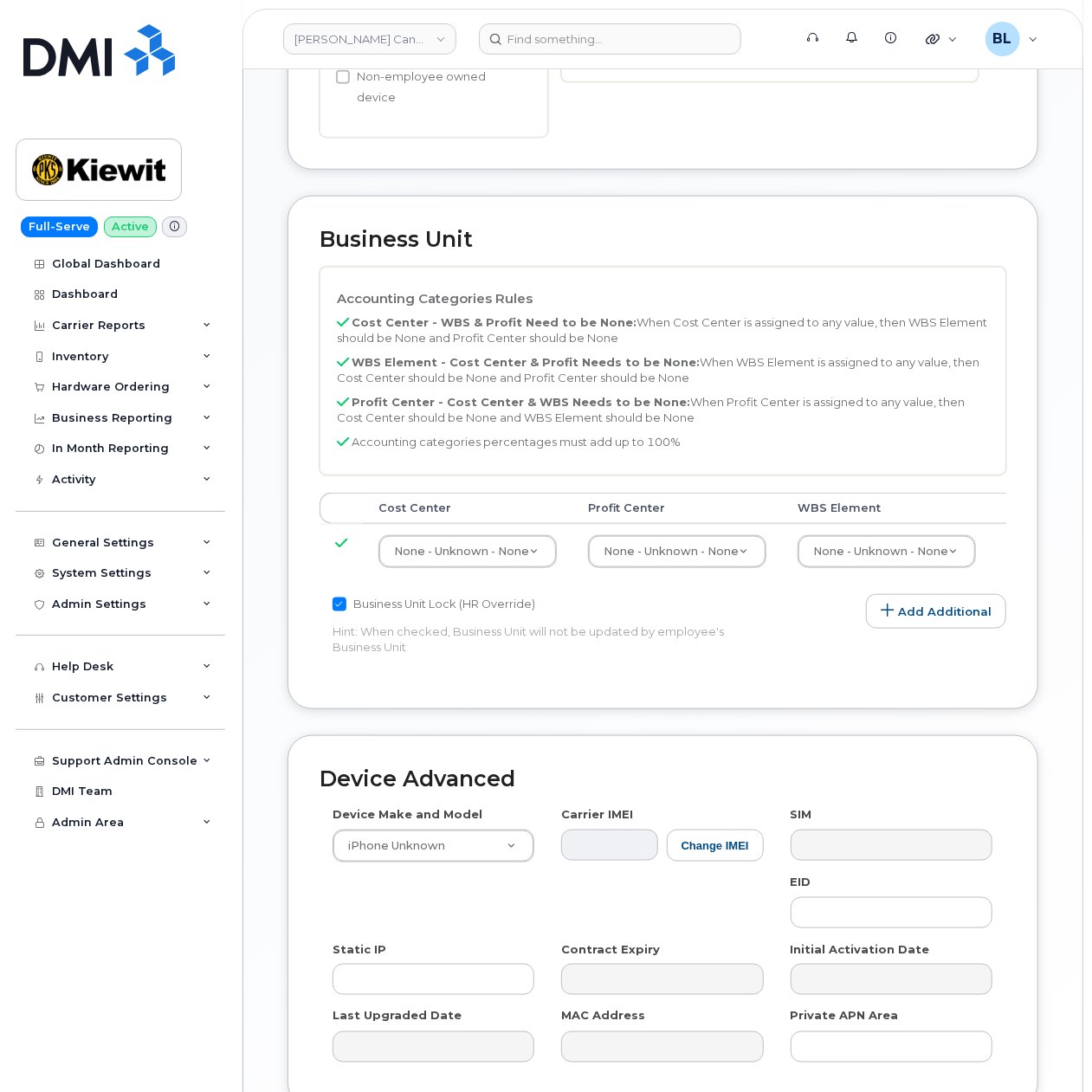
scroll to position [786, 0]
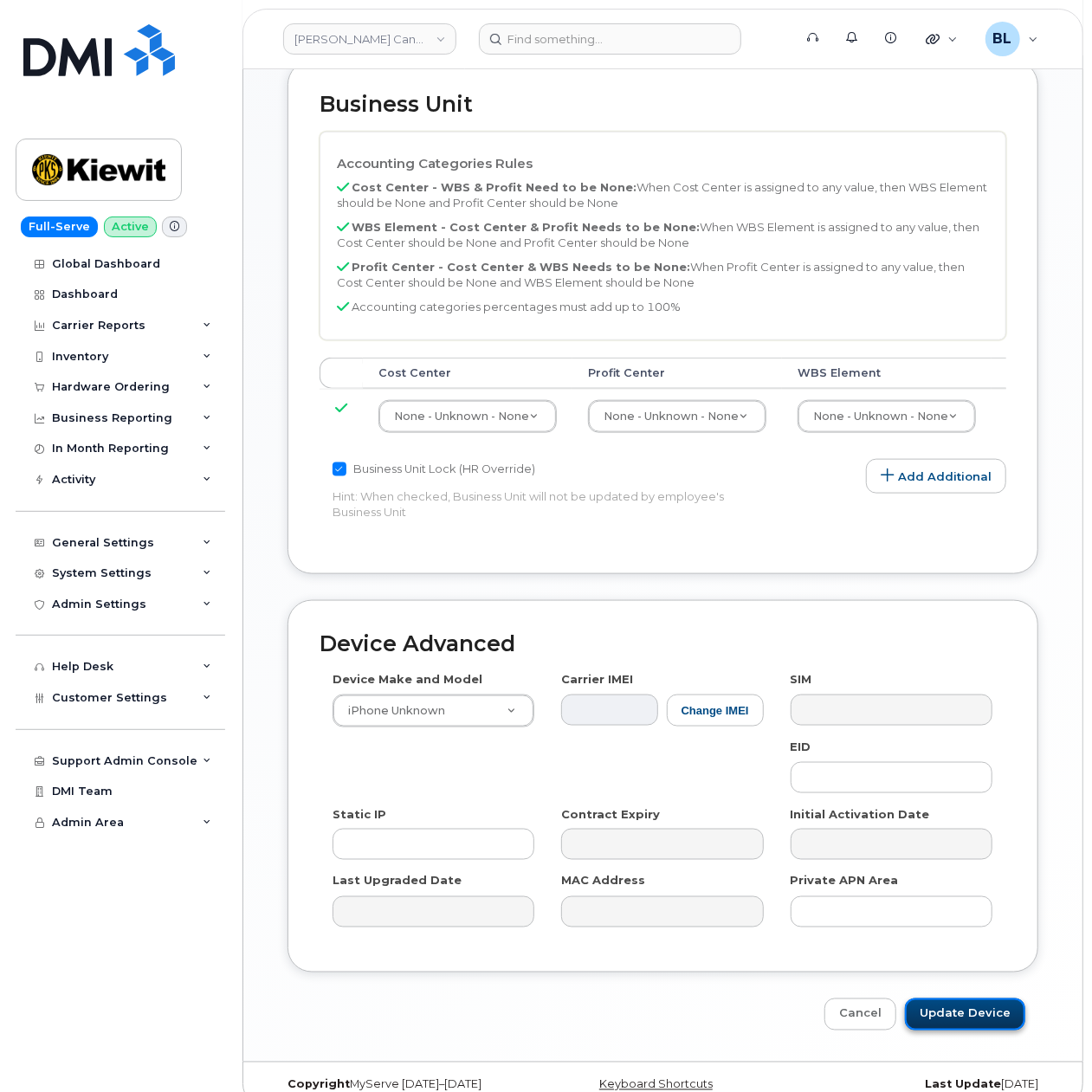
click at [1002, 998] on input "Update Device" at bounding box center [964, 1014] width 120 height 32
type input "Saving..."
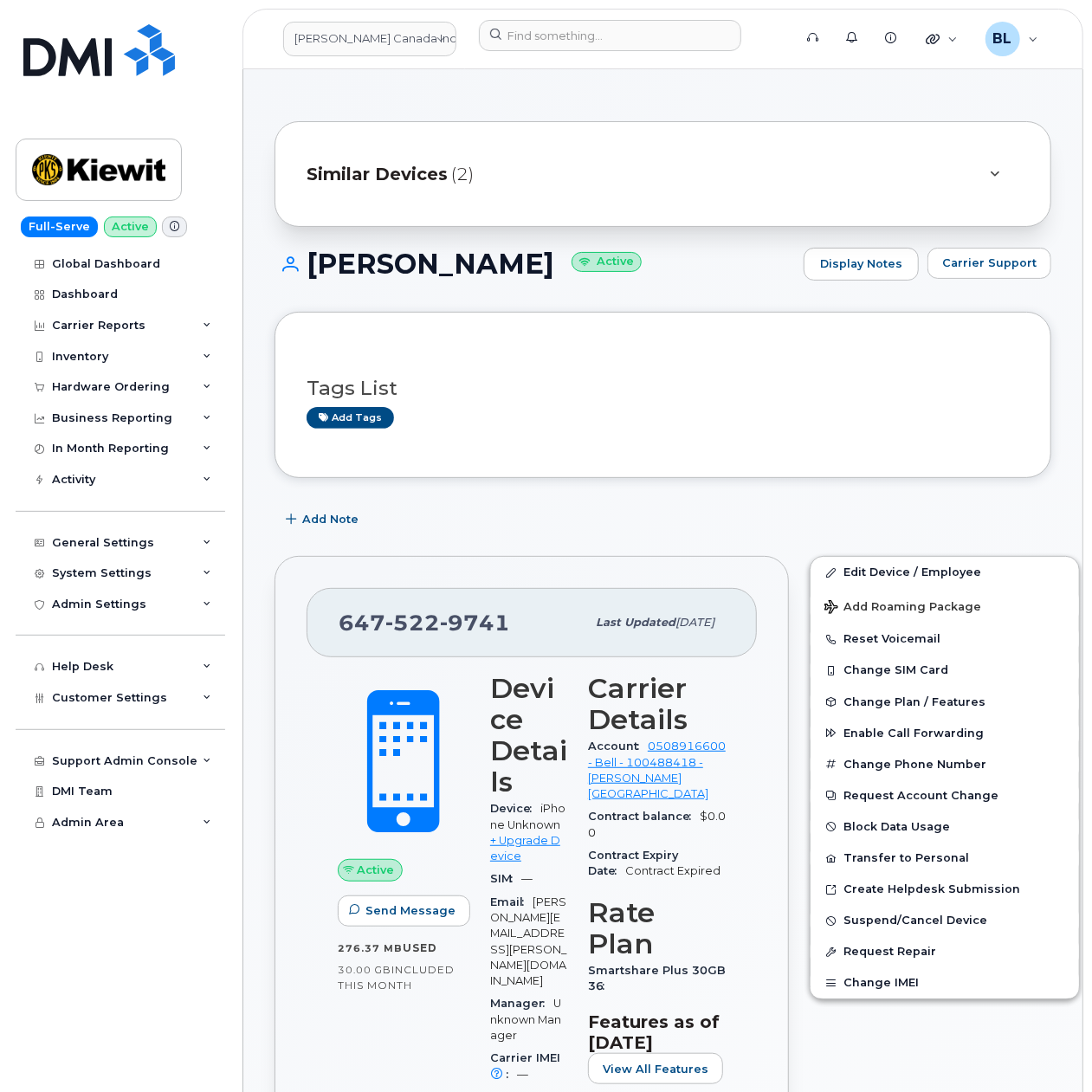
click at [362, 274] on h1 "[PERSON_NAME] Active" at bounding box center [534, 264] width 520 height 31
drag, startPoint x: 299, startPoint y: 270, endPoint x: 539, endPoint y: 278, distance: 240.1
click at [539, 278] on h1 "[PERSON_NAME] Active" at bounding box center [534, 264] width 520 height 31
copy h1 "[PERSON_NAME]"
click at [494, 164] on div "Similar Devices (2)" at bounding box center [638, 173] width 664 height 41
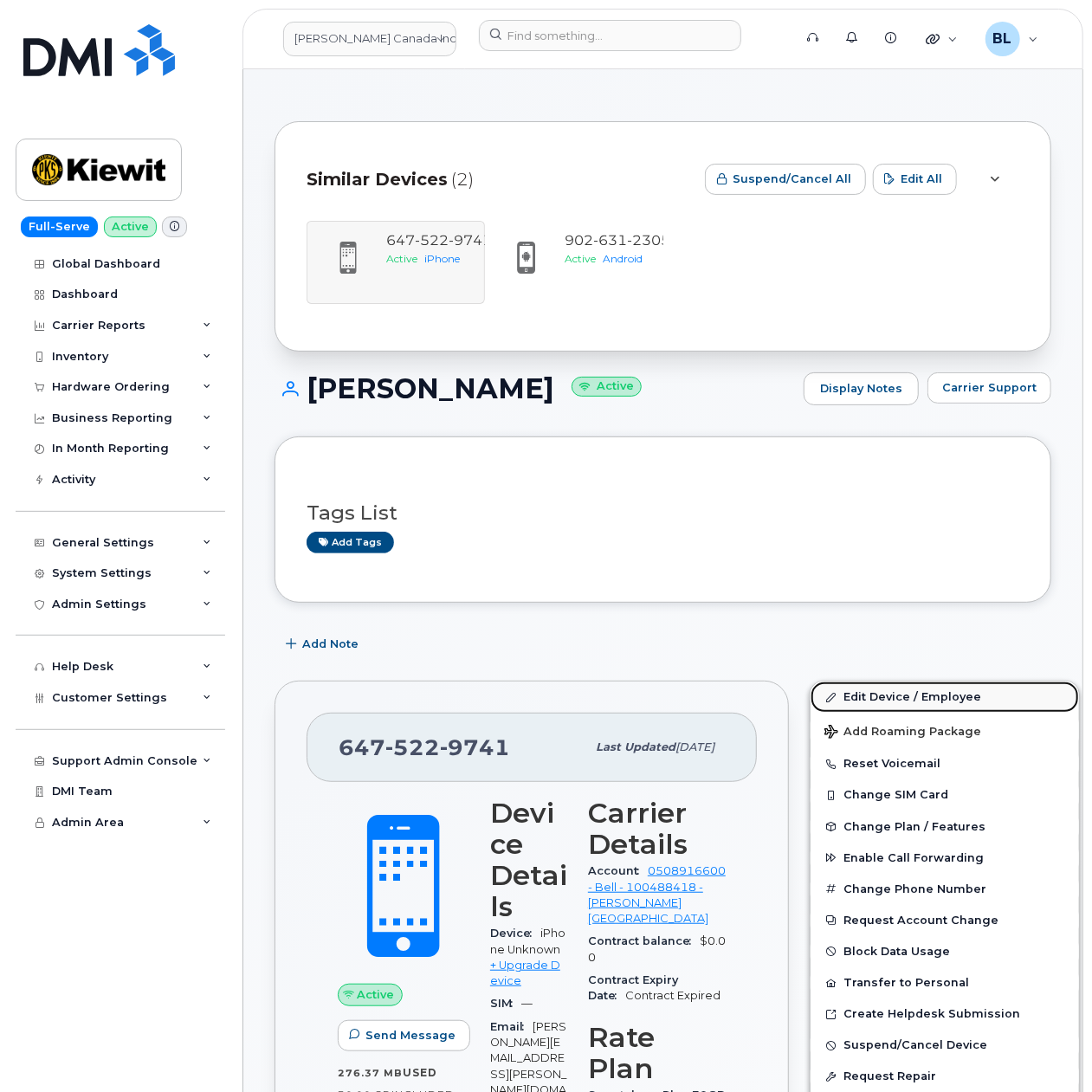
click at [930, 694] on link "Edit Device / Employee" at bounding box center [944, 697] width 268 height 32
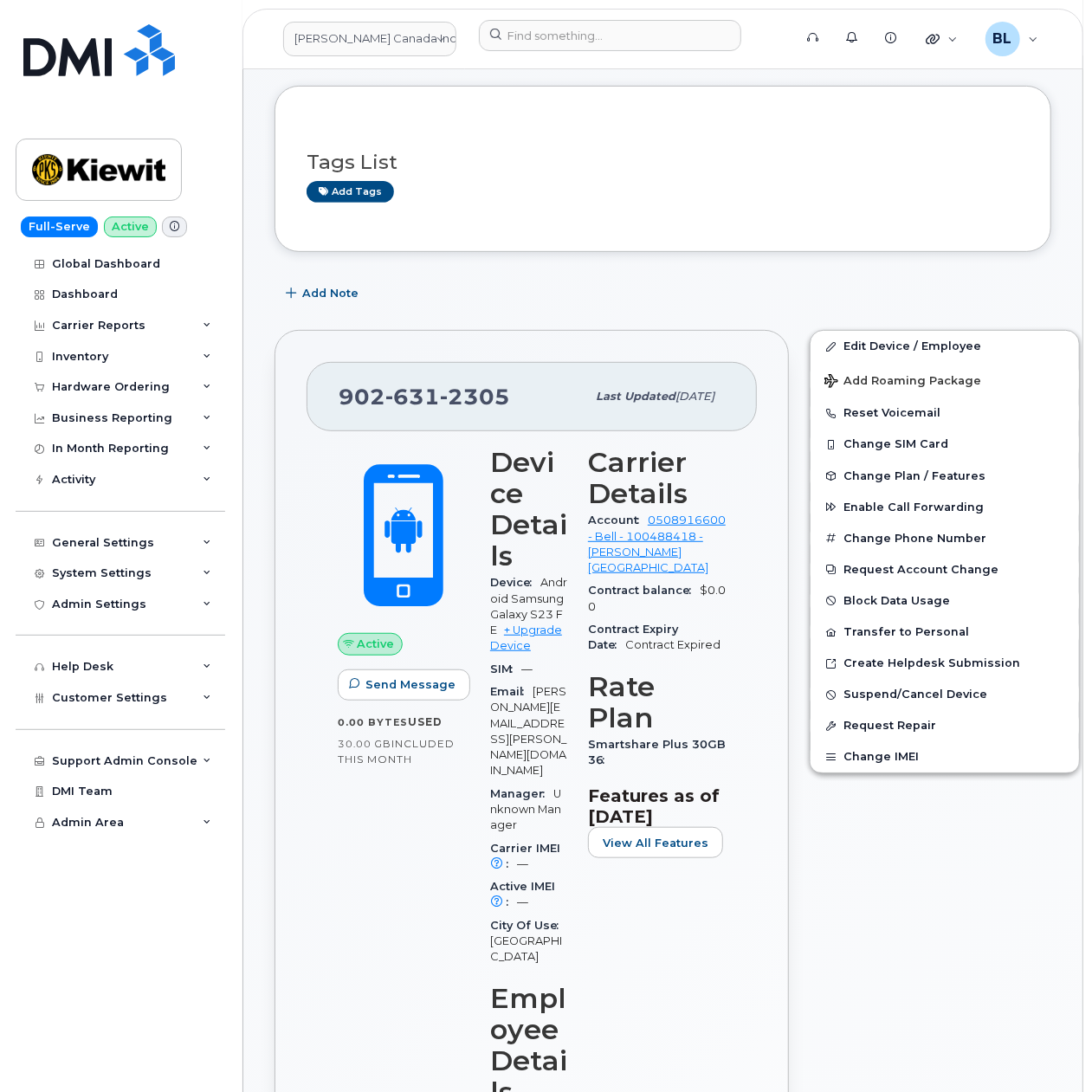
scroll to position [308, 0]
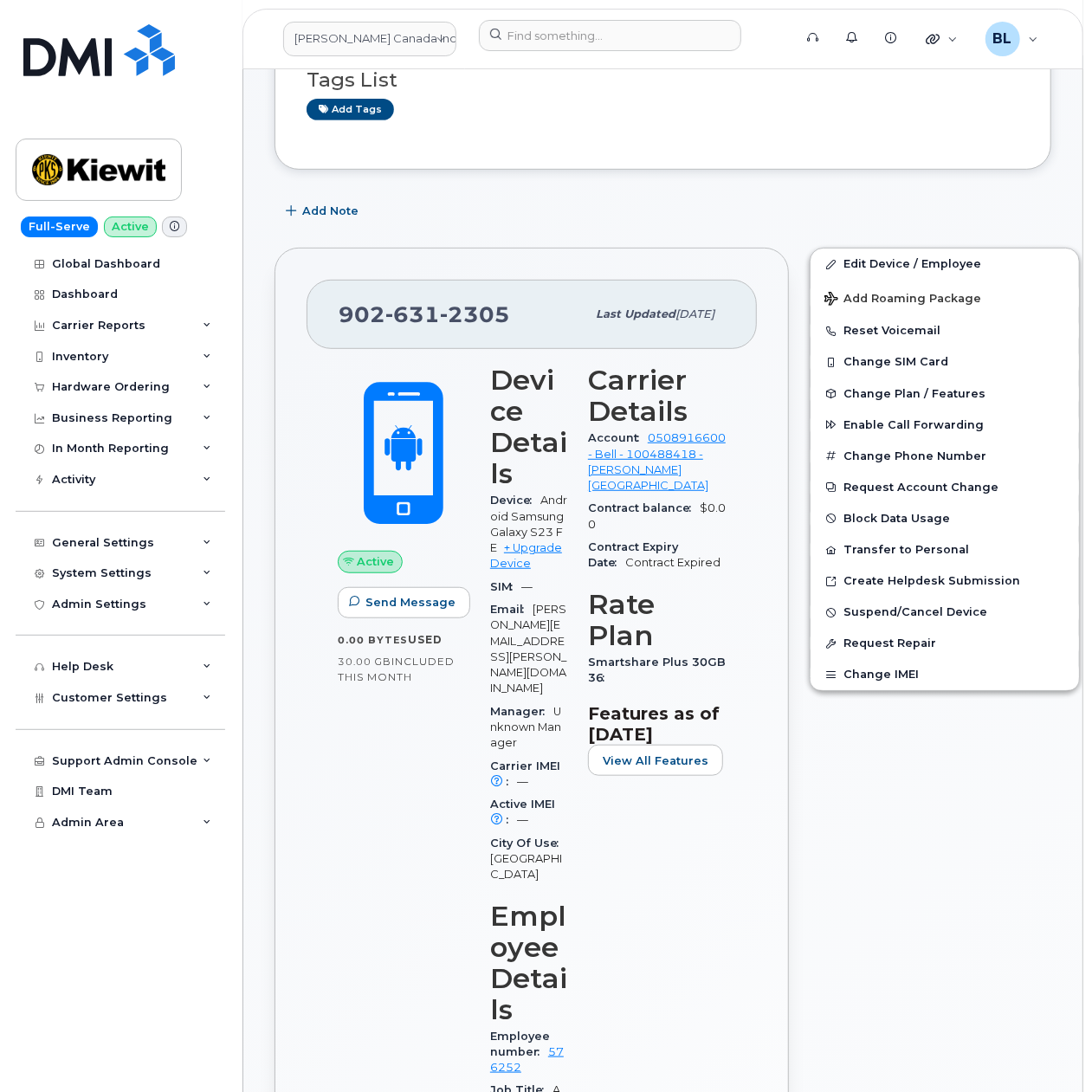
click at [724, 299] on div "902 631 2305 Last updated Sep 05, 2025" at bounding box center [532, 314] width 450 height 69
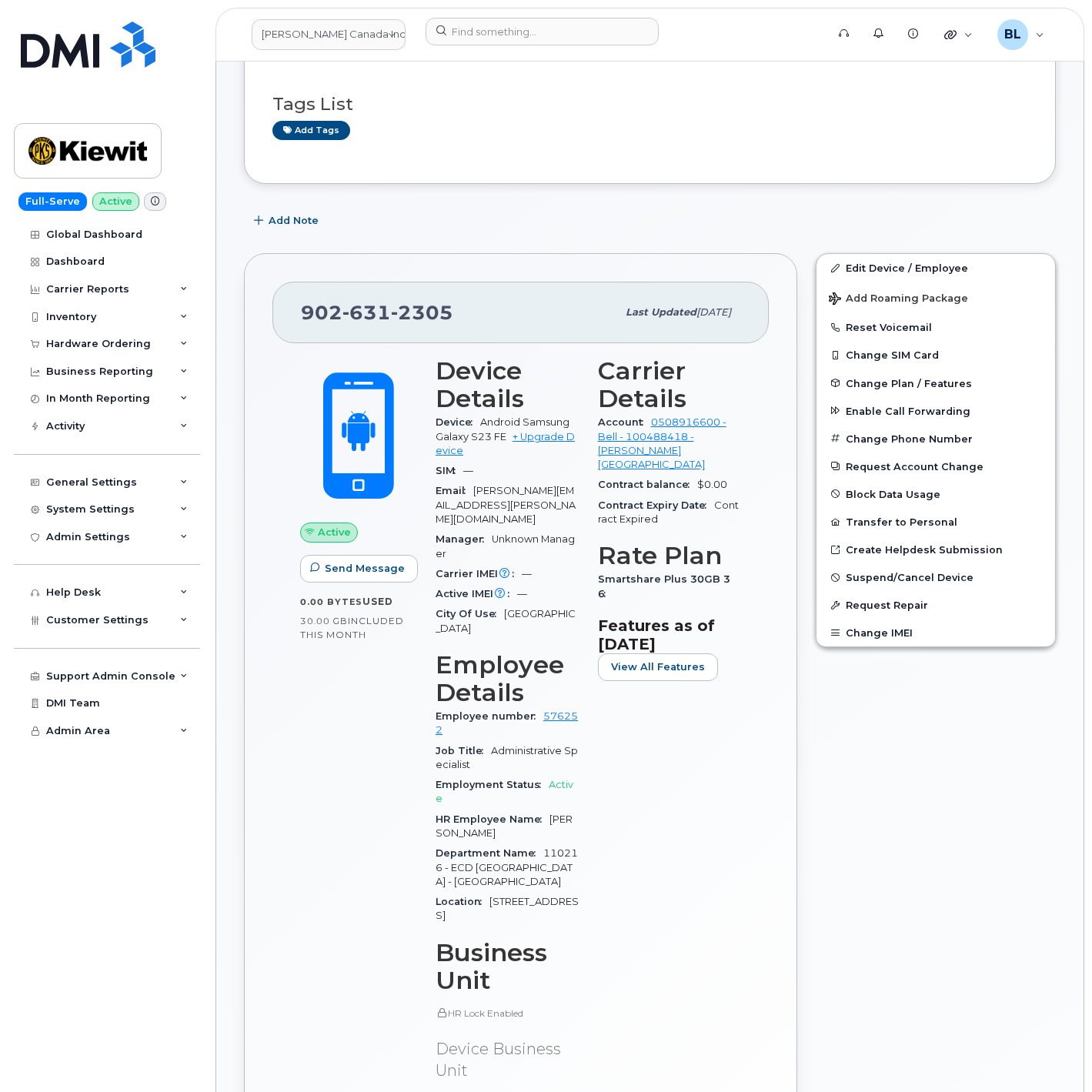
scroll to position [95, 0]
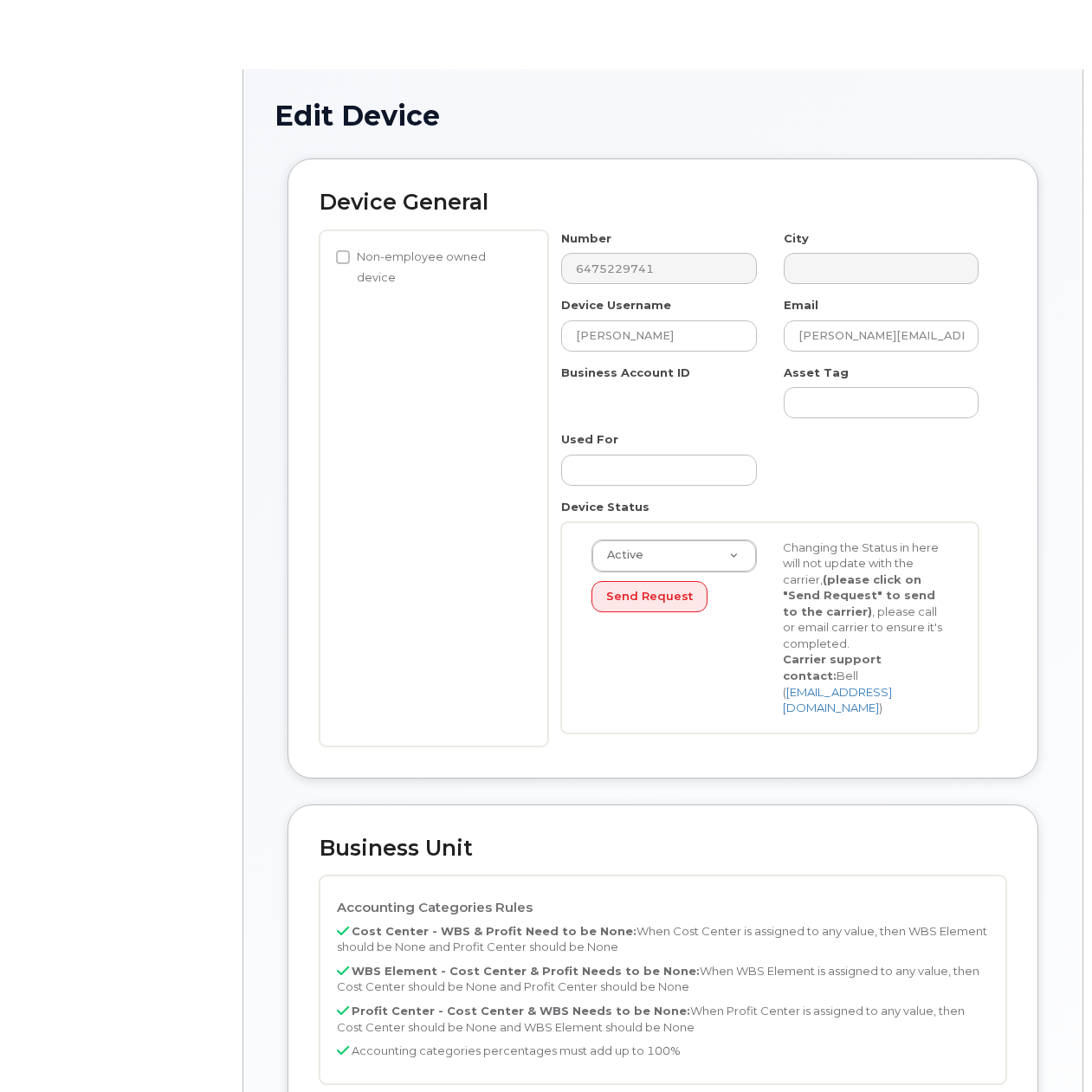
select select "14058"
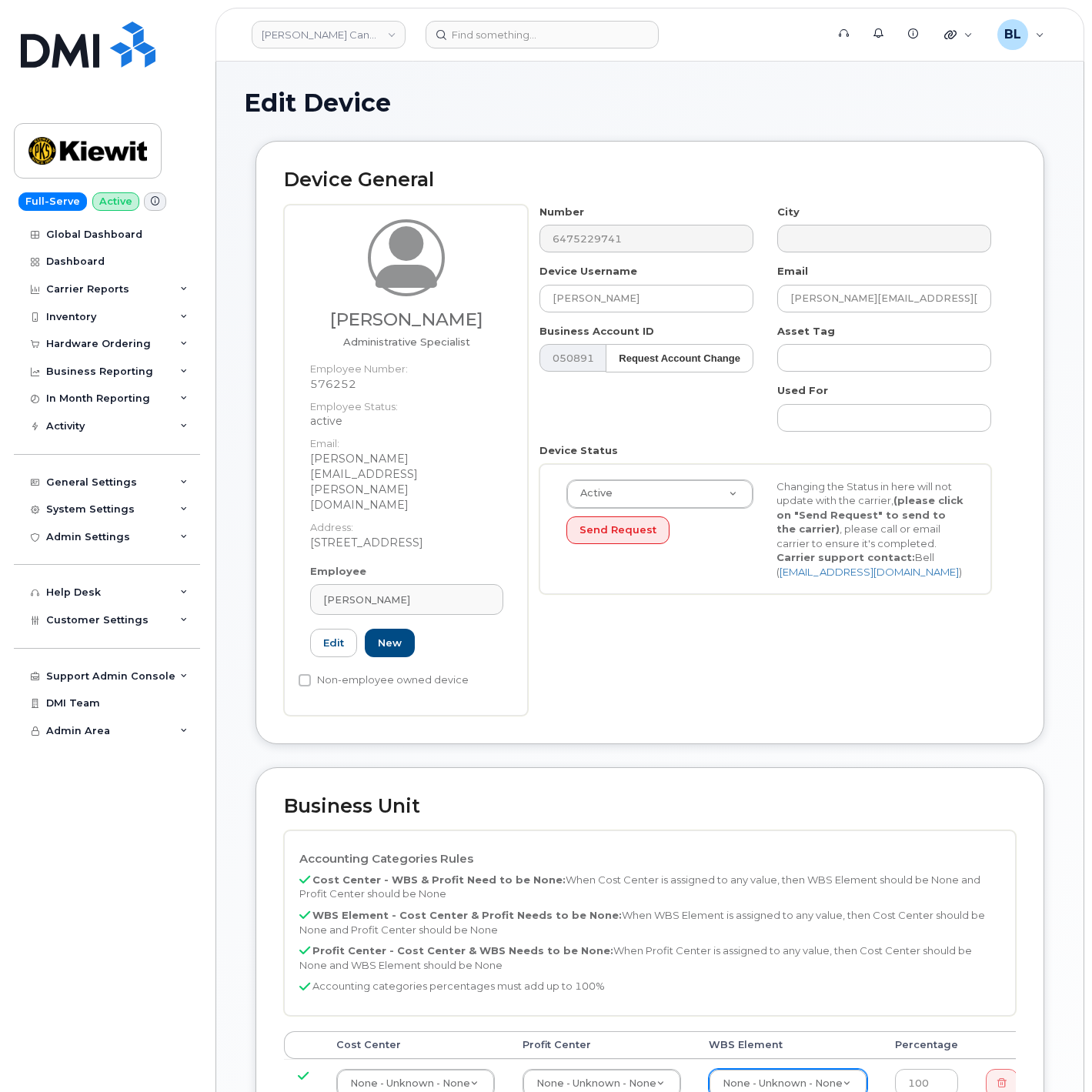
click at [838, 970] on div "None - Unknown - None" at bounding box center [788, 1083] width 159 height 30
drag, startPoint x: 837, startPoint y: 1062, endPoint x: 827, endPoint y: 1062, distance: 10.0
type input "110281.1356"
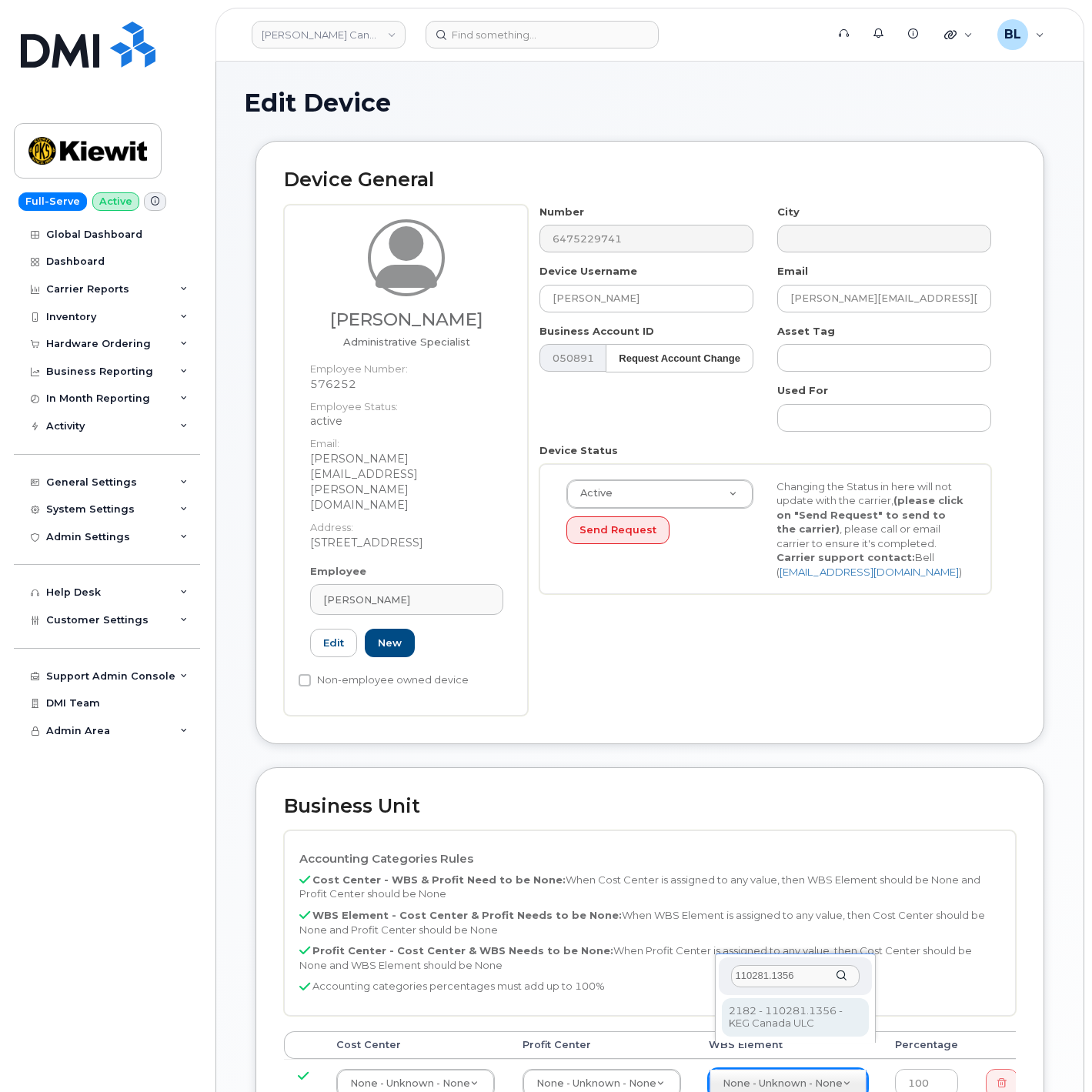
type input "21548033"
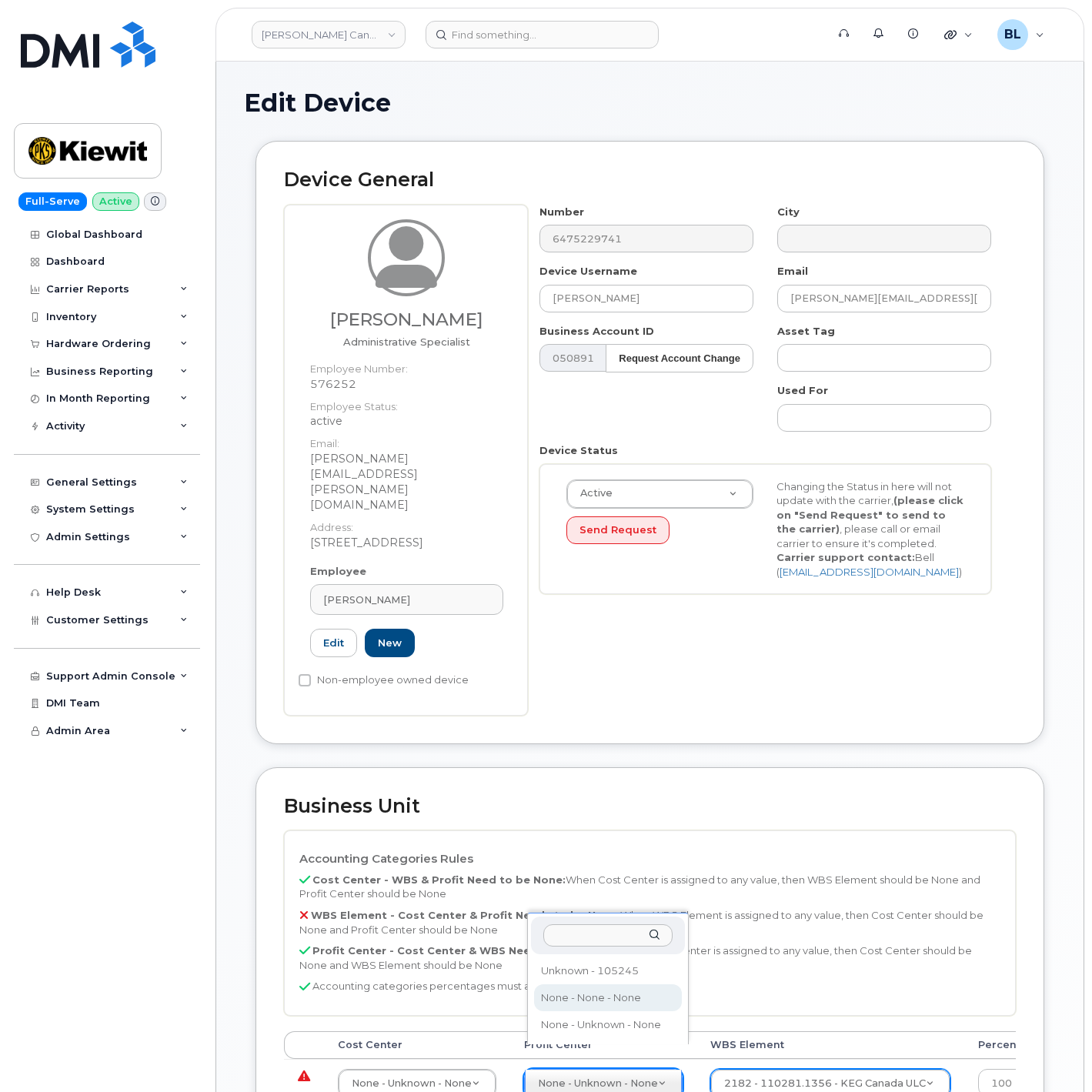
select select "14059"
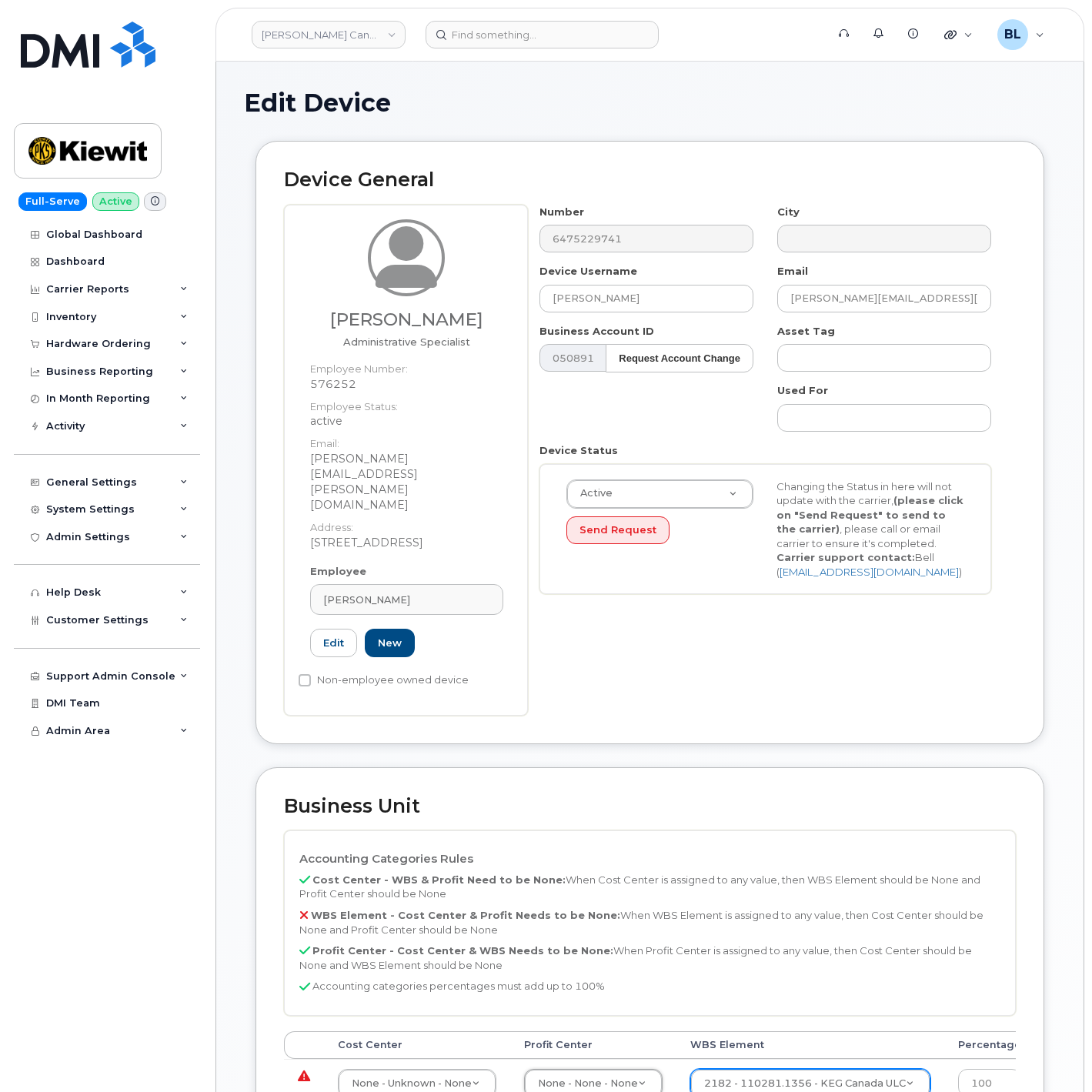
click at [460, 970] on div "Cost Center Profit Center WBS Element Percentage None - Unknown - None 13378 No…" at bounding box center [650, 1076] width 732 height 90
type input "none"
type input "13383"
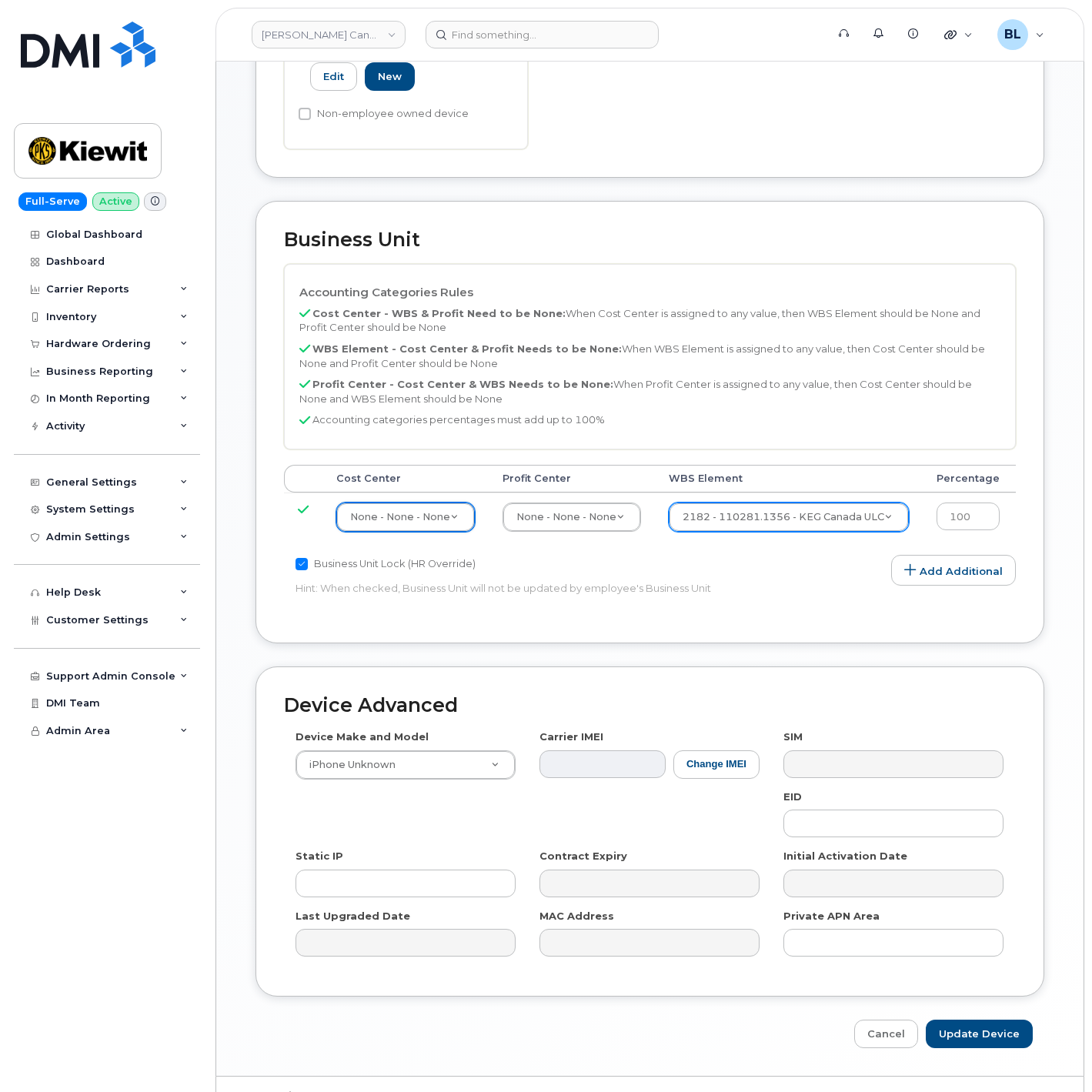
scroll to position [580, 0]
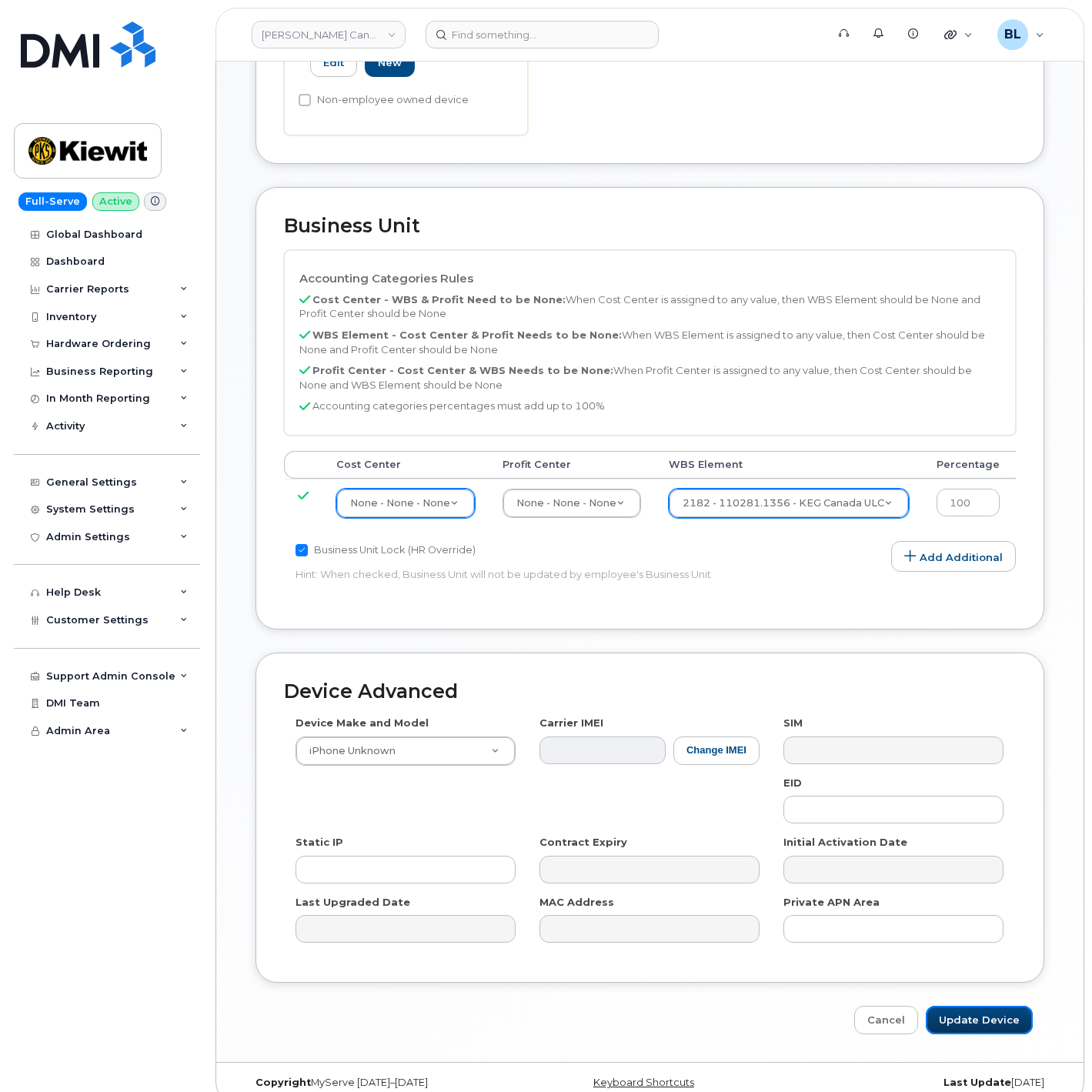
drag, startPoint x: 979, startPoint y: 997, endPoint x: 922, endPoint y: 937, distance: 82.8
click at [970, 970] on input "Update Device" at bounding box center [978, 1020] width 107 height 29
type input "Saving..."
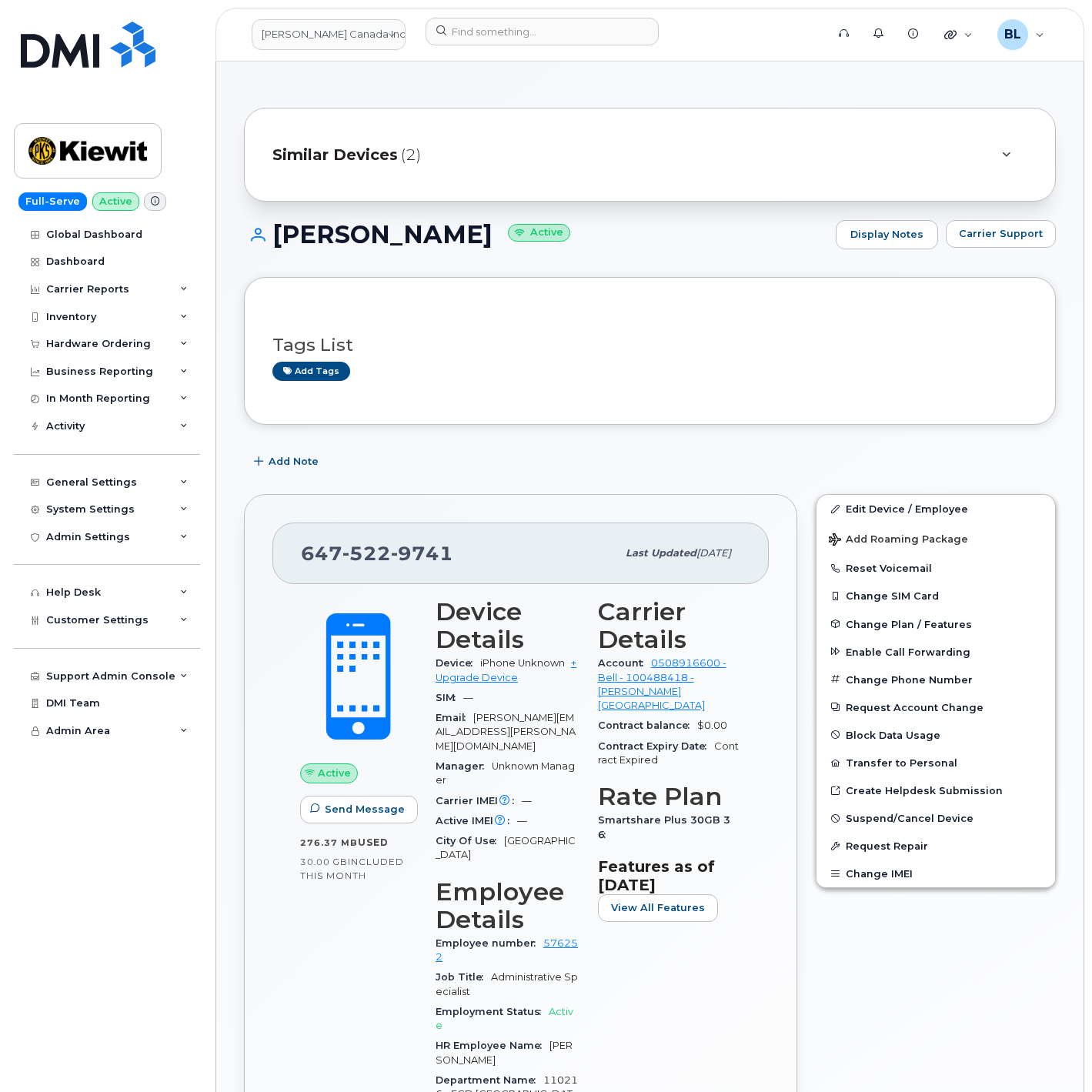
drag, startPoint x: 283, startPoint y: 258, endPoint x: 478, endPoint y: 249, distance: 195.2
click at [478, 249] on div "[PERSON_NAME] Active Display Notes Carrier Support" at bounding box center [649, 248] width 812 height 57
copy h1 "[PERSON_NAME]"
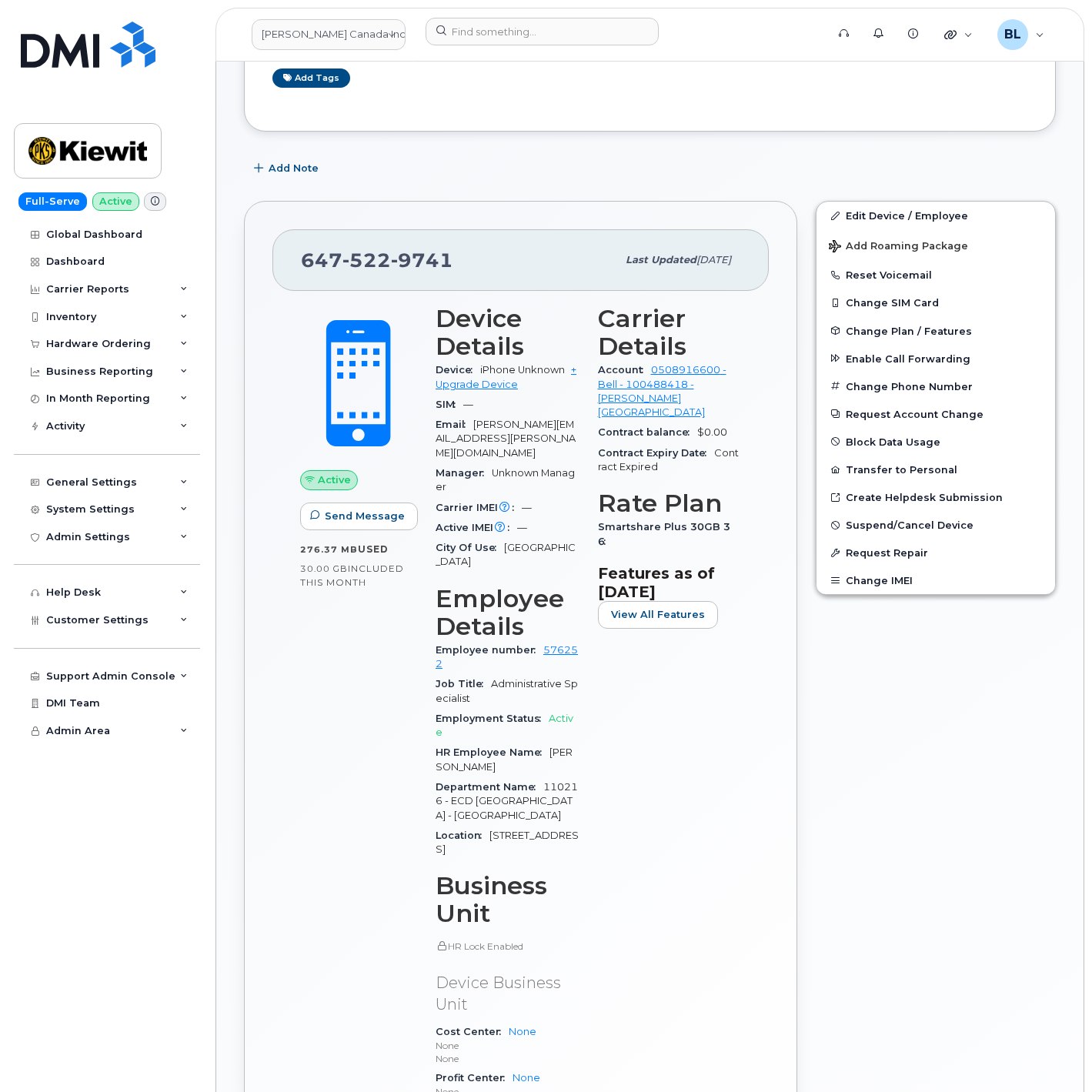
scroll to position [307, 0]
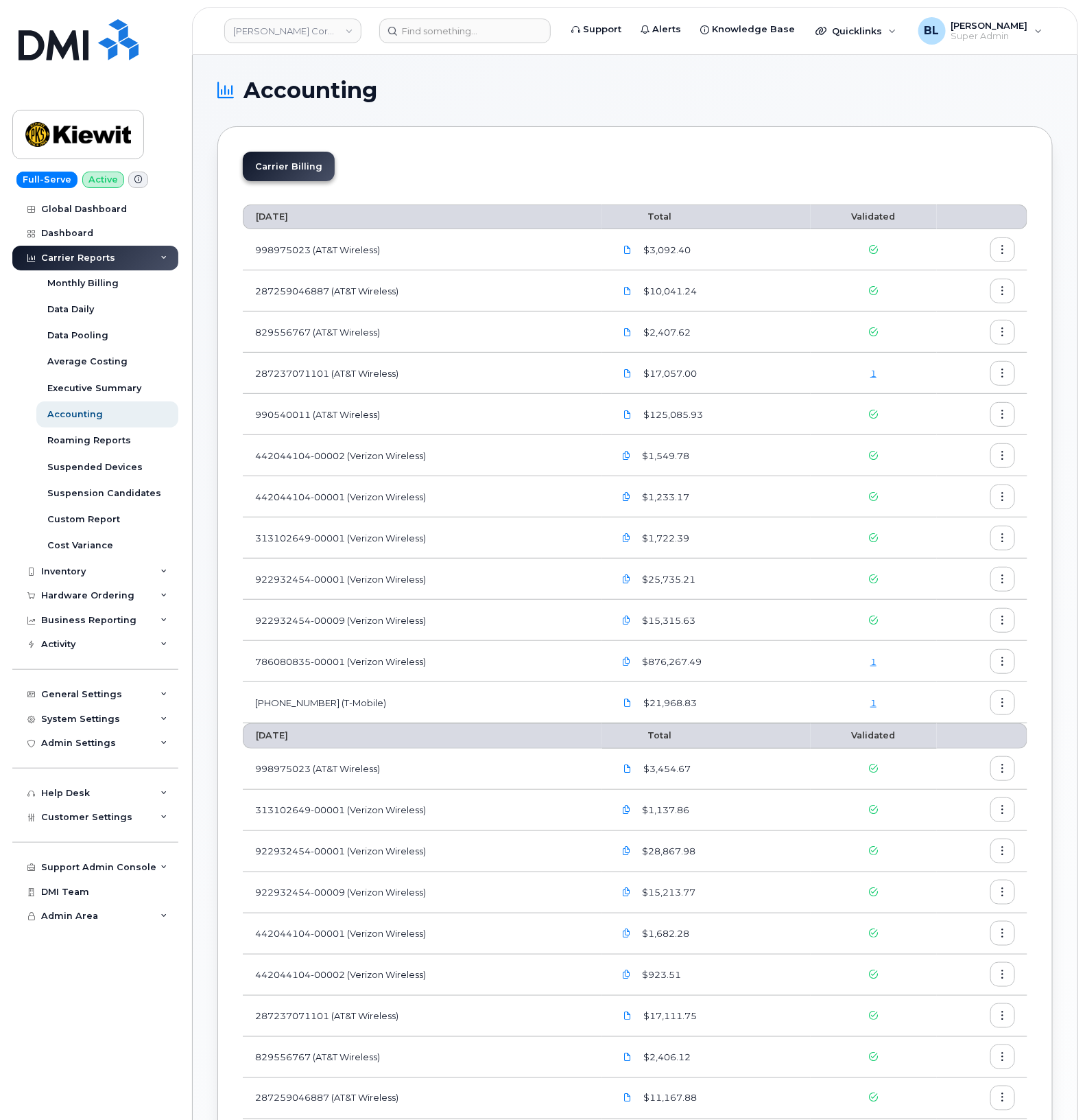
drag, startPoint x: 456, startPoint y: 99, endPoint x: 312, endPoint y: 10, distance: 169.3
click at [456, 99] on h1 "Accounting" at bounding box center [631, 91] width 828 height 22
click at [307, 29] on link "Kiewit Corporation" at bounding box center [293, 31] width 137 height 25
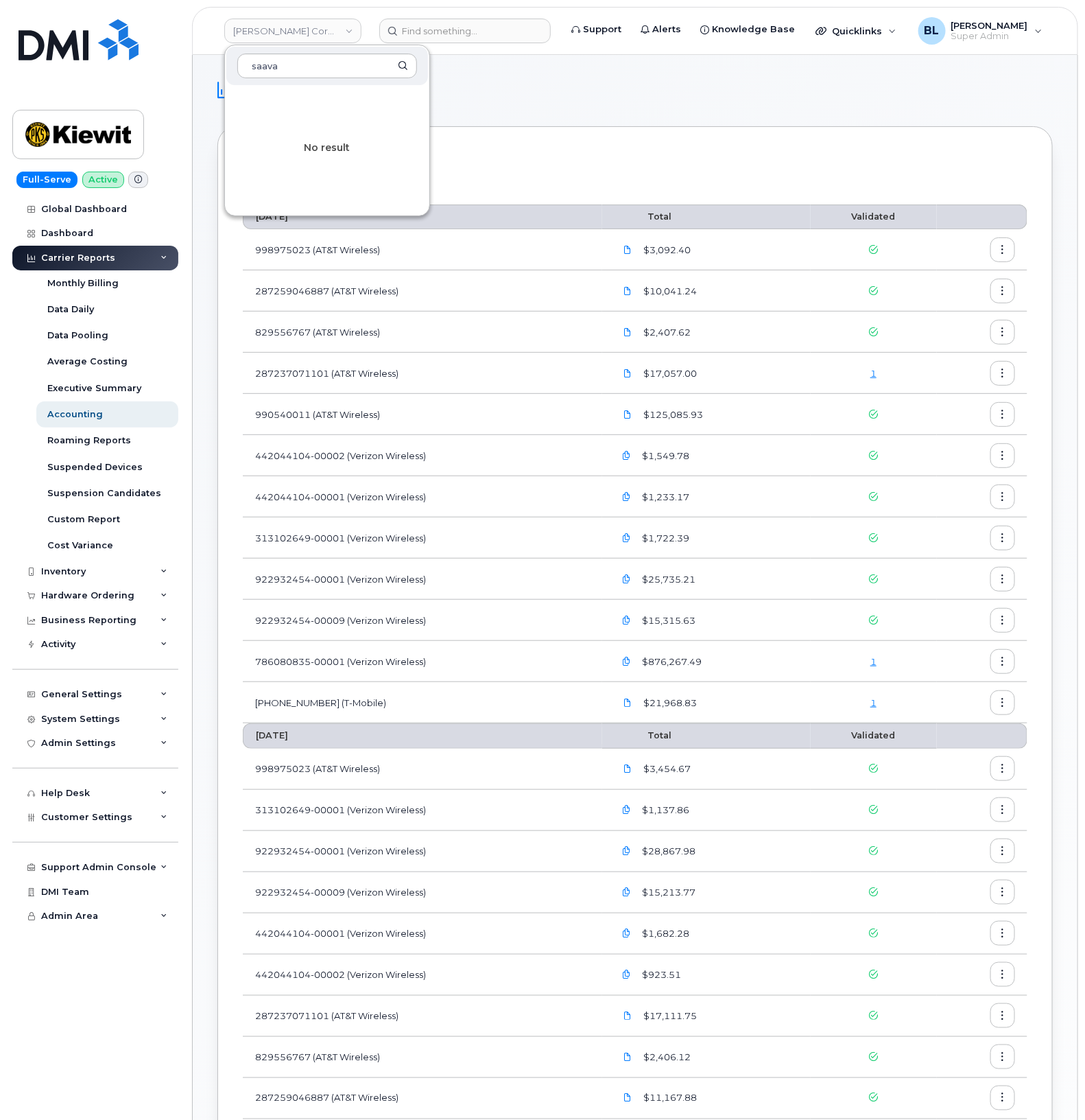
type input "saava"
click at [539, 142] on div "Carrier Billing September 2025 Total Validated 998975023 (AT&T Wireless) $3,092…" at bounding box center [635, 987] width 835 height 1721
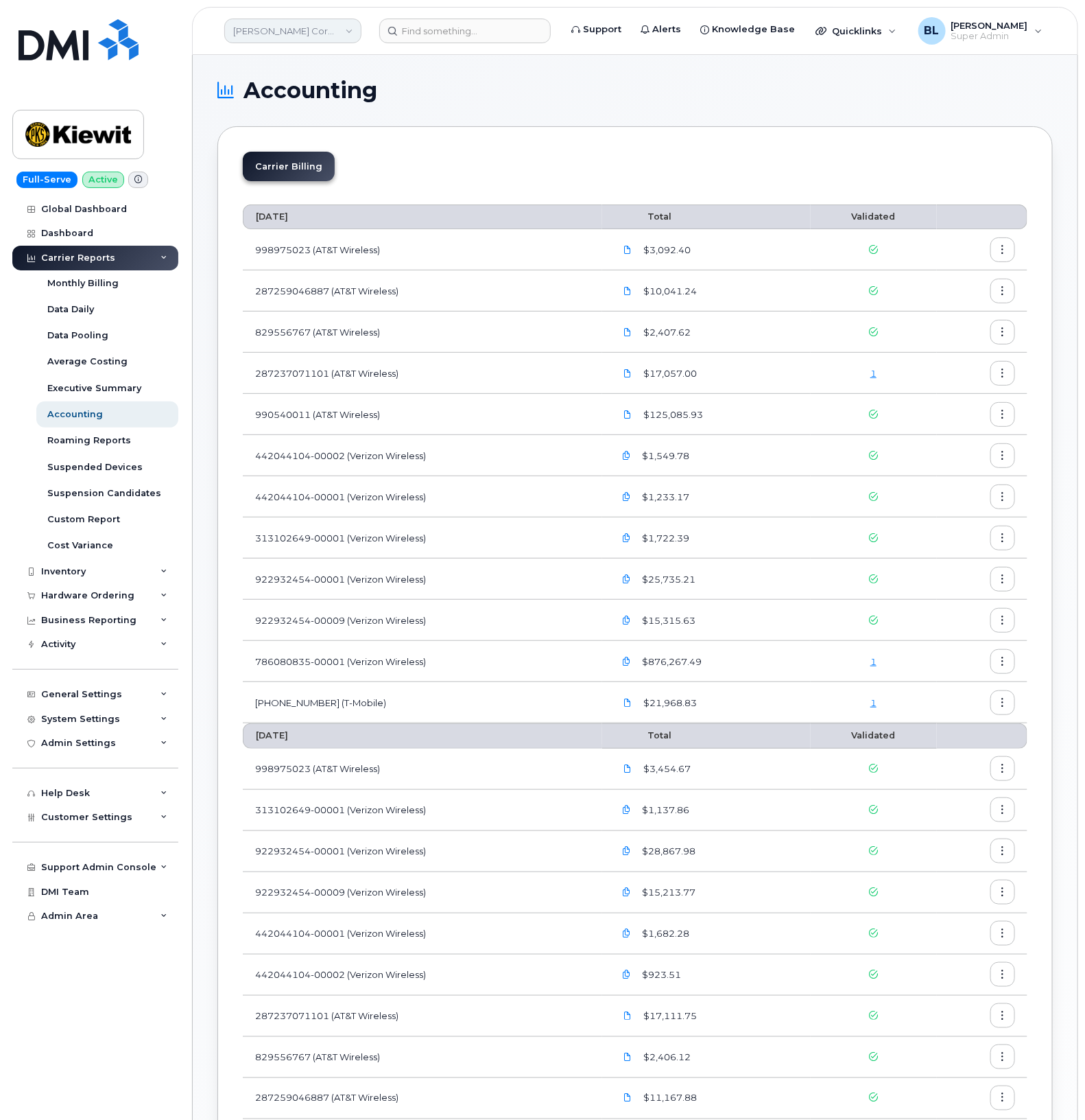
click at [343, 41] on link "Kiewit Corporation" at bounding box center [293, 31] width 137 height 25
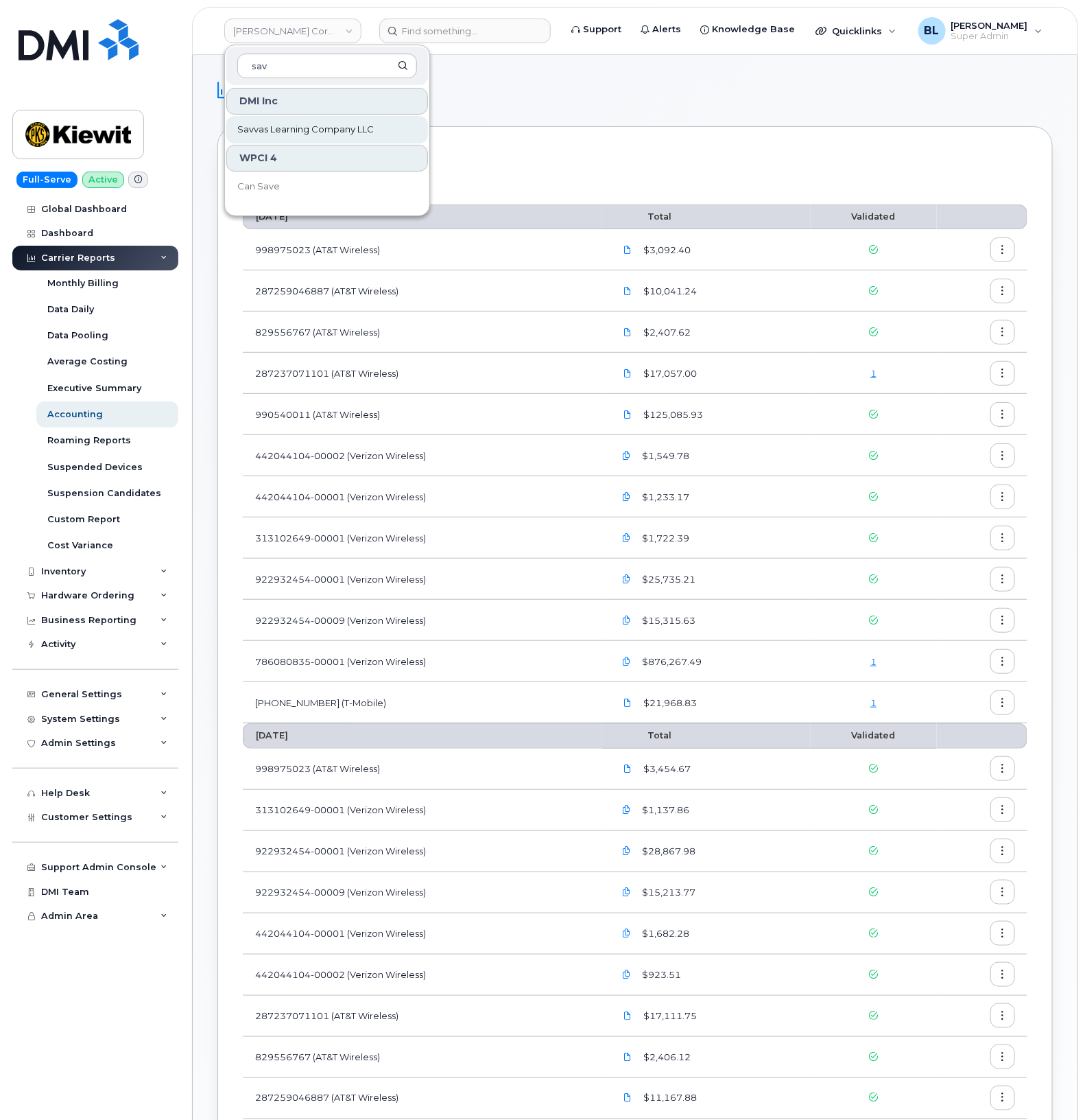
type input "sav"
